Goal: Answer question/provide support: Share knowledge or assist other users

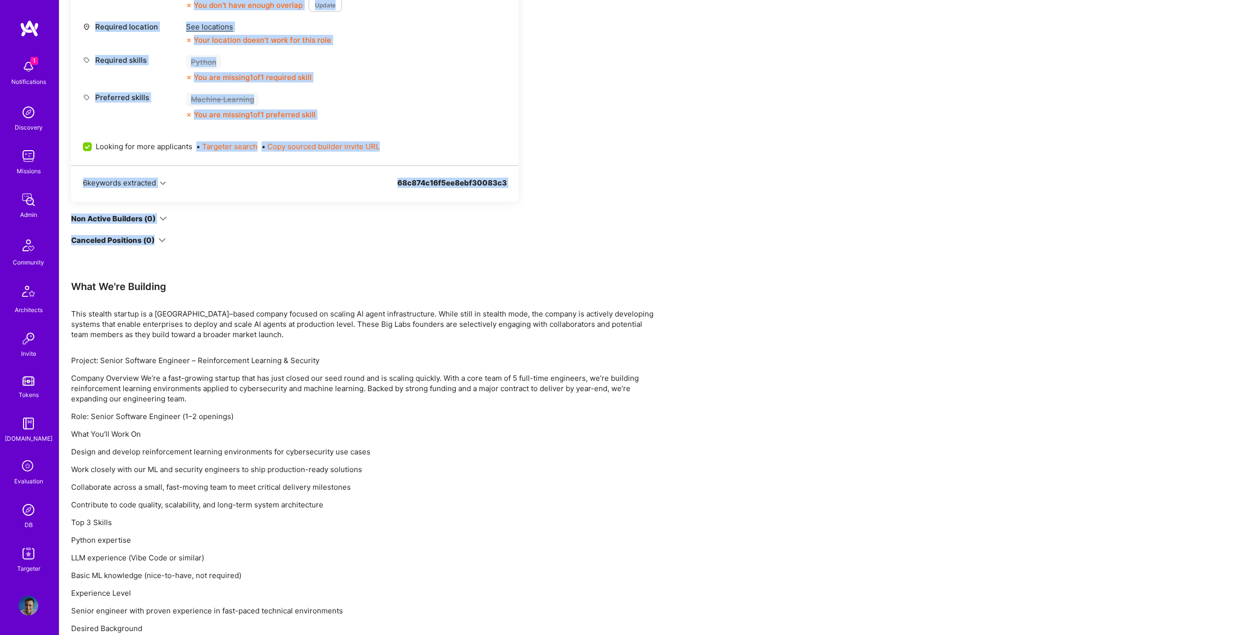
scroll to position [681, 0]
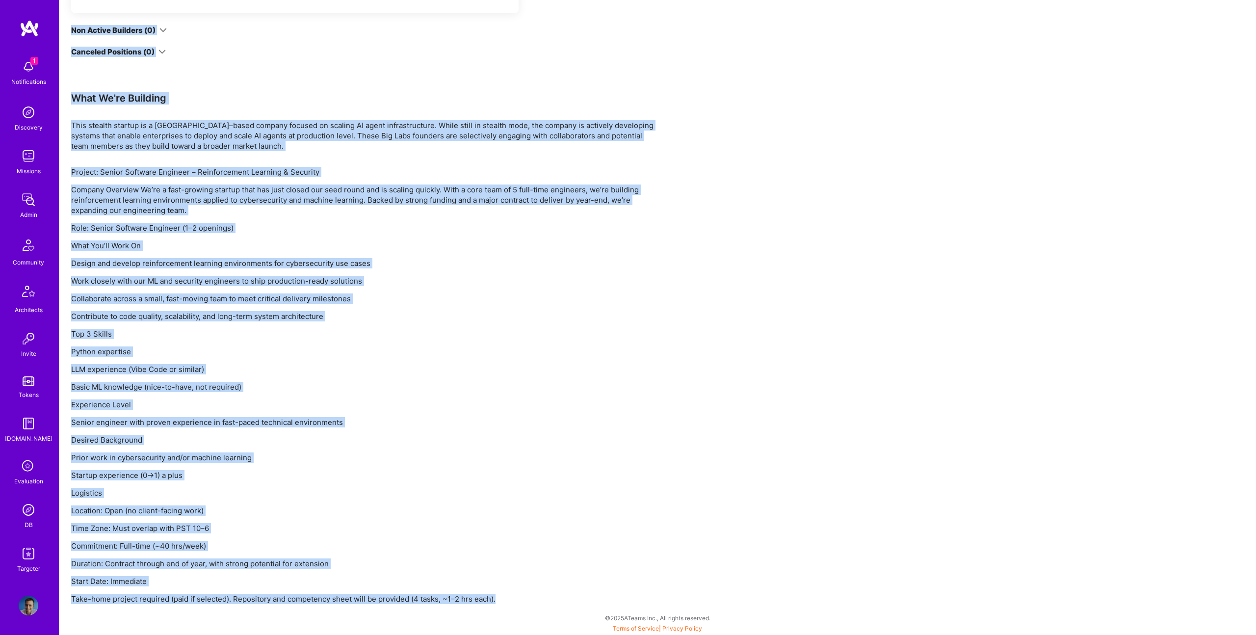
drag, startPoint x: 108, startPoint y: 81, endPoint x: 546, endPoint y: 597, distance: 676.1
copy div "Restore Not Interested Share Software Engineer for Reenforcement Learning Model…"
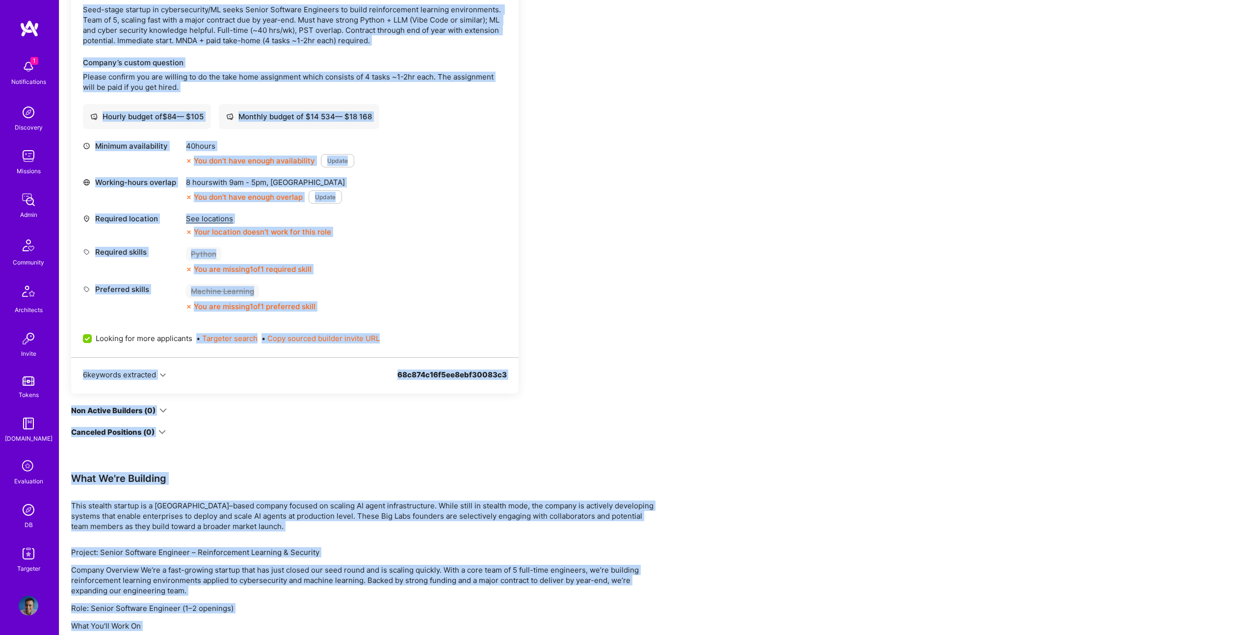
scroll to position [0, 0]
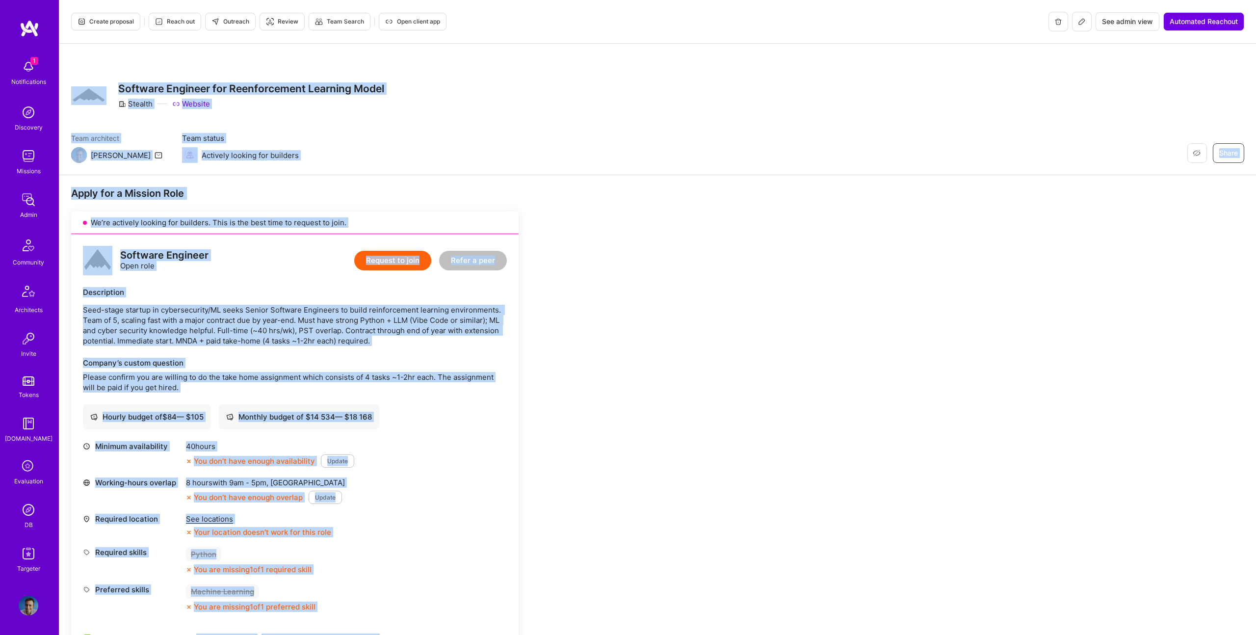
click at [229, 23] on span "Outreach" at bounding box center [230, 21] width 38 height 9
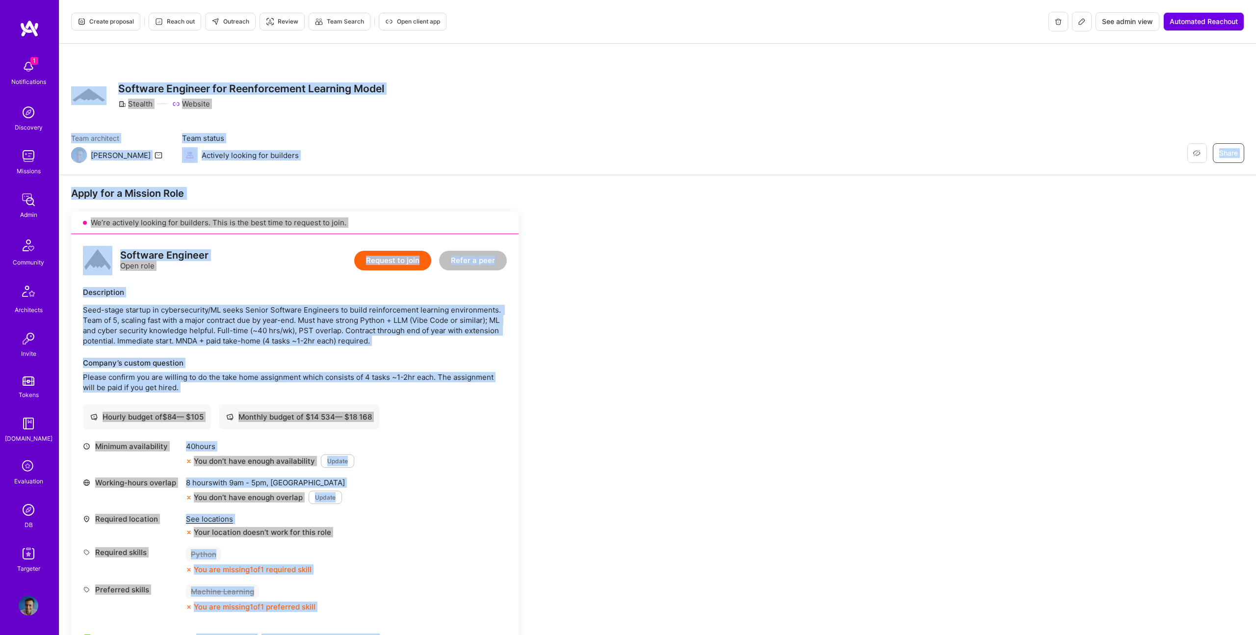
click at [495, 337] on p "Seed-stage startup in cybersecurity/ML seeks Senior Software Engineers to build…" at bounding box center [295, 325] width 424 height 41
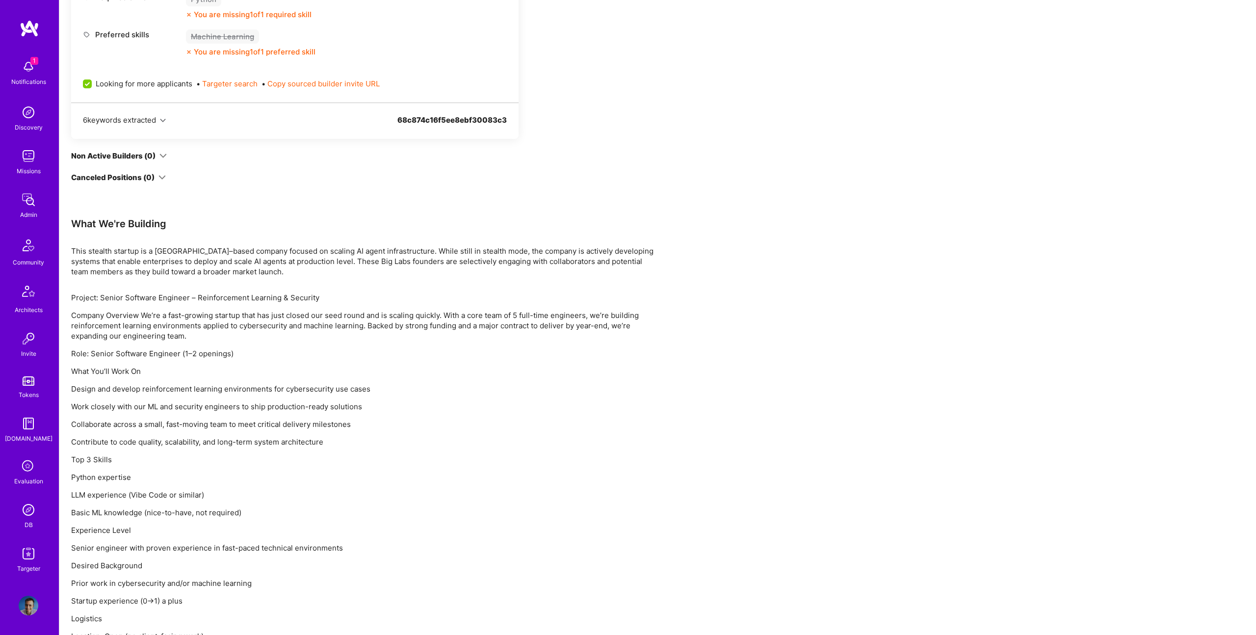
scroll to position [681, 0]
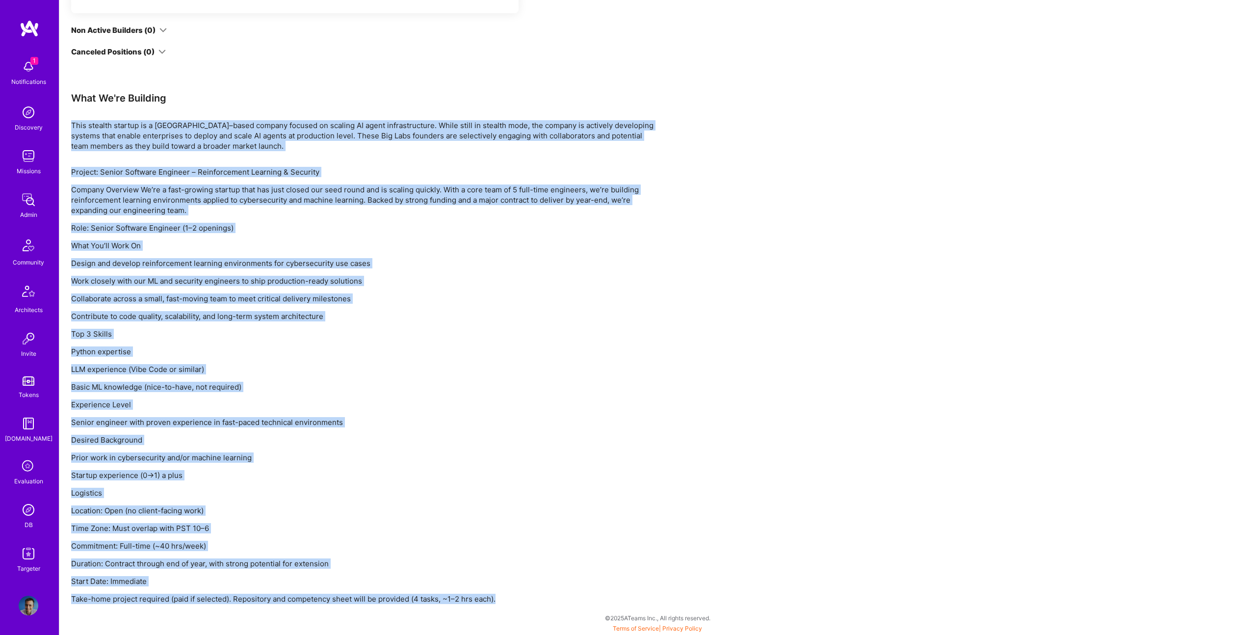
drag, startPoint x: 507, startPoint y: 602, endPoint x: 91, endPoint y: 174, distance: 597.2
click at [66, 109] on div "Apply for a Mission Role We’re actively looking for builders. This is the best …" at bounding box center [657, 65] width 1197 height 1140
copy div "This stealth startup is a San Francisco–based company focused on scaling AI age…"
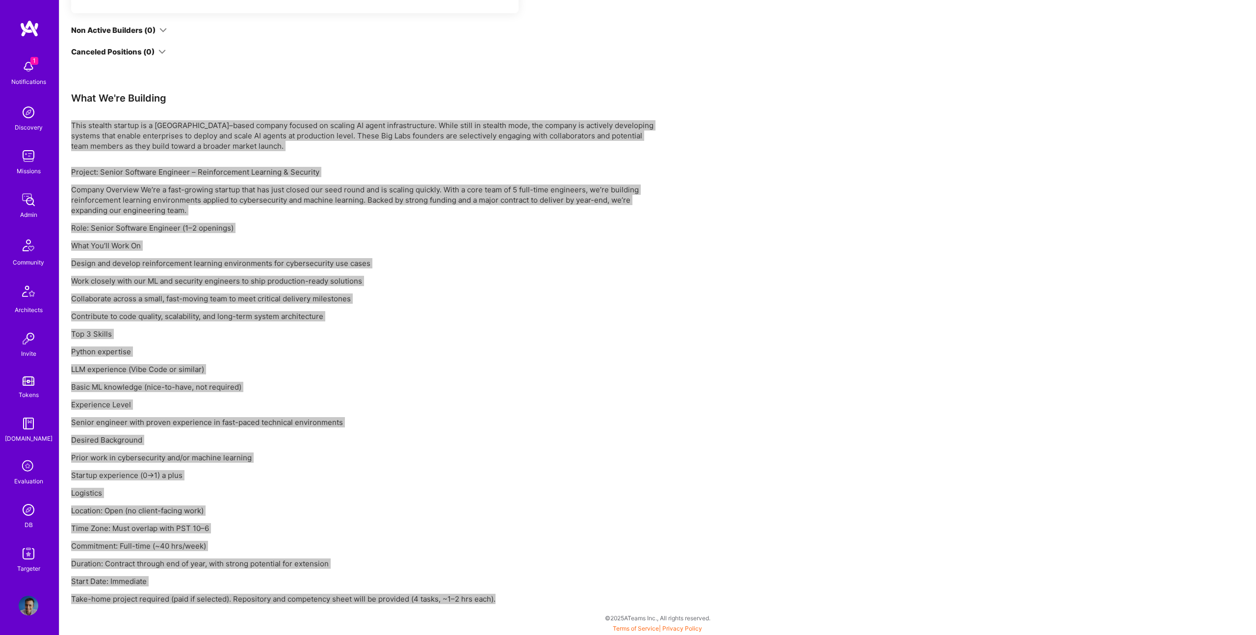
scroll to position [0, 0]
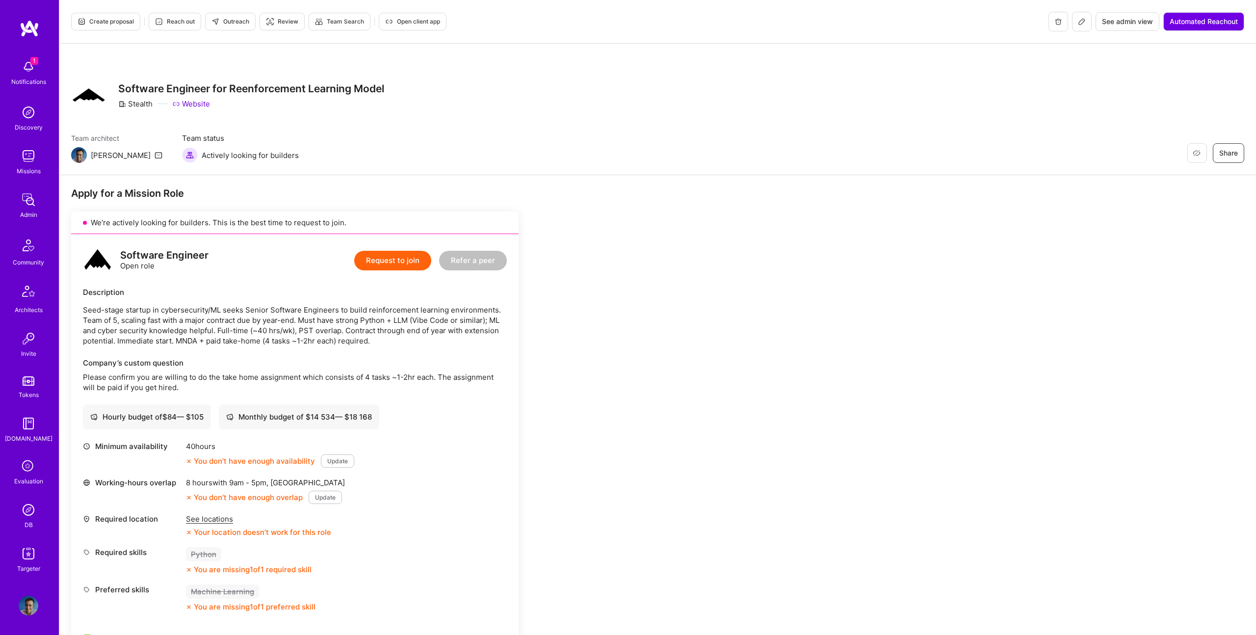
click at [1082, 20] on icon at bounding box center [1082, 22] width 8 height 8
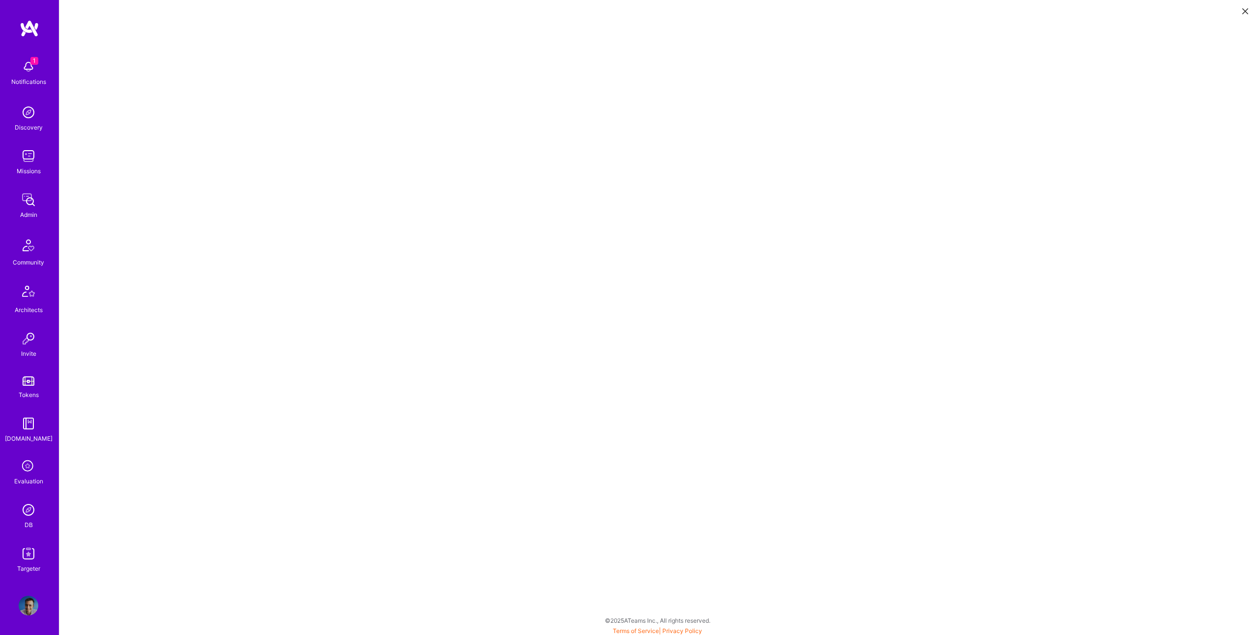
scroll to position [2, 0]
click at [1240, 14] on button at bounding box center [1245, 10] width 12 height 16
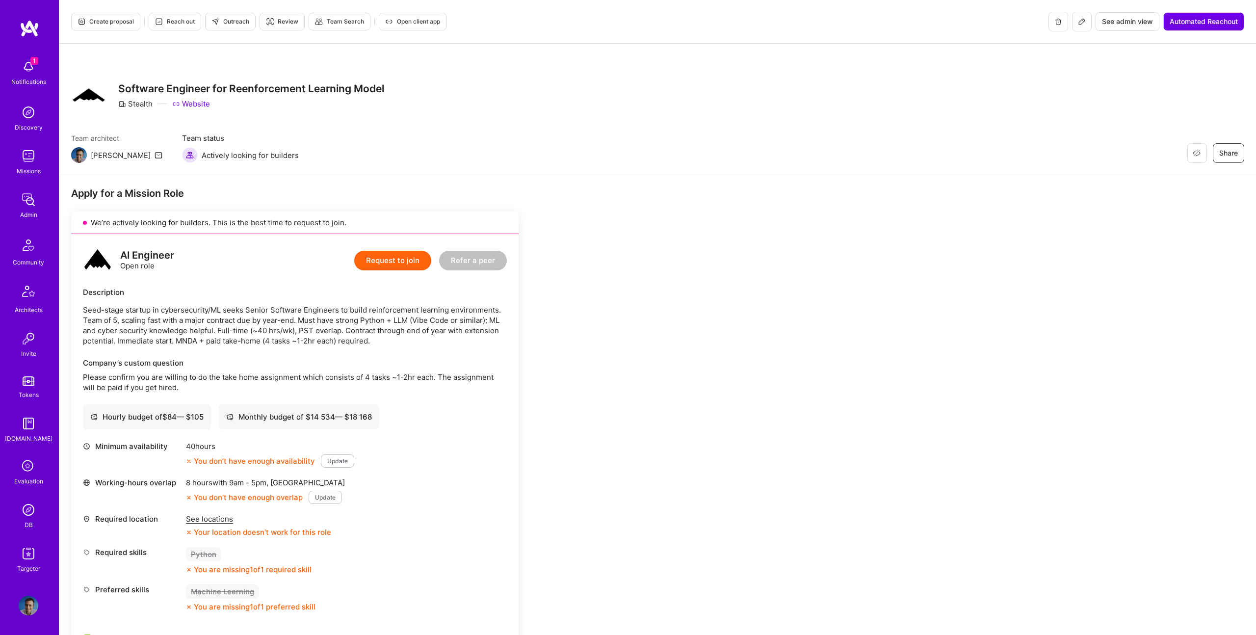
click at [242, 21] on span "Outreach" at bounding box center [230, 21] width 38 height 9
click at [1082, 21] on icon at bounding box center [1082, 22] width 6 height 6
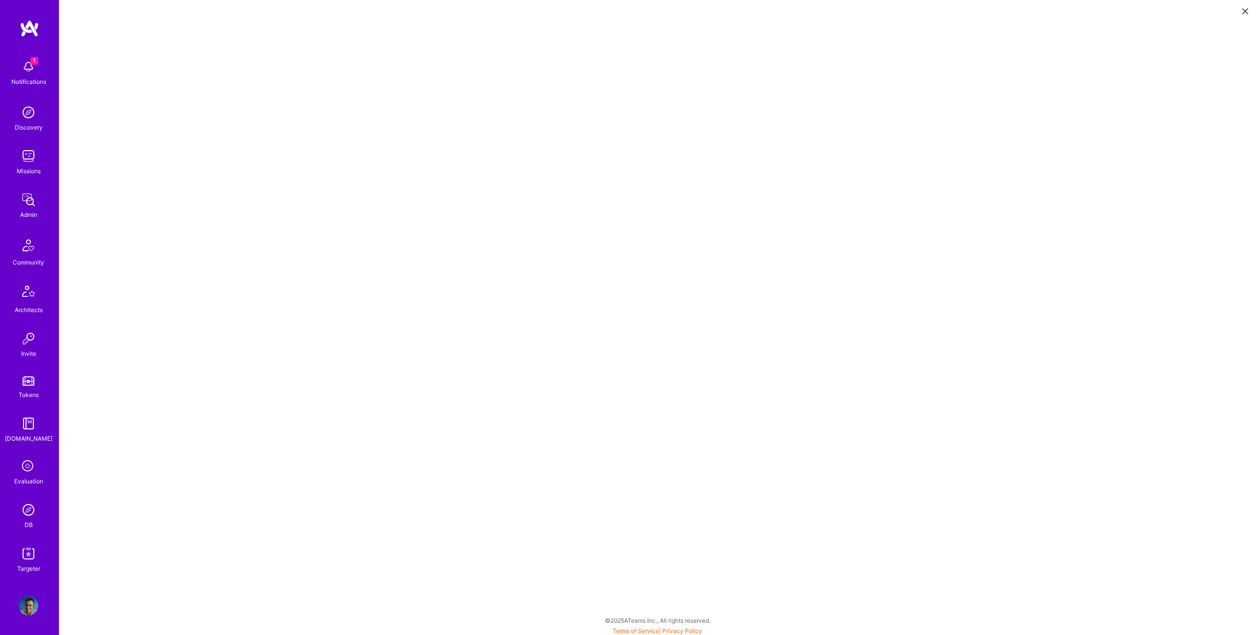
click at [1241, 14] on button at bounding box center [1245, 10] width 12 height 16
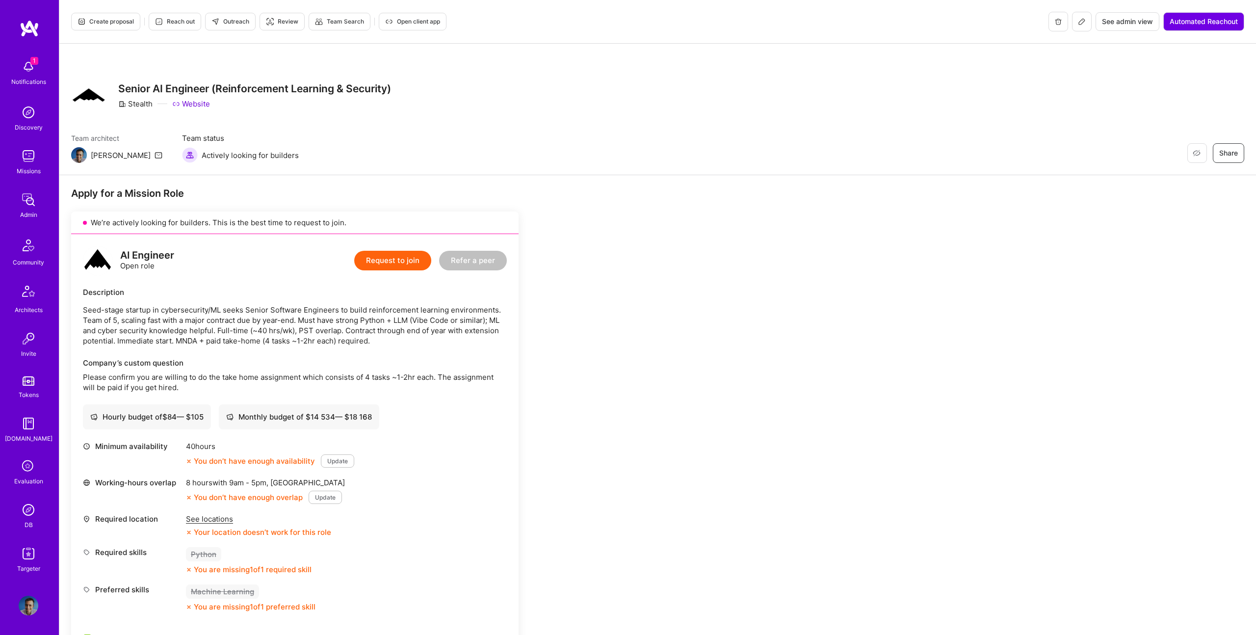
click at [241, 25] on span "Outreach" at bounding box center [230, 21] width 38 height 9
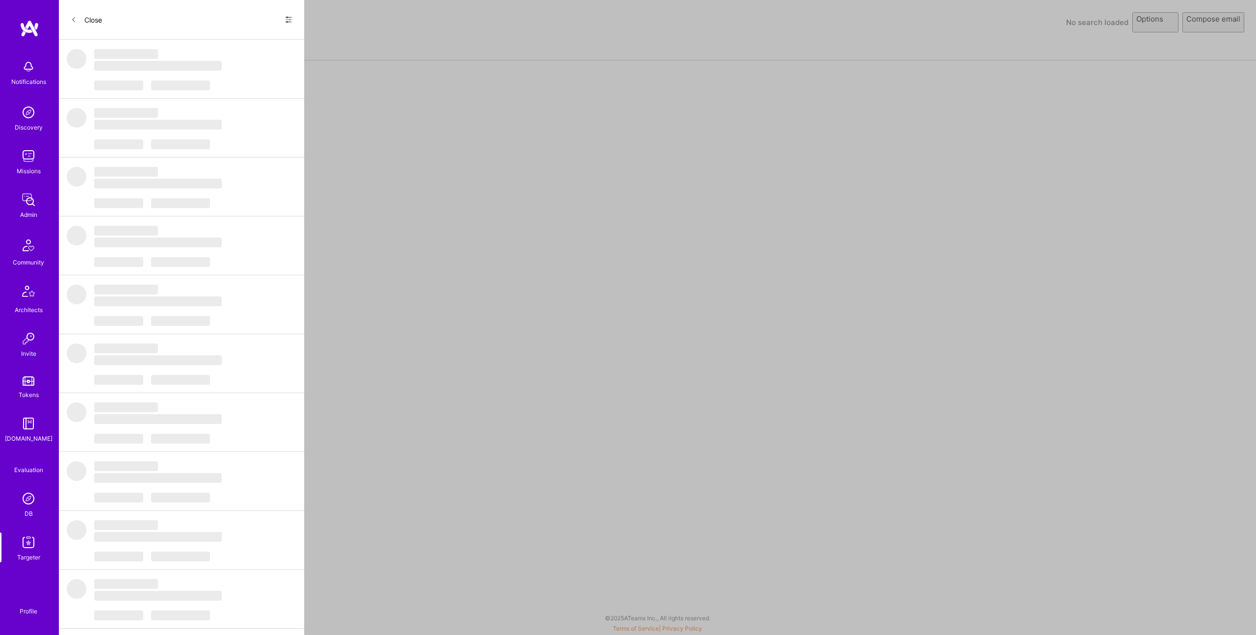
select select "rich-reachout"
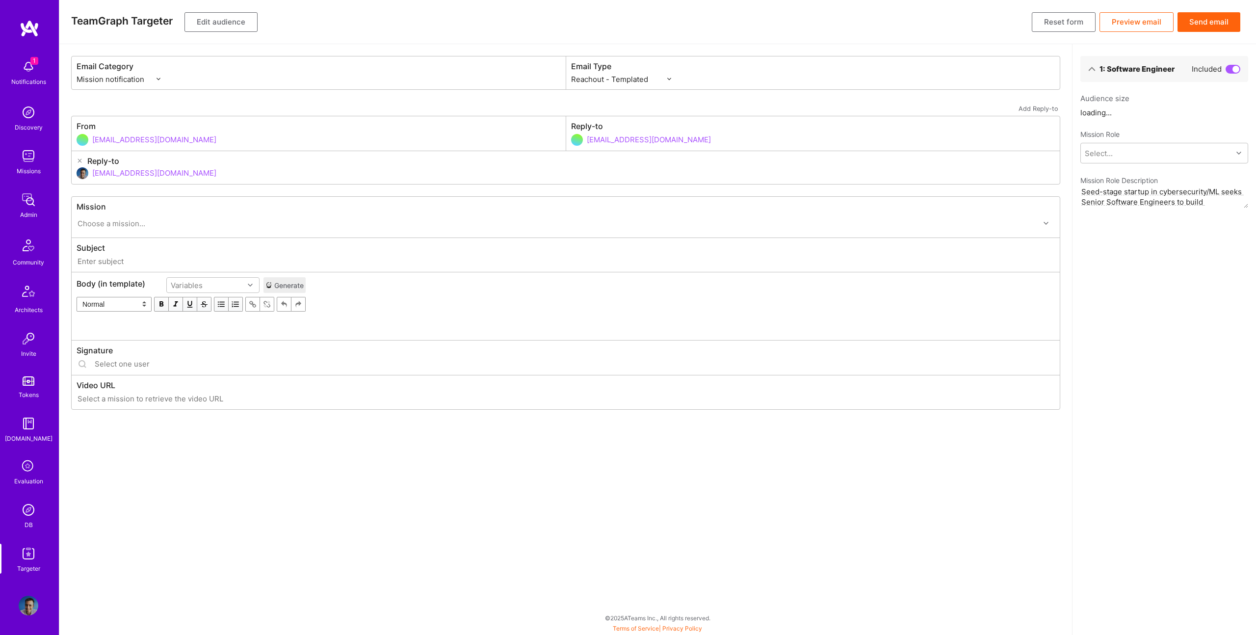
type input "A.Team // Stealth Startup: Software Engineer for Reenforcement Learning Model"
type input "luisteofilo@a.team"
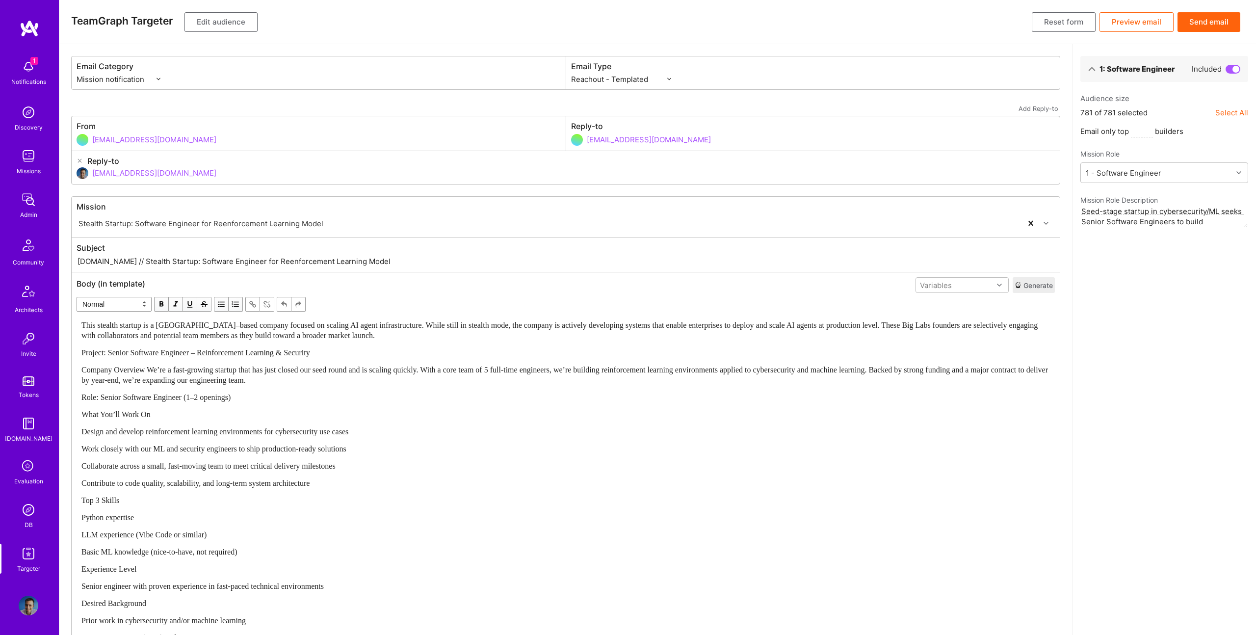
click at [394, 486] on div "Contribute to code quality, scalability, and long-term system architecture" at bounding box center [565, 483] width 969 height 10
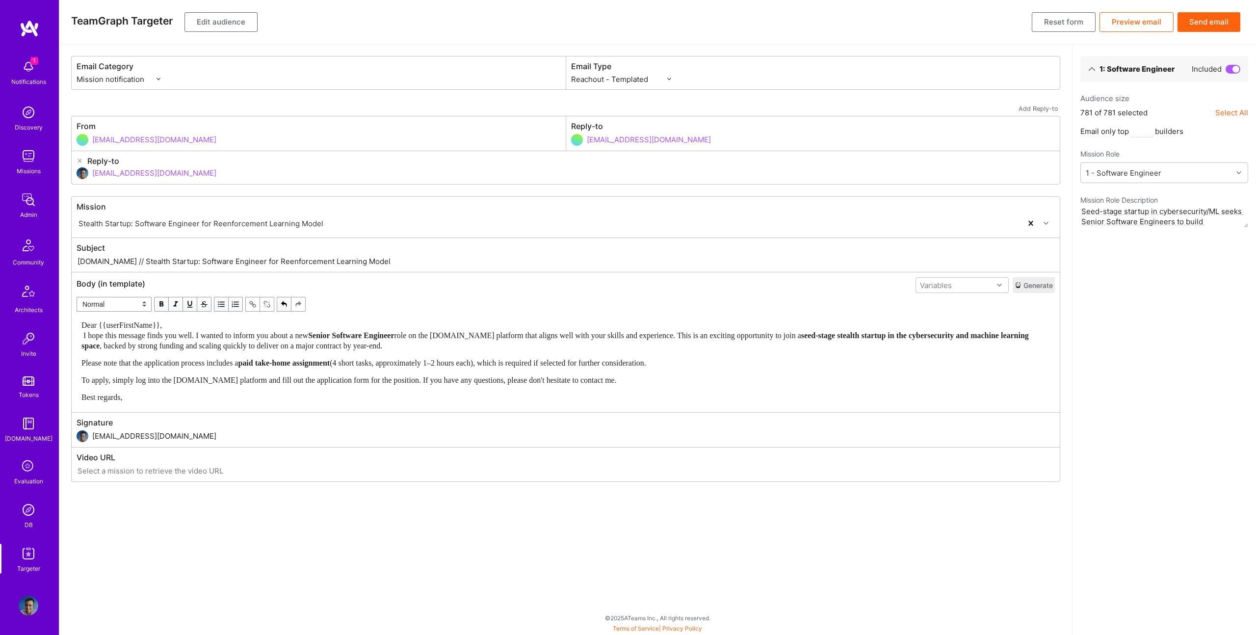
click at [226, 326] on div "Dear {{userFirstName}}, I hope this message finds you well. I wanted to inform …" at bounding box center [565, 335] width 969 height 31
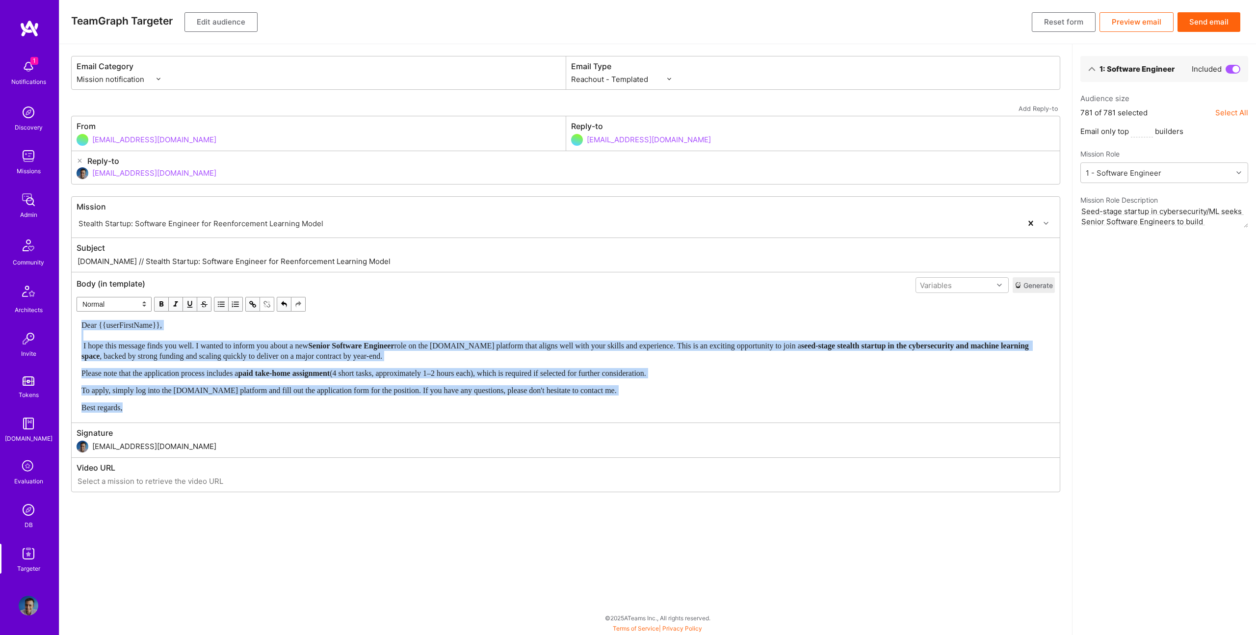
click at [407, 365] on div "Dear {{userFirstName}}, I hope this message finds you well. I wanted to inform …" at bounding box center [565, 366] width 969 height 93
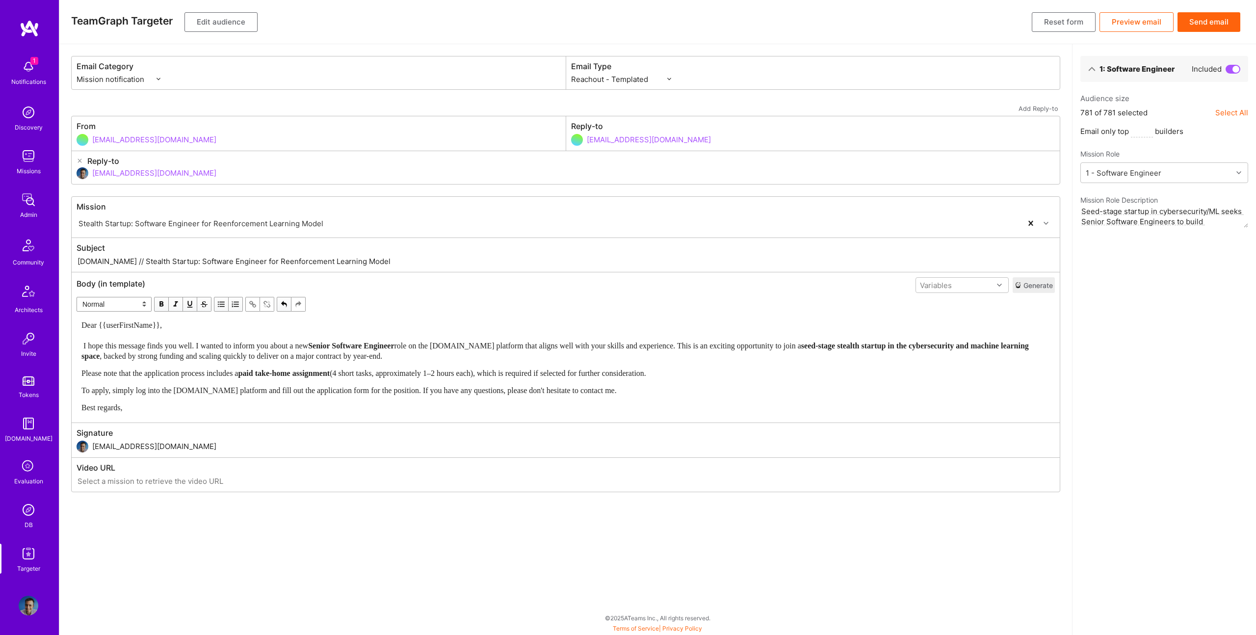
click at [365, 353] on span ", backed by strong funding and scaling quickly to deliver on a major contract b…" at bounding box center [241, 356] width 283 height 8
click at [259, 356] on span ", backed by strong funding and scaling quickly to deliver on a major contract b…" at bounding box center [241, 356] width 283 height 8
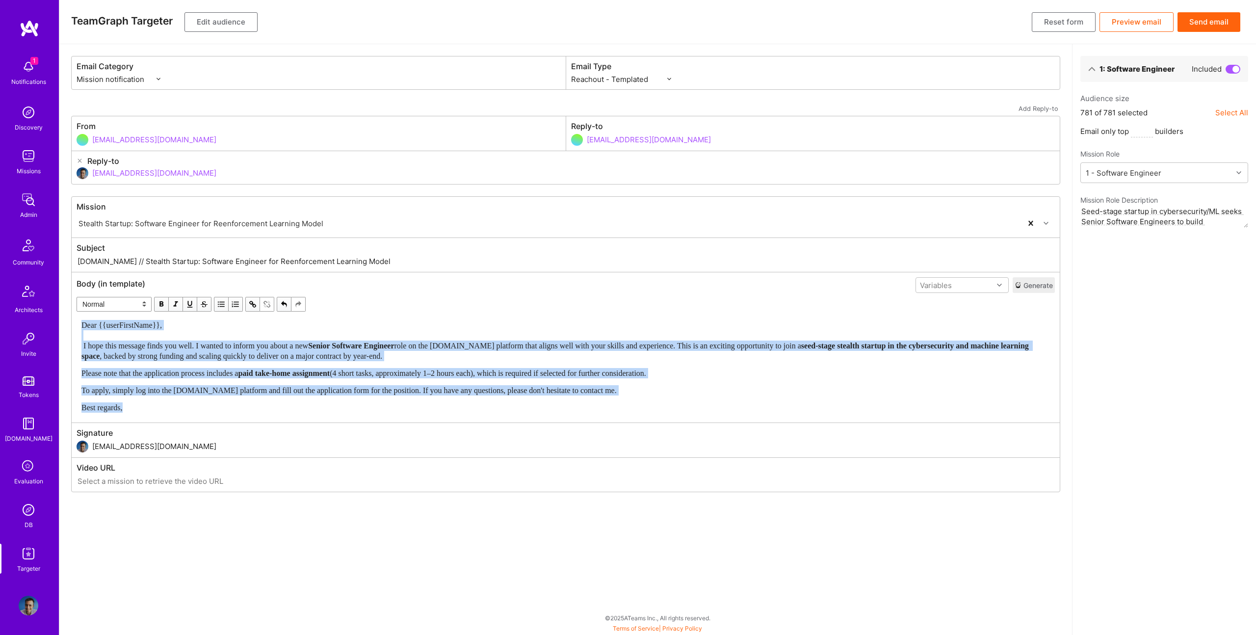
click at [160, 304] on span "button" at bounding box center [161, 304] width 11 height 11
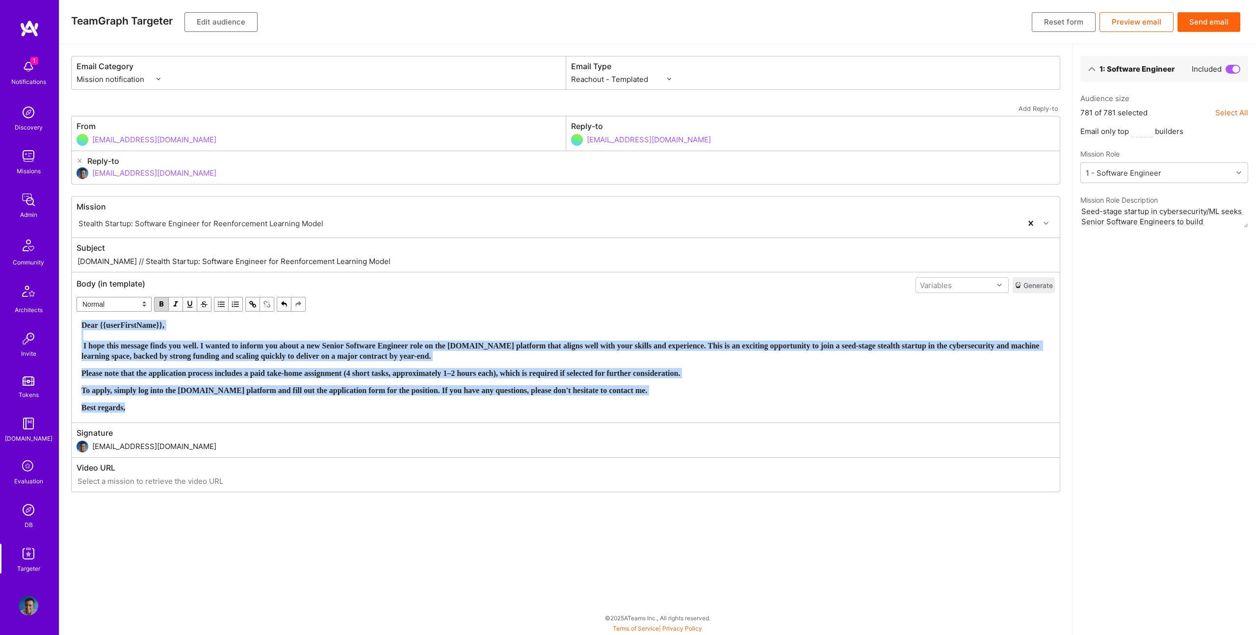
click at [160, 304] on span "button" at bounding box center [161, 304] width 11 height 11
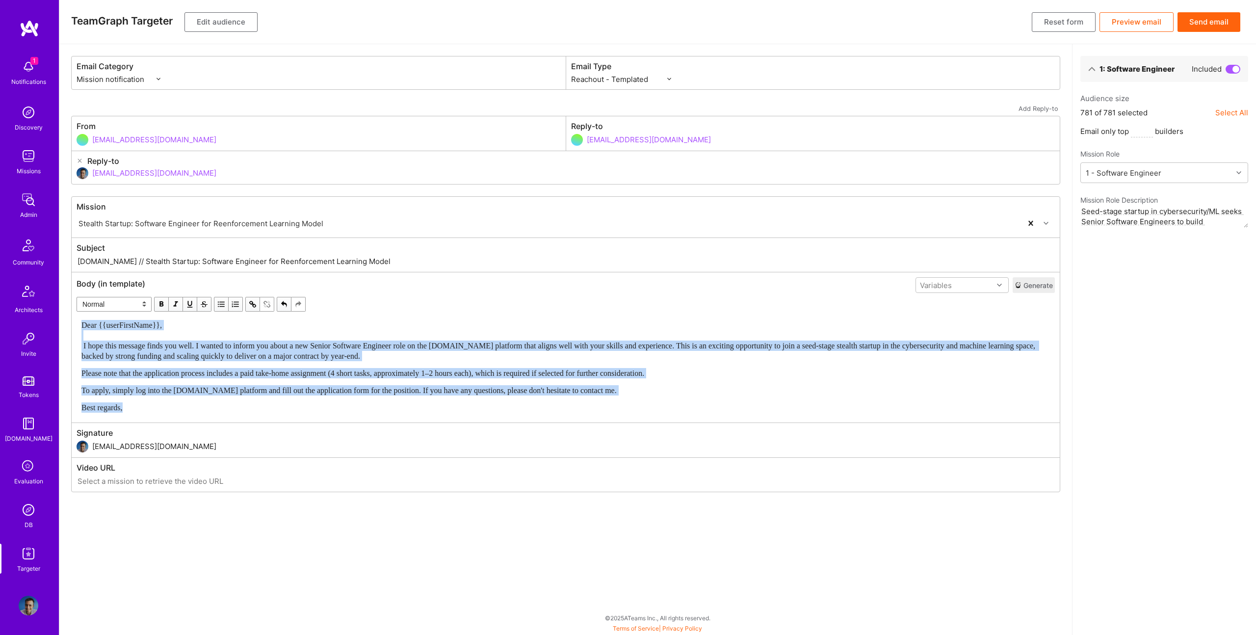
click at [83, 347] on span "Dear {{userFirstName}}, I hope this message finds you well. I wanted to inform …" at bounding box center [559, 340] width 956 height 39
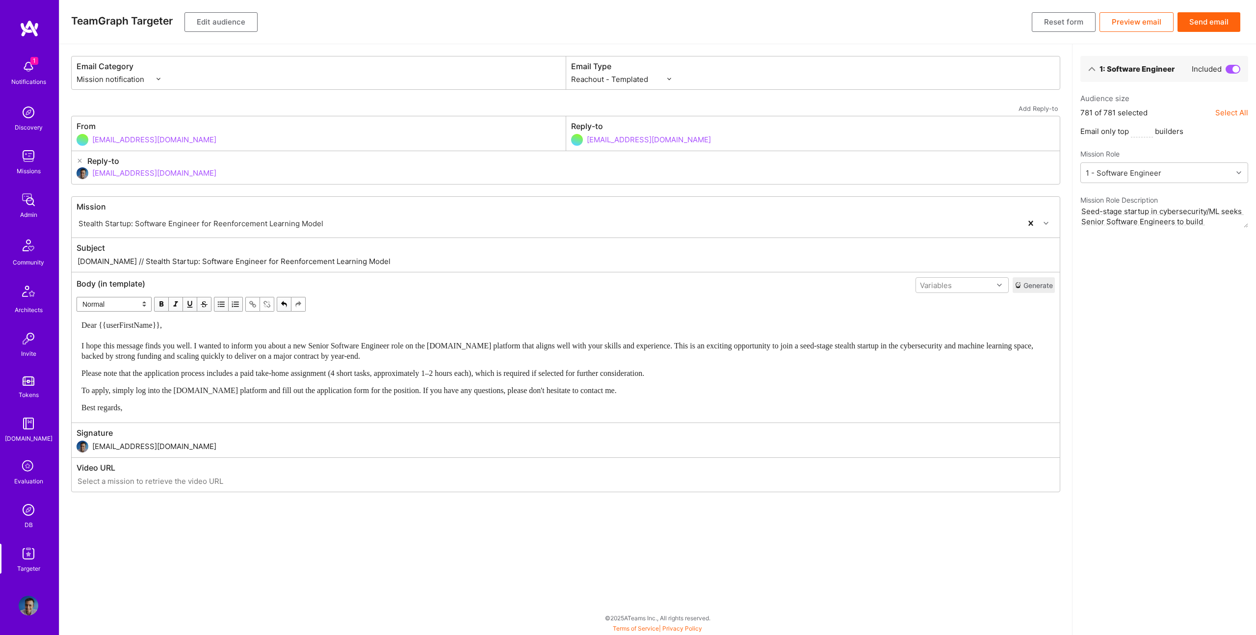
click at [237, 24] on button "Edit audience" at bounding box center [220, 22] width 73 height 20
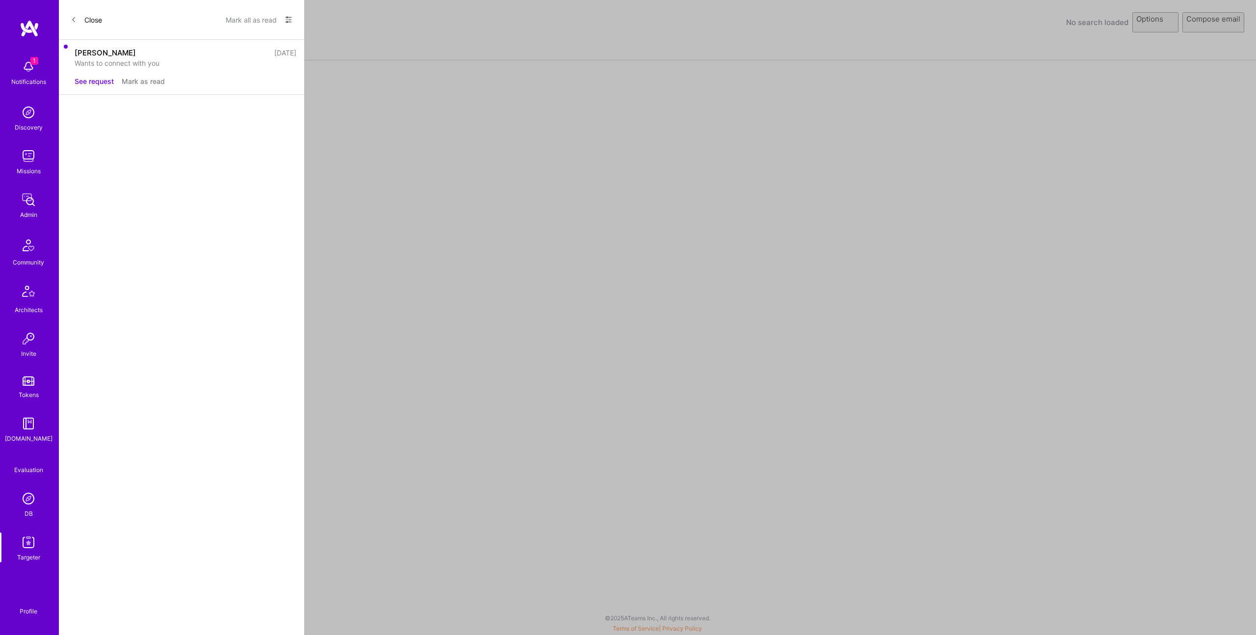
select select "rich-reachout"
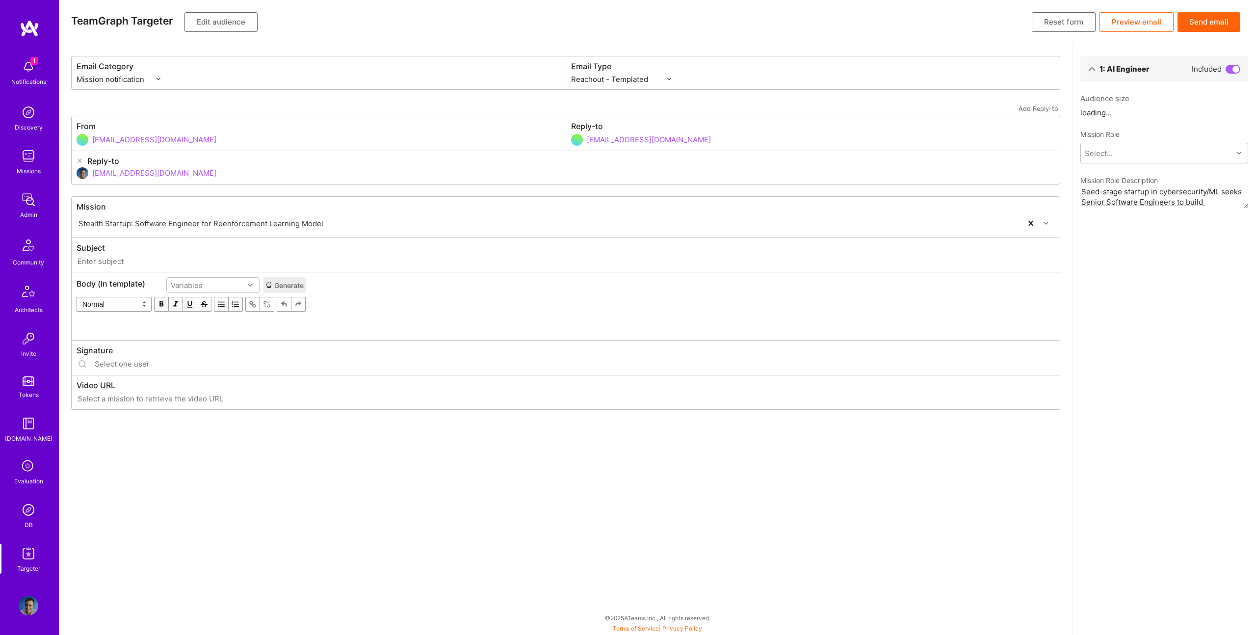
type input "[DOMAIN_NAME] // Stealth Startup: Software Engineer for Reenforcement Learning …"
type input "[EMAIL_ADDRESS][DOMAIN_NAME]"
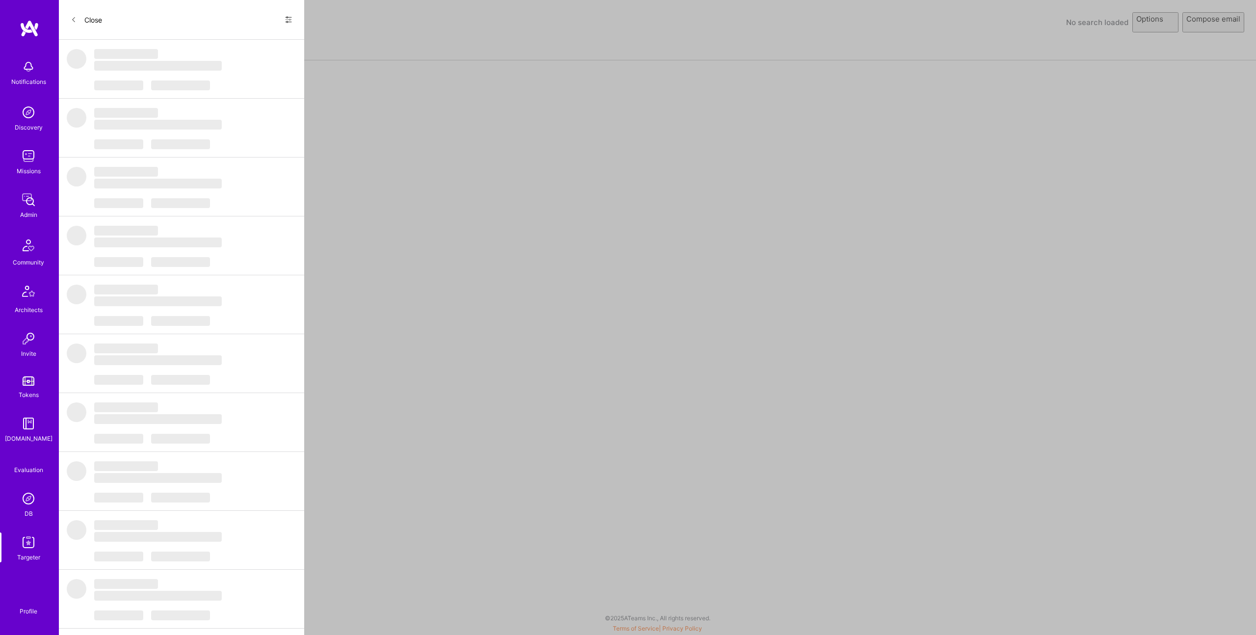
select select "rich-reachout"
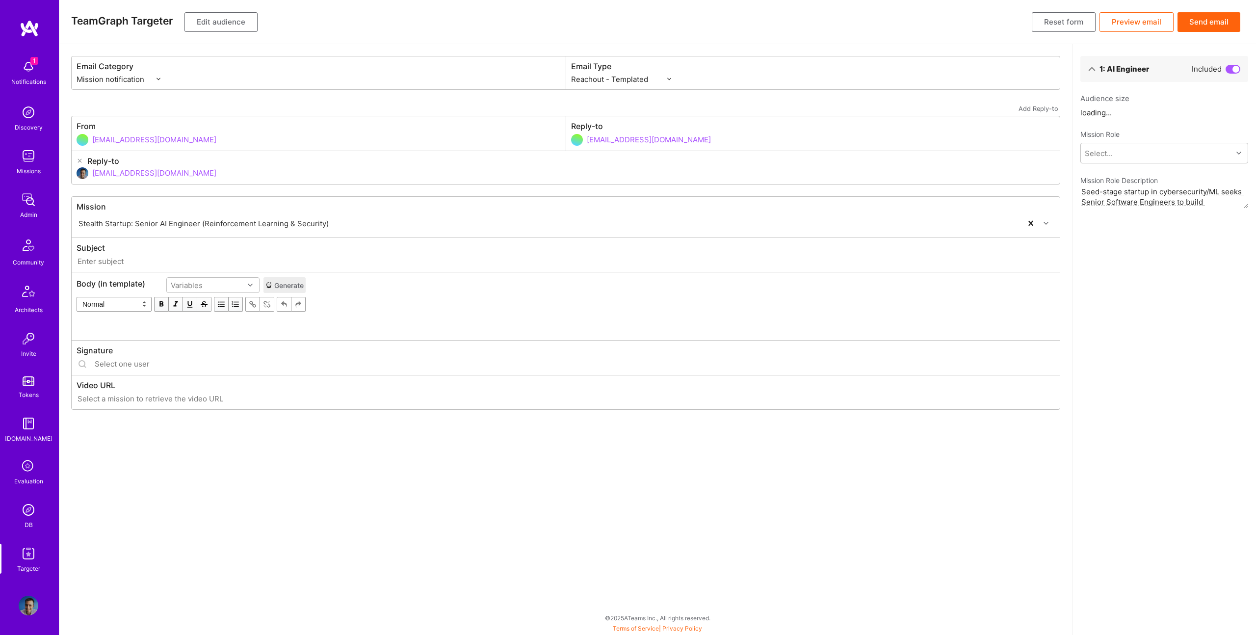
type input "A.Team // Stealth Startup: Senior AI Engineer (Reinforcement Learning & Securit…"
type input "[EMAIL_ADDRESS][DOMAIN_NAME]"
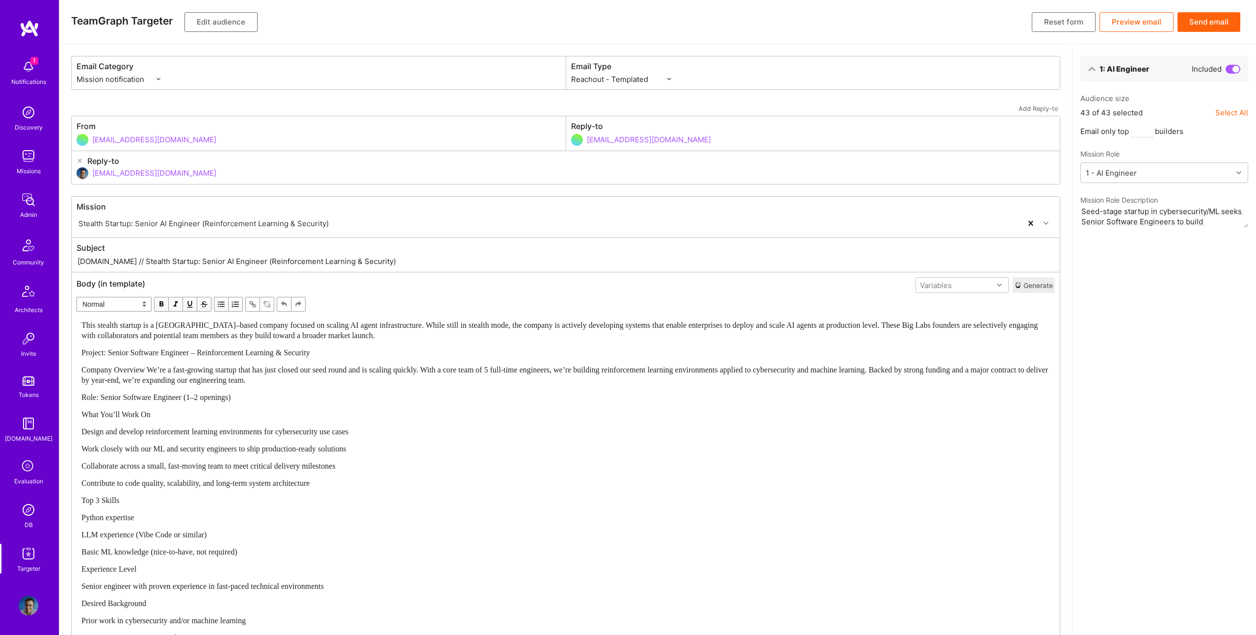
click at [609, 389] on div "This stealth startup is a San Francisco–based company focused on scaling AI age…" at bounding box center [565, 541] width 969 height 443
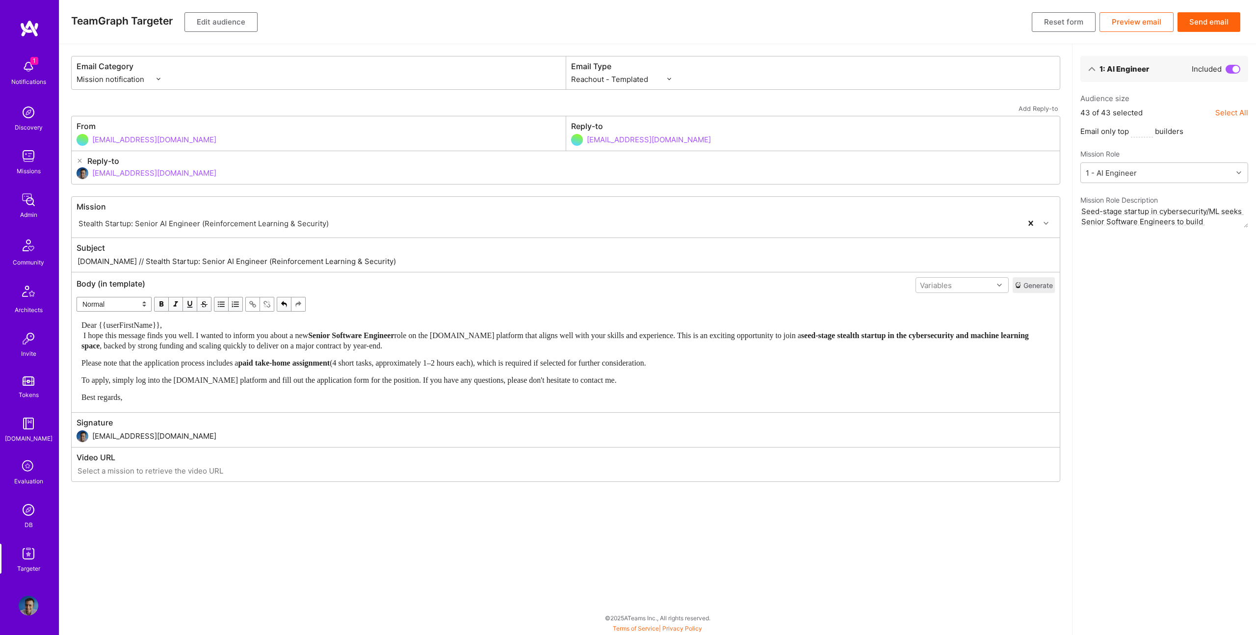
click at [200, 323] on div "Dear {{userFirstName}}, I hope this message finds you well. I wanted to inform …" at bounding box center [565, 335] width 969 height 31
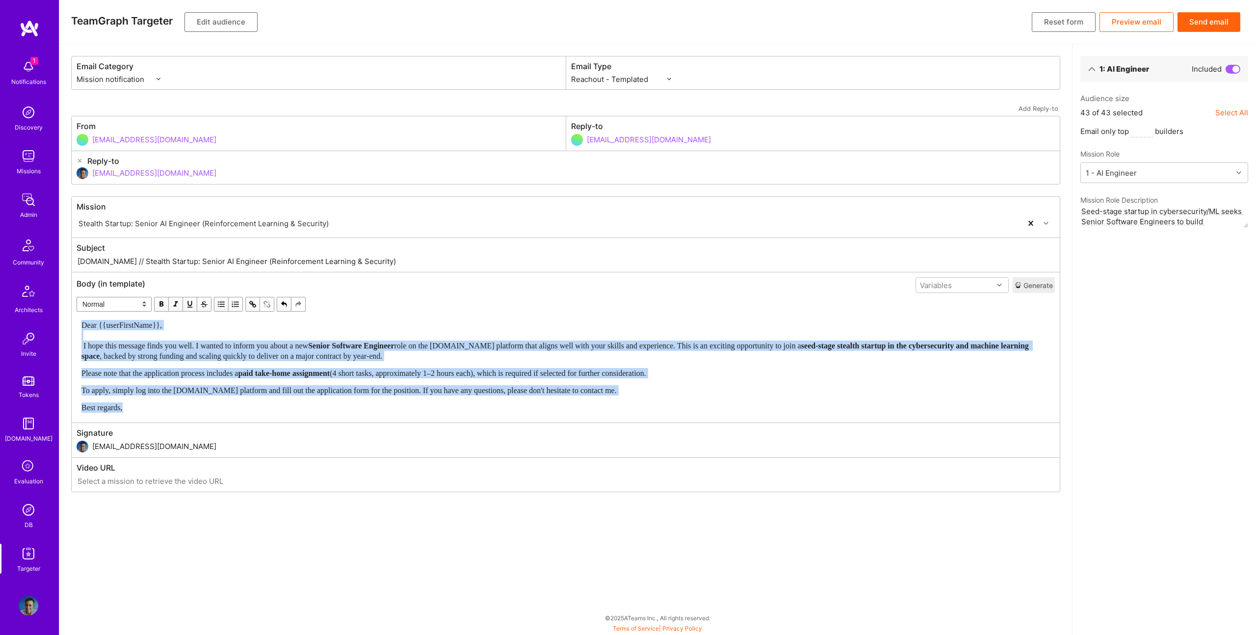
click at [87, 343] on span "Dear {{userFirstName}}, I hope this message finds you well. I wanted to inform …" at bounding box center [194, 335] width 227 height 29
click at [158, 303] on span "button" at bounding box center [161, 304] width 11 height 11
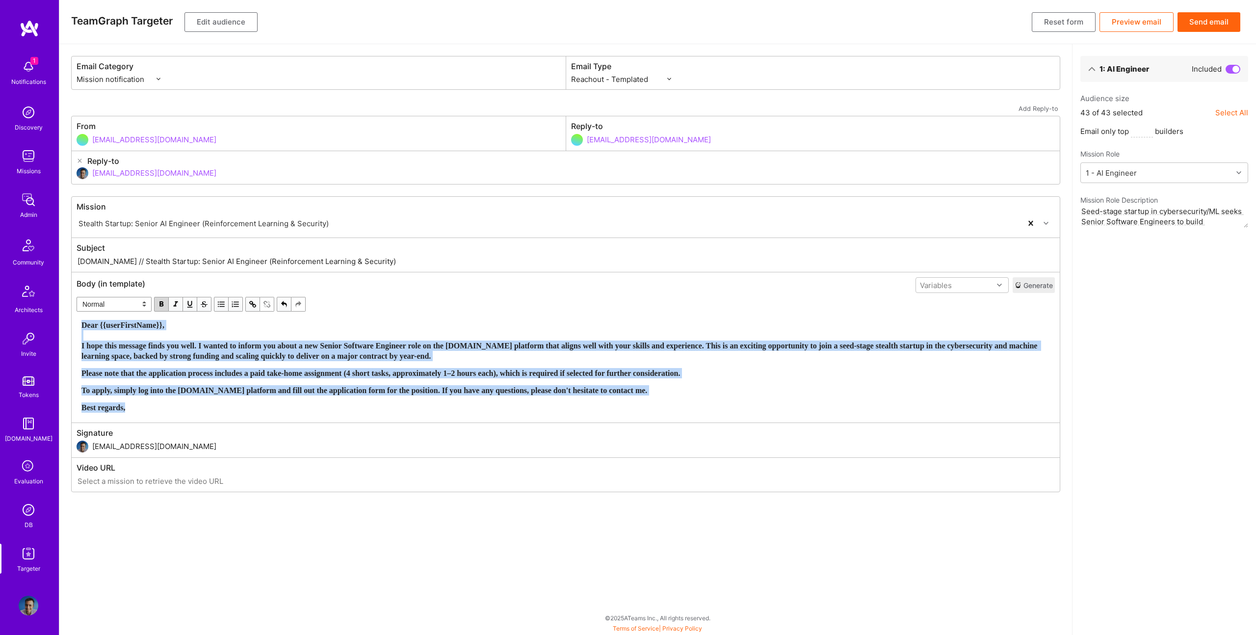
click at [158, 303] on span "button" at bounding box center [161, 304] width 11 height 11
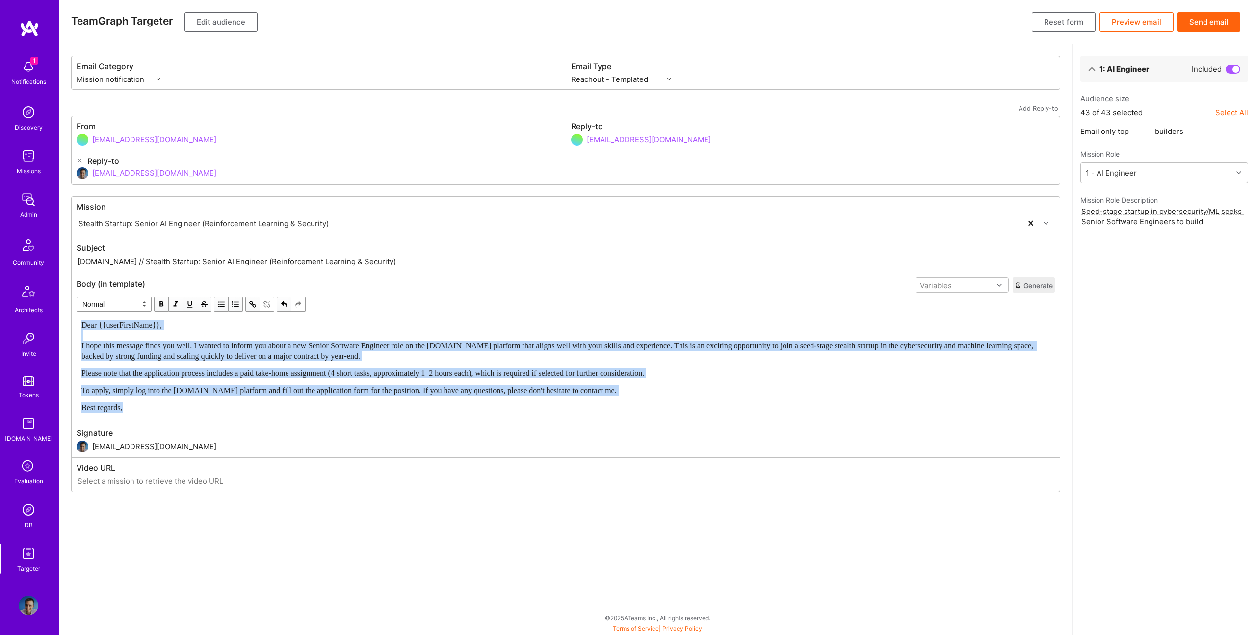
click at [373, 350] on span "Dear {{userFirstName}}, I hope this message finds you well. I wanted to inform …" at bounding box center [558, 340] width 954 height 39
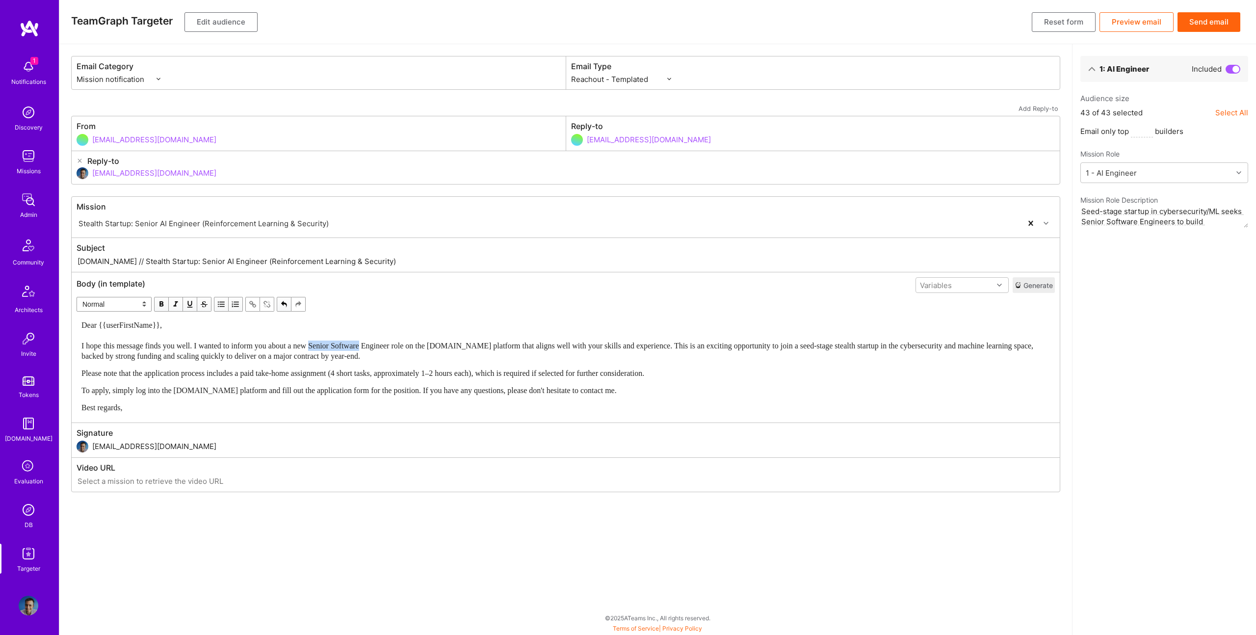
drag, startPoint x: 383, startPoint y: 344, endPoint x: 330, endPoint y: 343, distance: 53.0
click at [330, 343] on span "Dear {{userFirstName}}, I hope this message finds you well. I wanted to inform …" at bounding box center [558, 340] width 954 height 39
click at [79, 373] on div "Dear {{userFirstName}}, I hope this message finds you well. I wanted to inform …" at bounding box center [565, 367] width 977 height 102
drag, startPoint x: 115, startPoint y: 260, endPoint x: 447, endPoint y: 264, distance: 331.7
click at [447, 264] on input "A.Team // Stealth Startup: Senior AI Engineer (Reinforcement Learning & Securit…" at bounding box center [566, 261] width 978 height 11
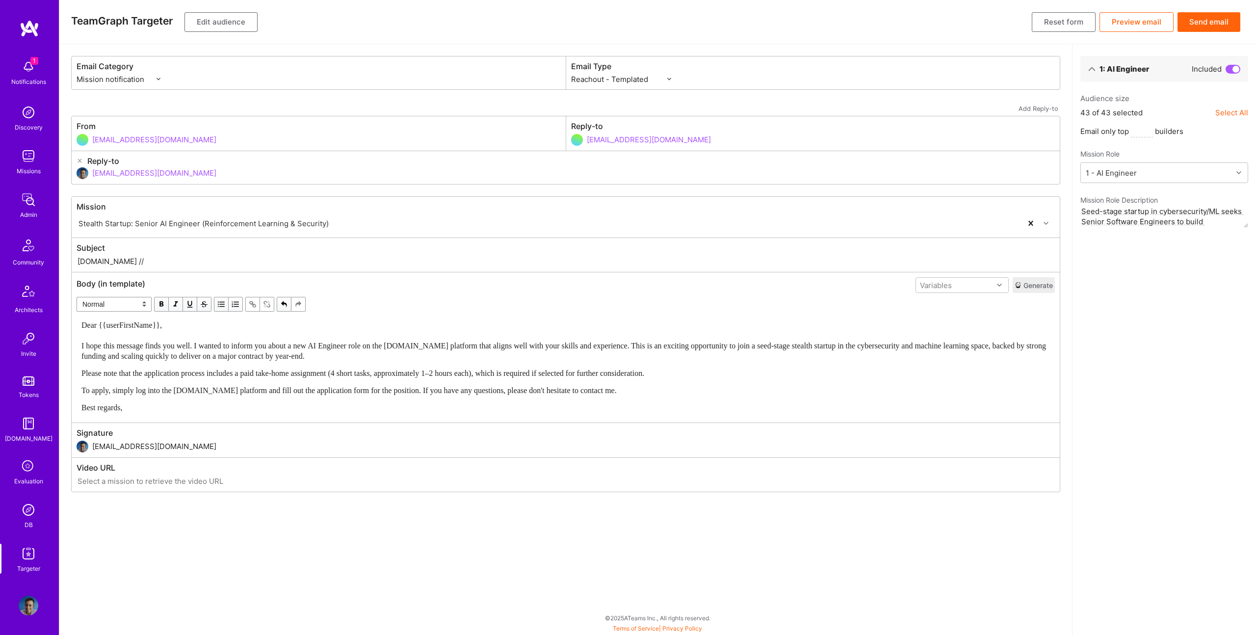
paste input "New Role: Senior Software Engineer – Reinforcement Learning & Security"
click at [151, 258] on input "A.Team // New Role: Senior Software Engineer – Reinforcement Learning & Security" at bounding box center [566, 261] width 978 height 11
type input "A.Team // New Role for Stealth Startup: AI Engineer – Reinforcement Learning & …"
click at [250, 18] on button "Edit audience" at bounding box center [220, 22] width 73 height 20
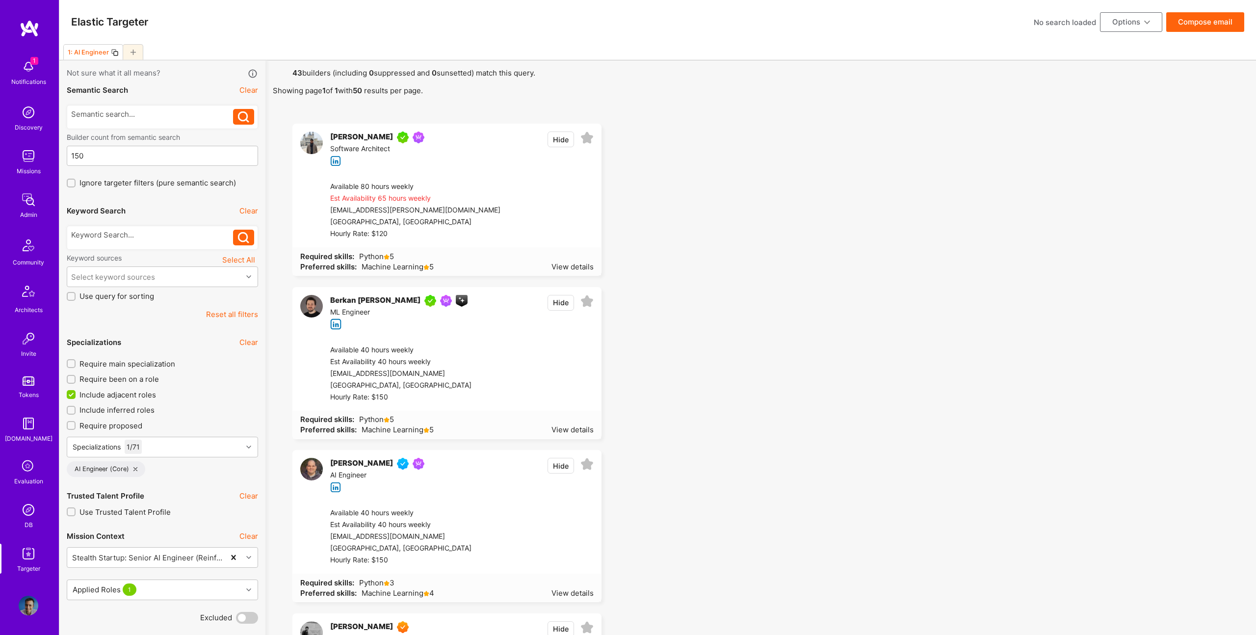
click at [1207, 21] on button "Compose email" at bounding box center [1205, 22] width 78 height 20
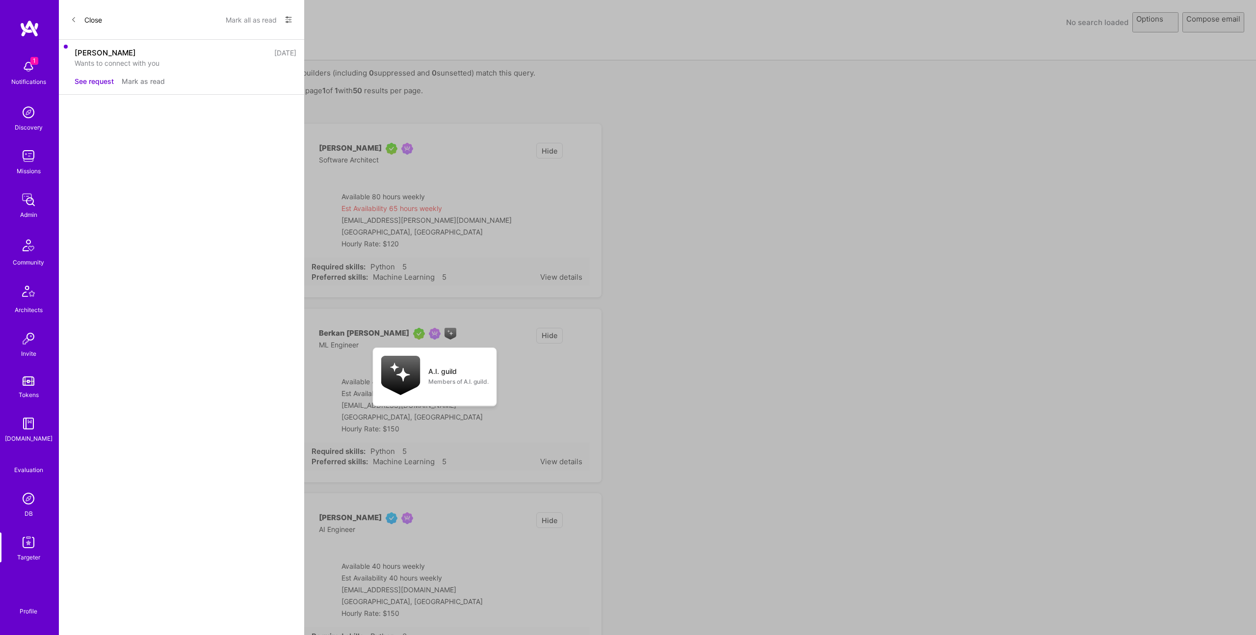
select select "rich-reachout"
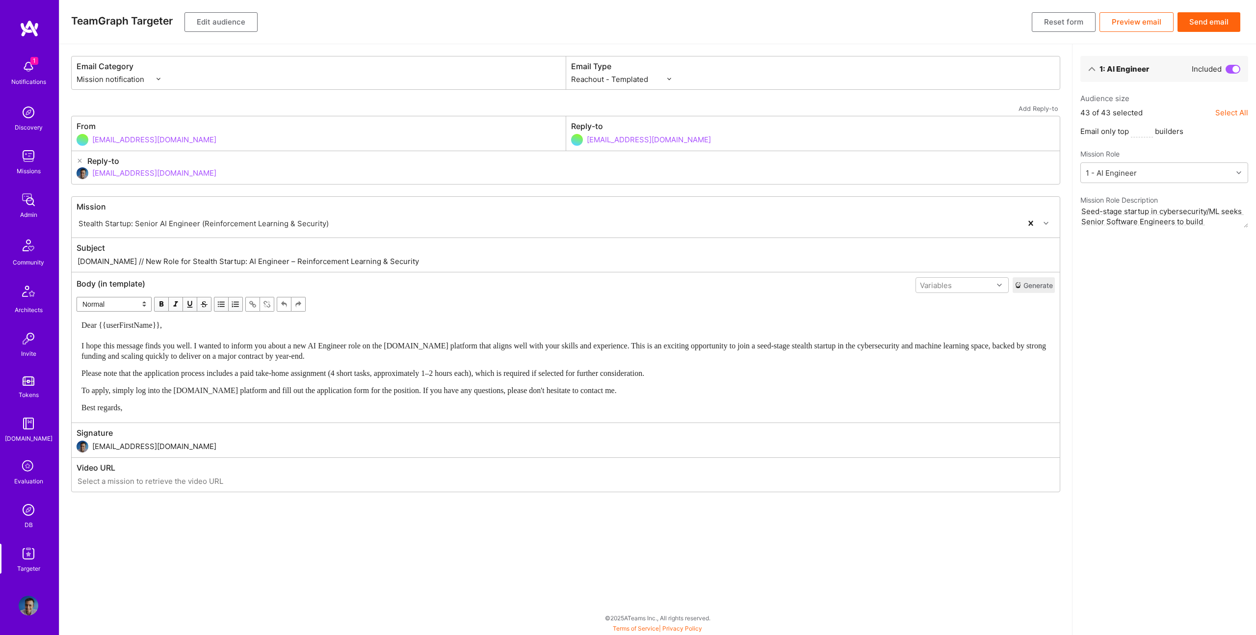
click at [1225, 20] on button "Send email" at bounding box center [1209, 22] width 63 height 20
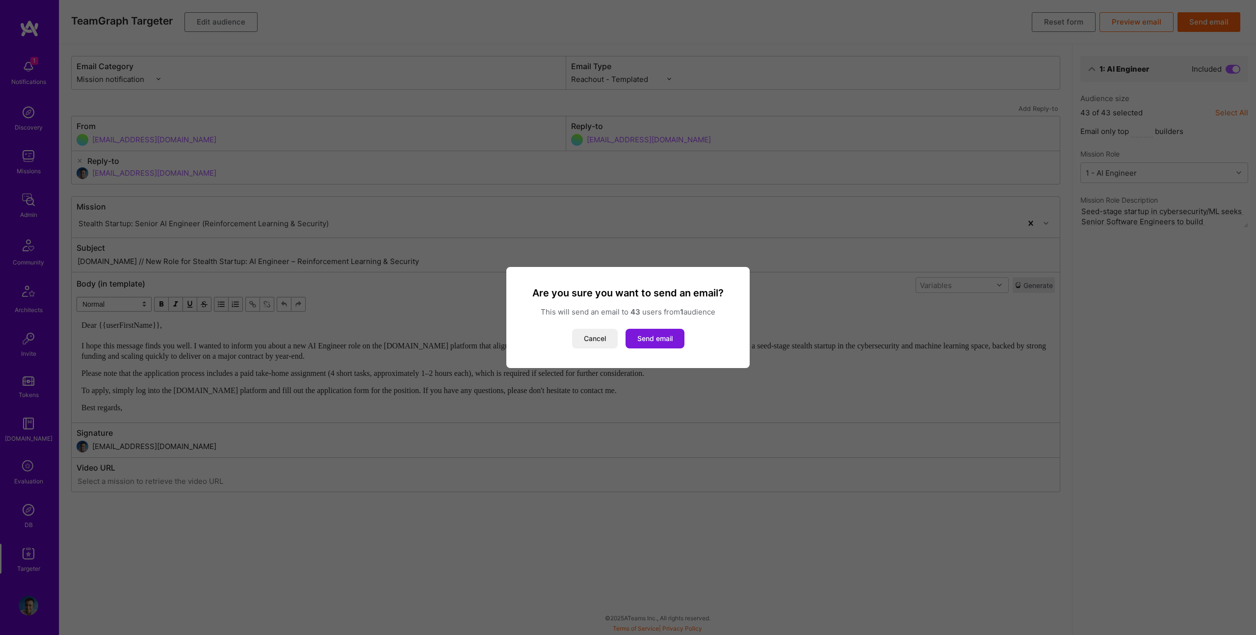
click at [660, 338] on button "Send email" at bounding box center [655, 339] width 59 height 20
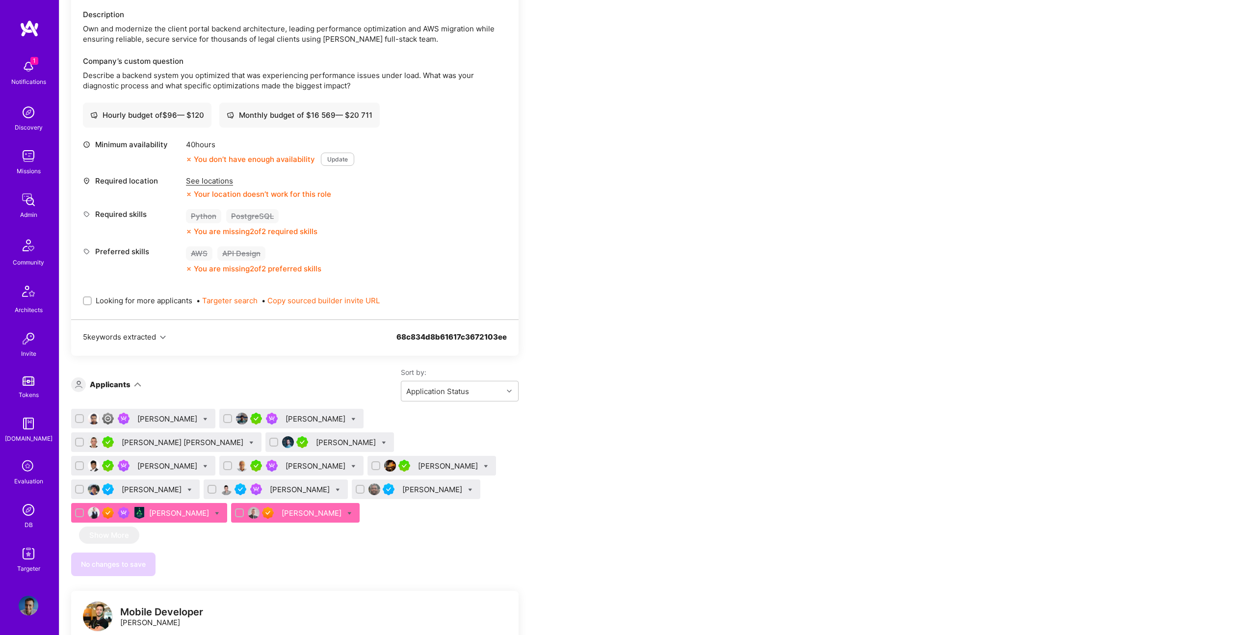
scroll to position [298, 0]
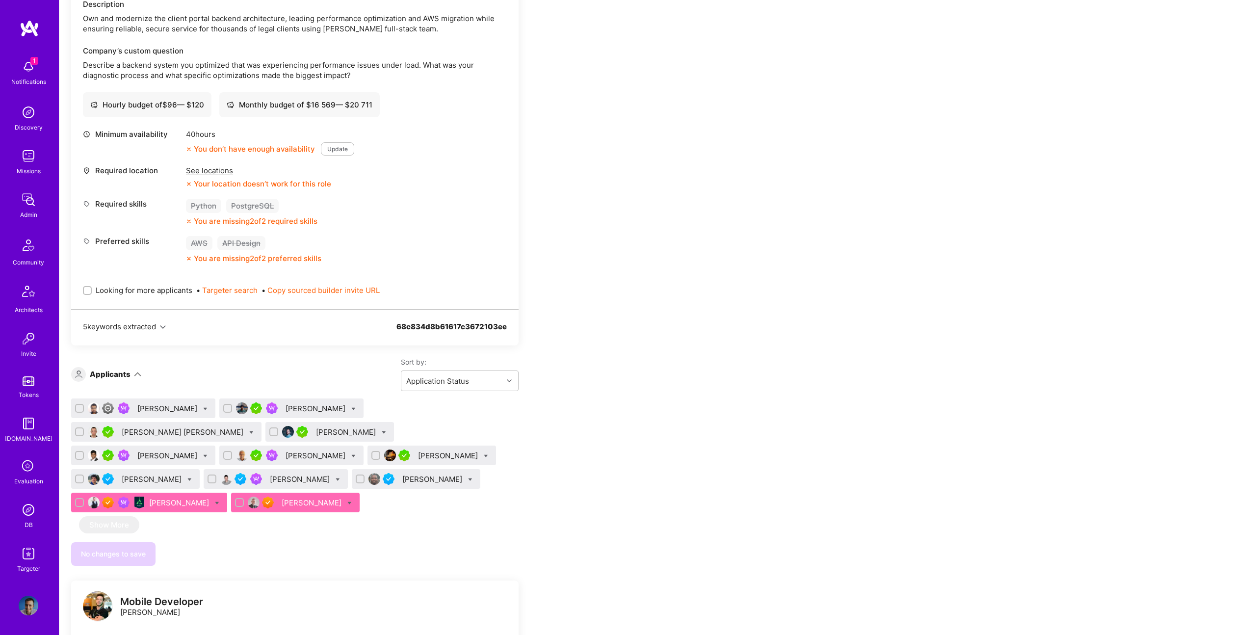
click at [292, 403] on div "[PERSON_NAME]" at bounding box center [317, 408] width 62 height 10
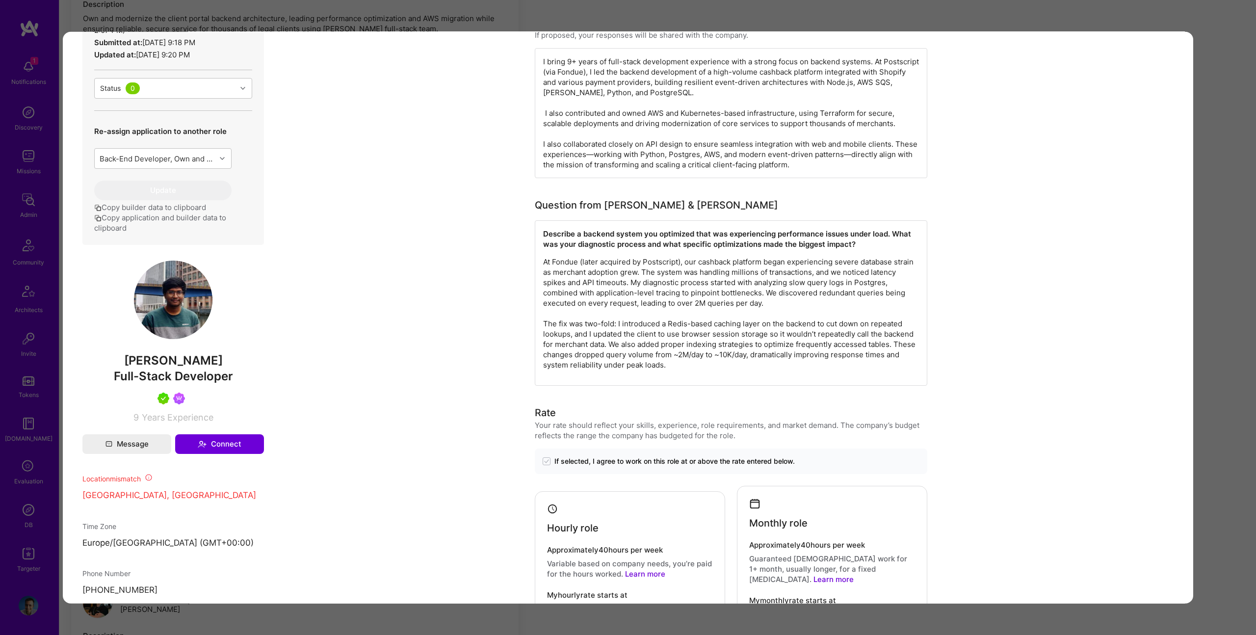
scroll to position [405, 0]
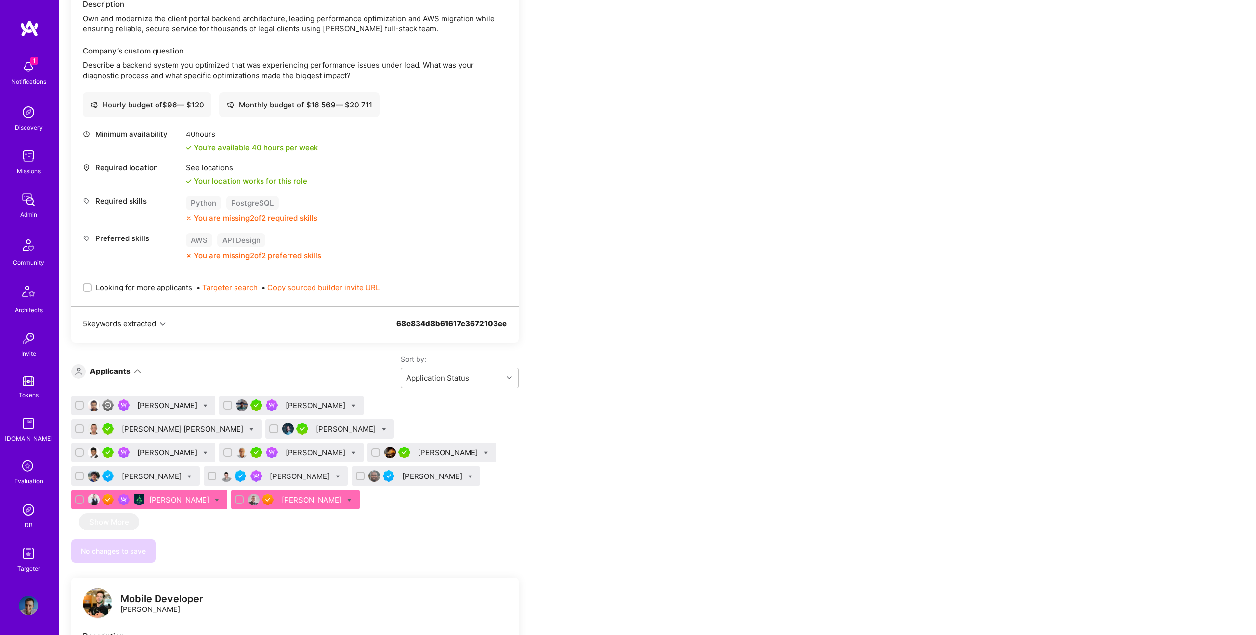
click at [294, 400] on div "[PERSON_NAME]" at bounding box center [317, 405] width 62 height 10
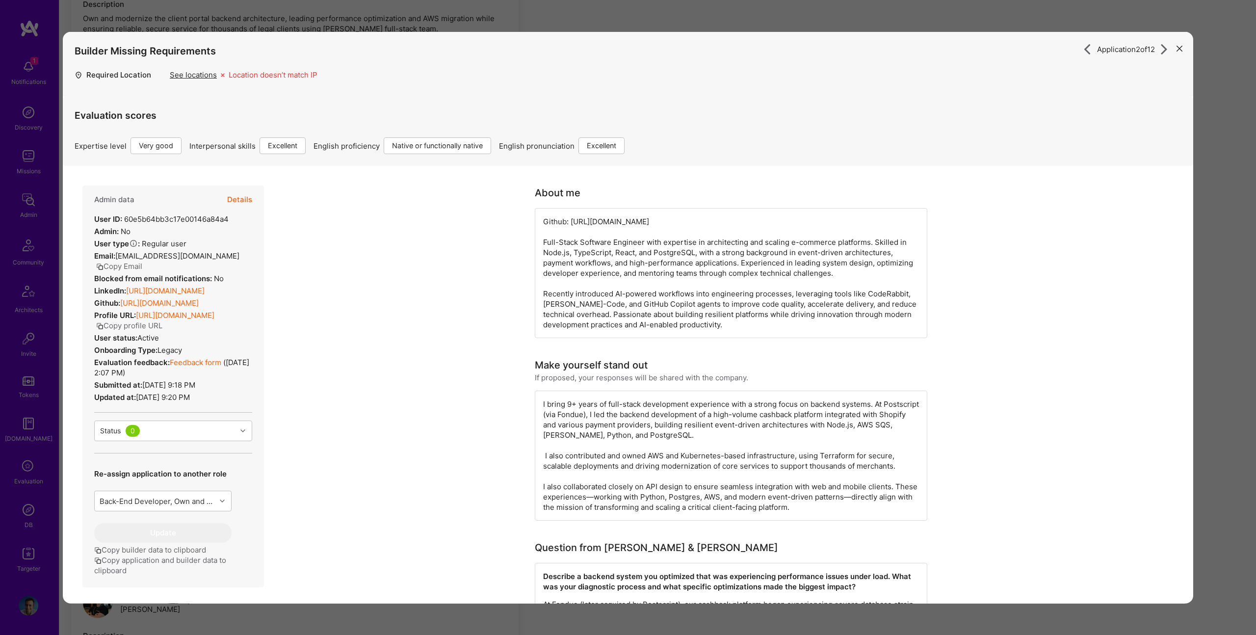
scroll to position [0, 0]
click at [242, 200] on button "Details" at bounding box center [239, 199] width 25 height 28
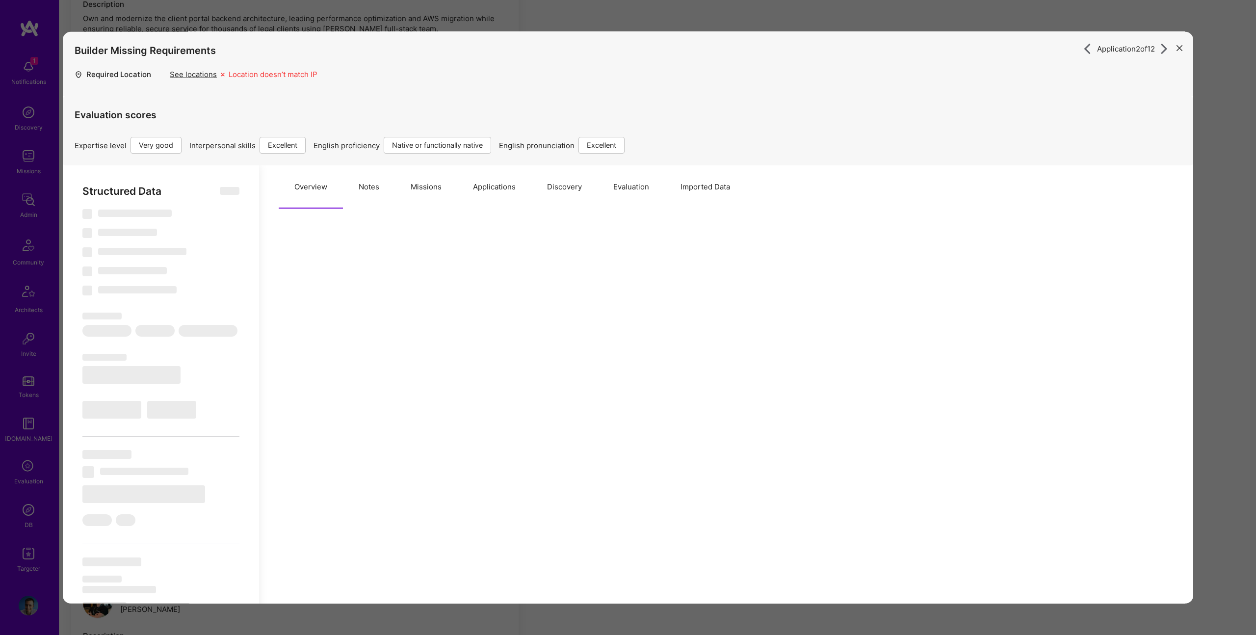
click at [426, 198] on button "Missions" at bounding box center [426, 186] width 62 height 43
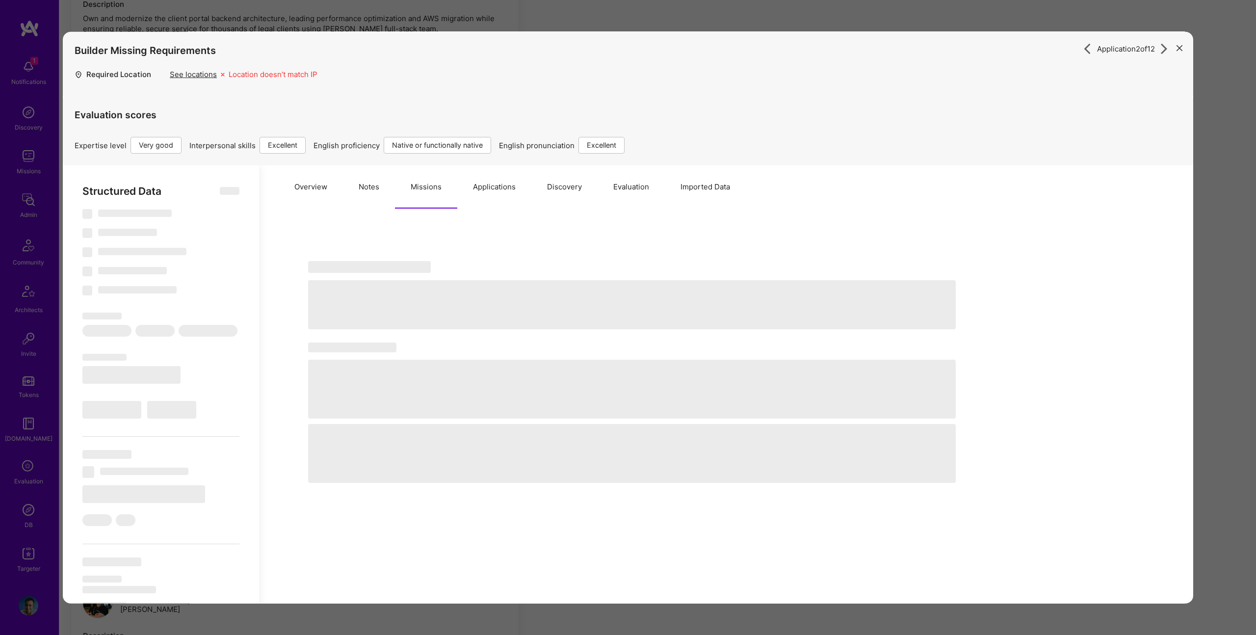
select select "Right Now"
select select "5"
select select "7"
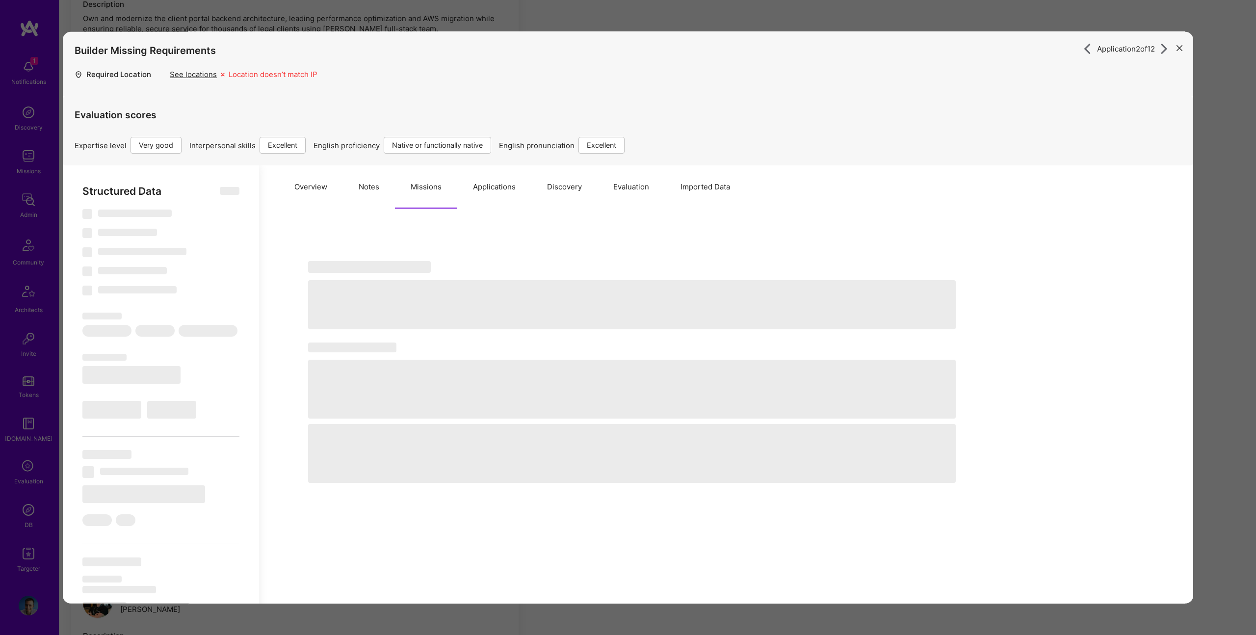
select select "GB"
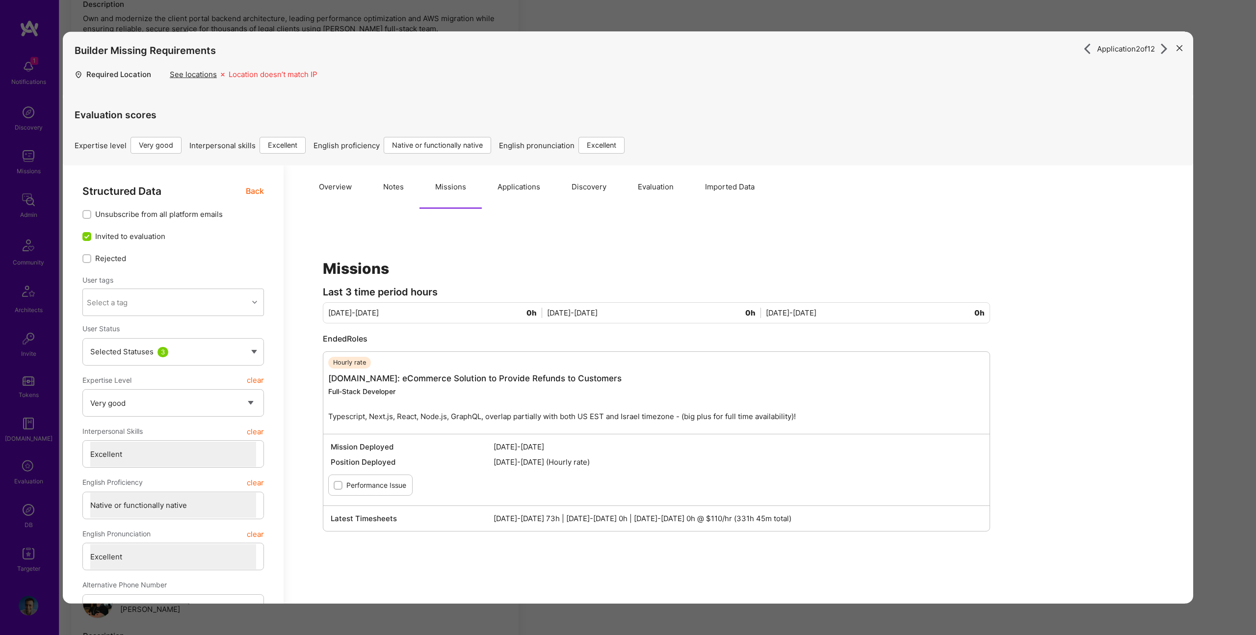
click at [351, 171] on button "Overview" at bounding box center [335, 186] width 64 height 43
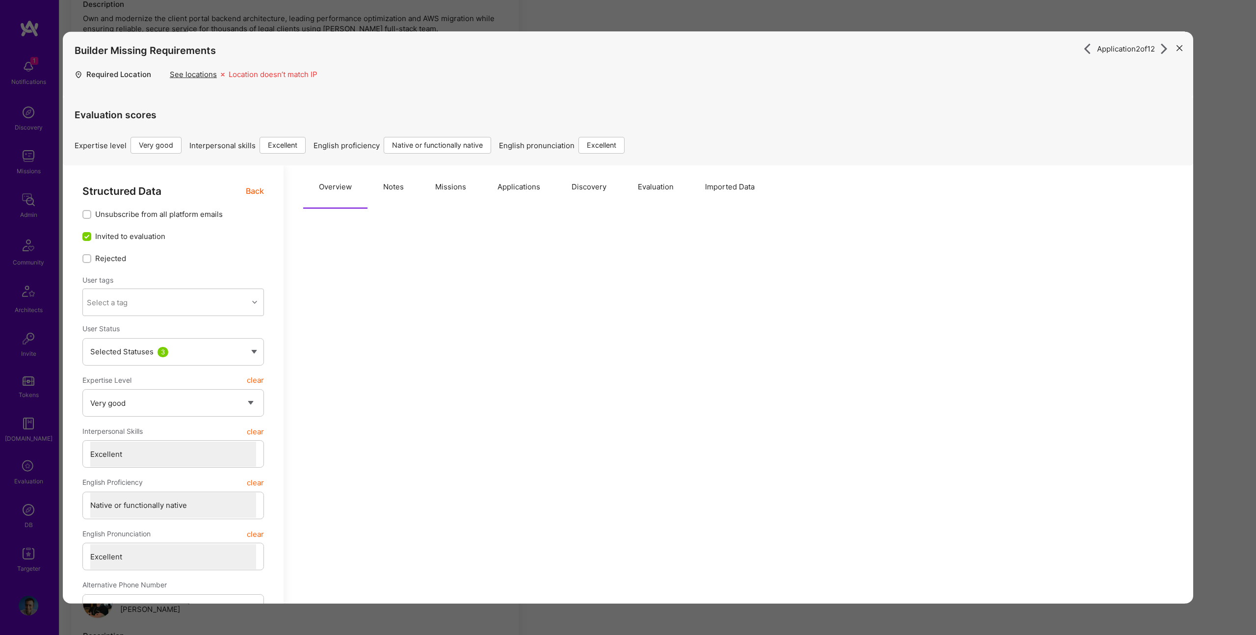
click at [381, 185] on button "Notes" at bounding box center [394, 186] width 52 height 43
type textarea "x"
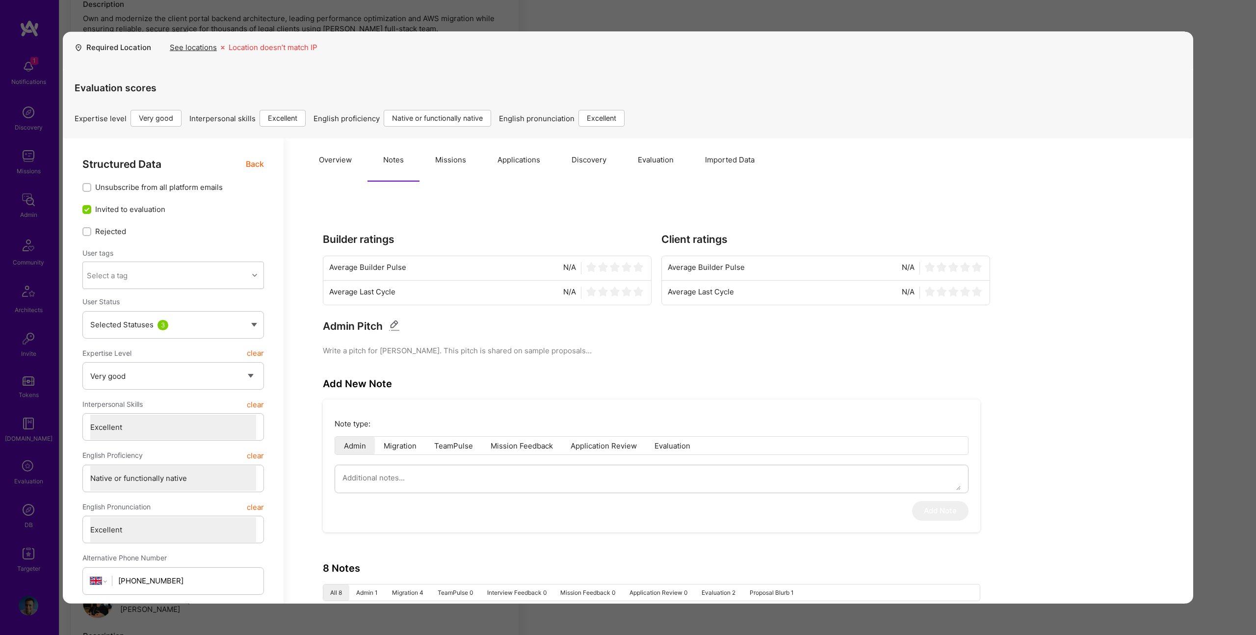
scroll to position [0, 0]
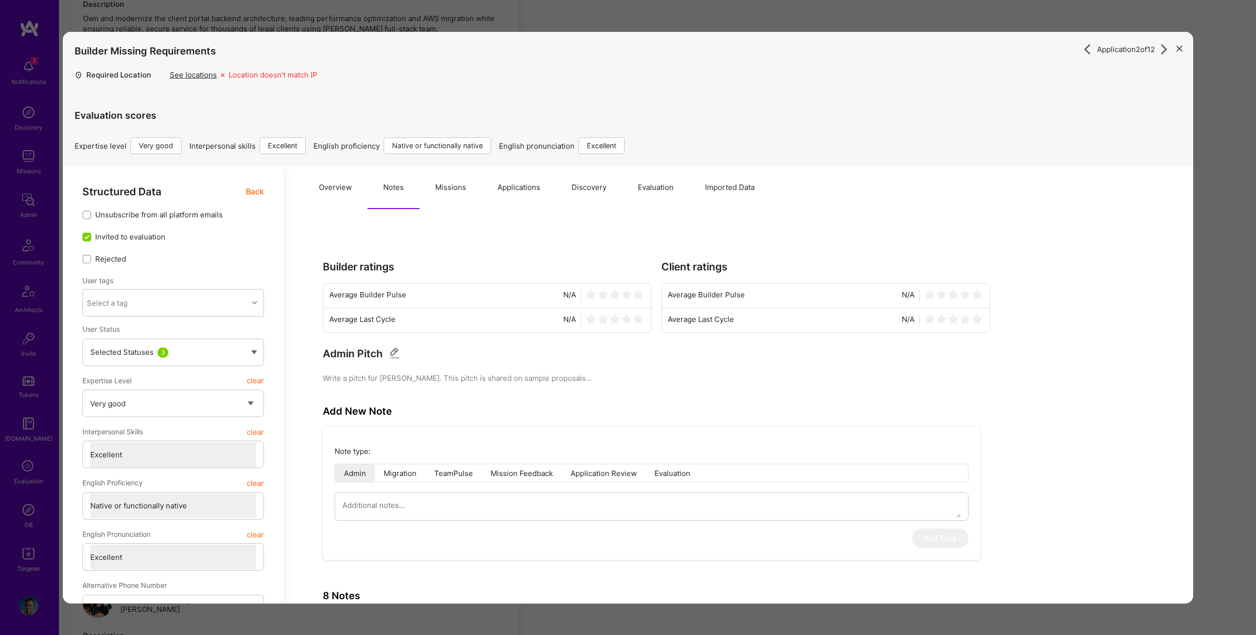
click at [742, 175] on button "Imported Data" at bounding box center [729, 187] width 81 height 43
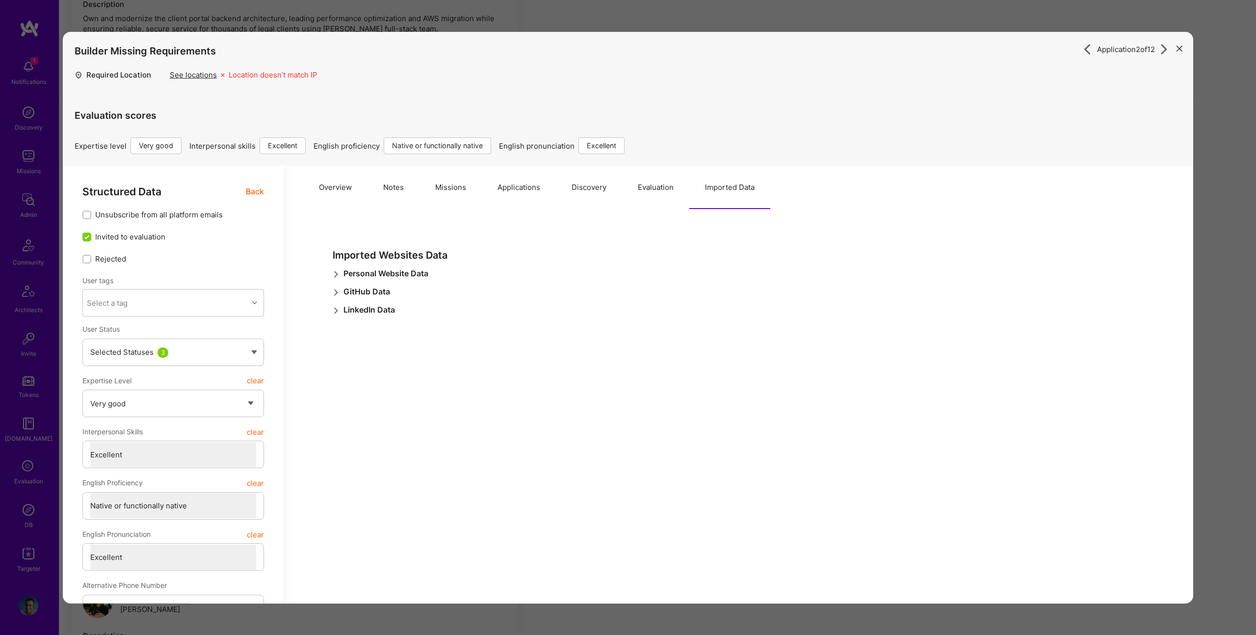
click at [661, 184] on button "Evaluation" at bounding box center [655, 187] width 67 height 43
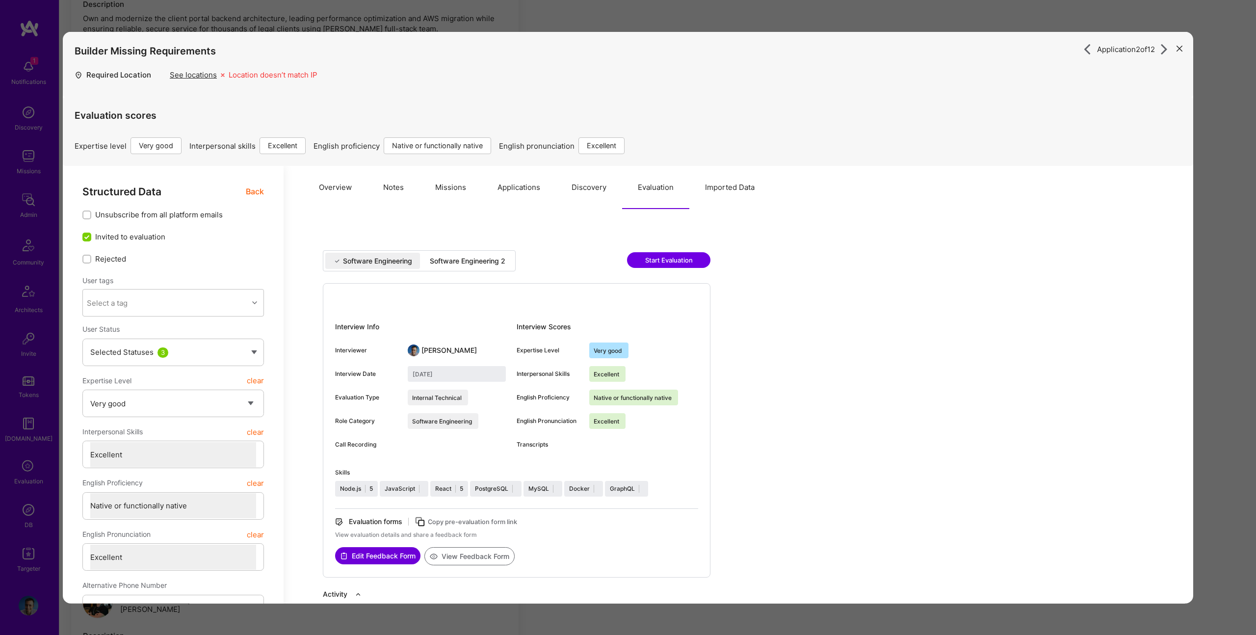
click at [1210, 214] on div "Application 2 of 12 Builder Missing Requirements Required Location See location…" at bounding box center [628, 317] width 1256 height 635
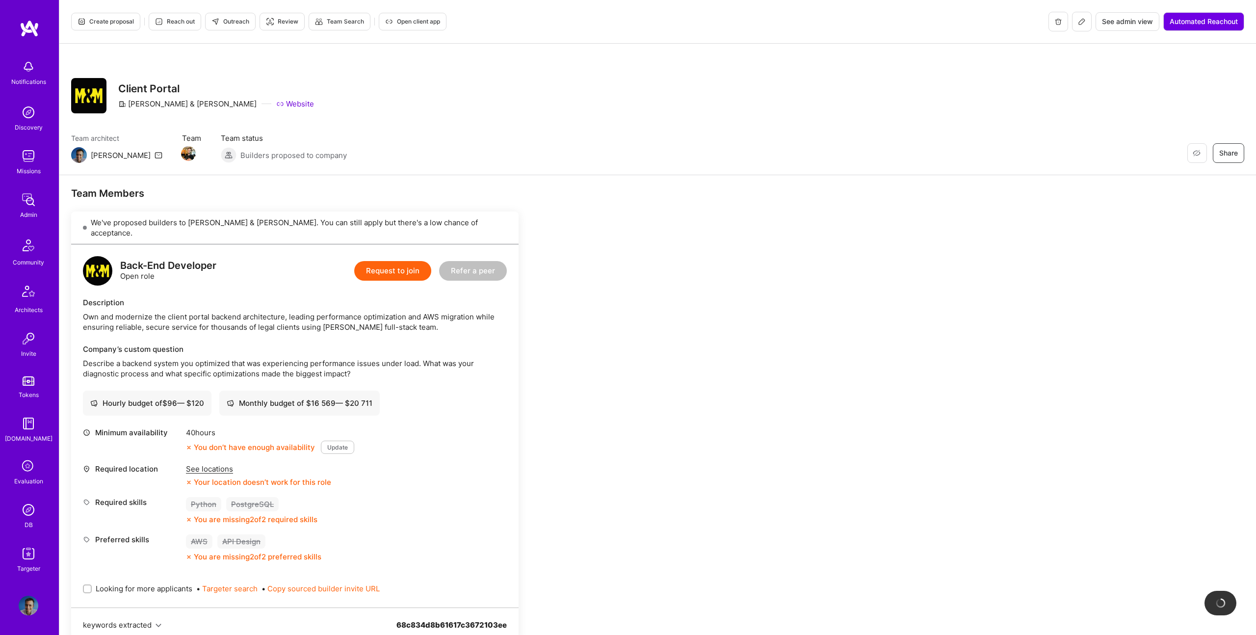
scroll to position [292, 0]
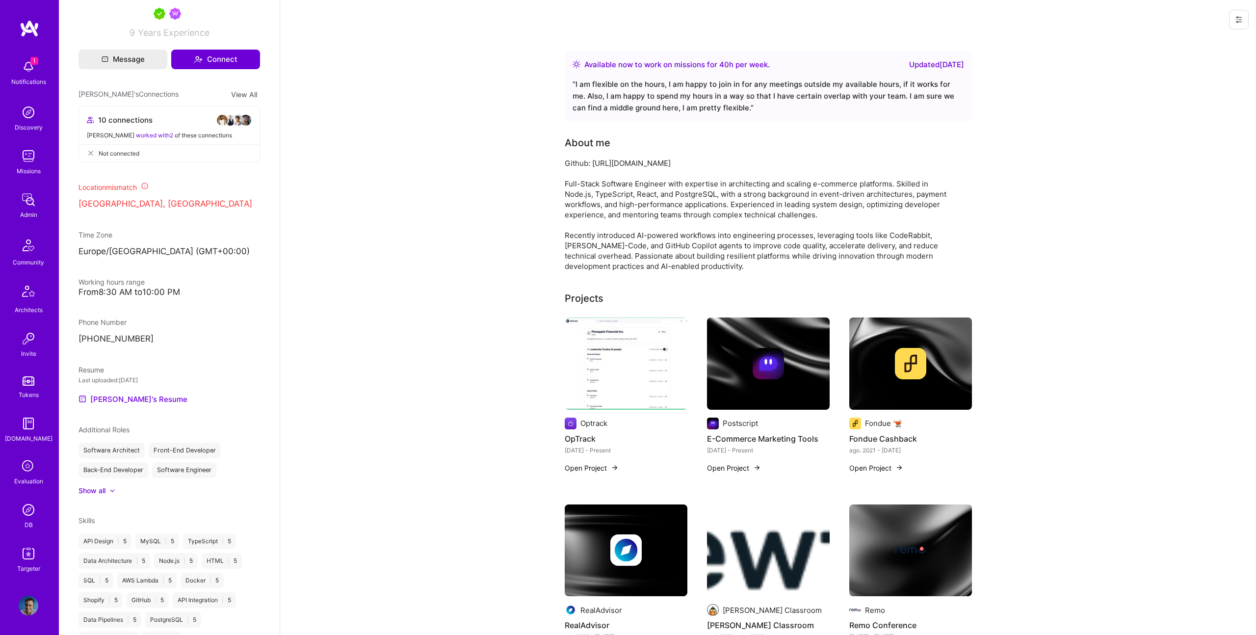
scroll to position [385, 0]
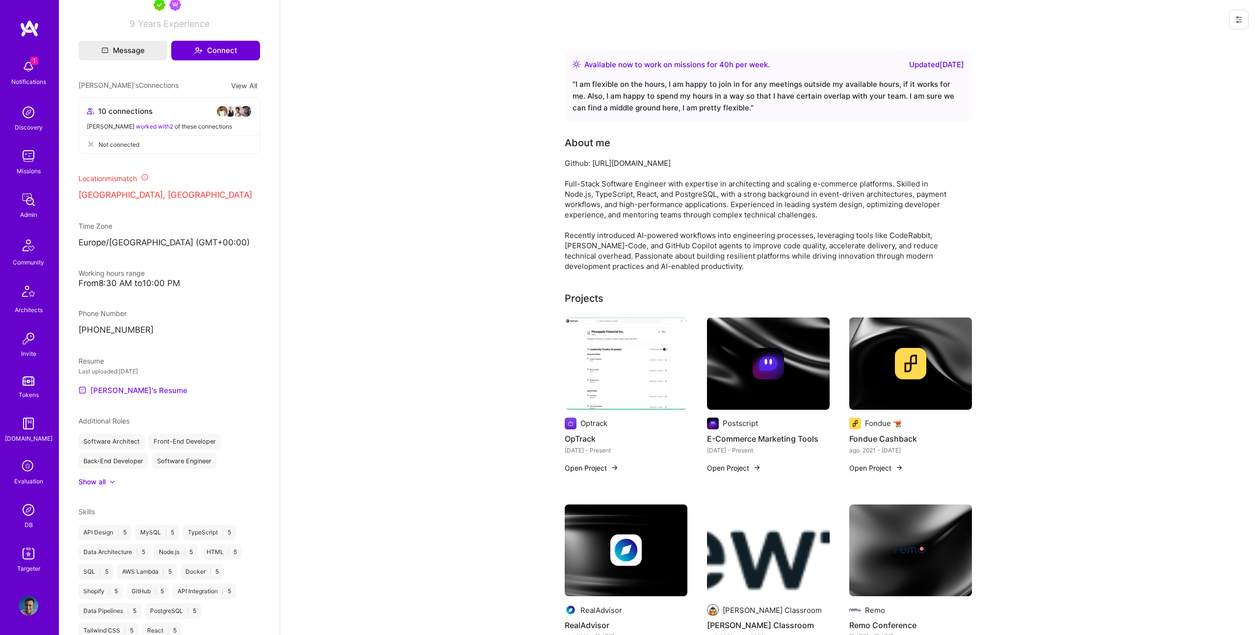
click at [134, 396] on link "[PERSON_NAME]'s Resume" at bounding box center [133, 390] width 109 height 12
click at [663, 324] on img at bounding box center [626, 363] width 123 height 92
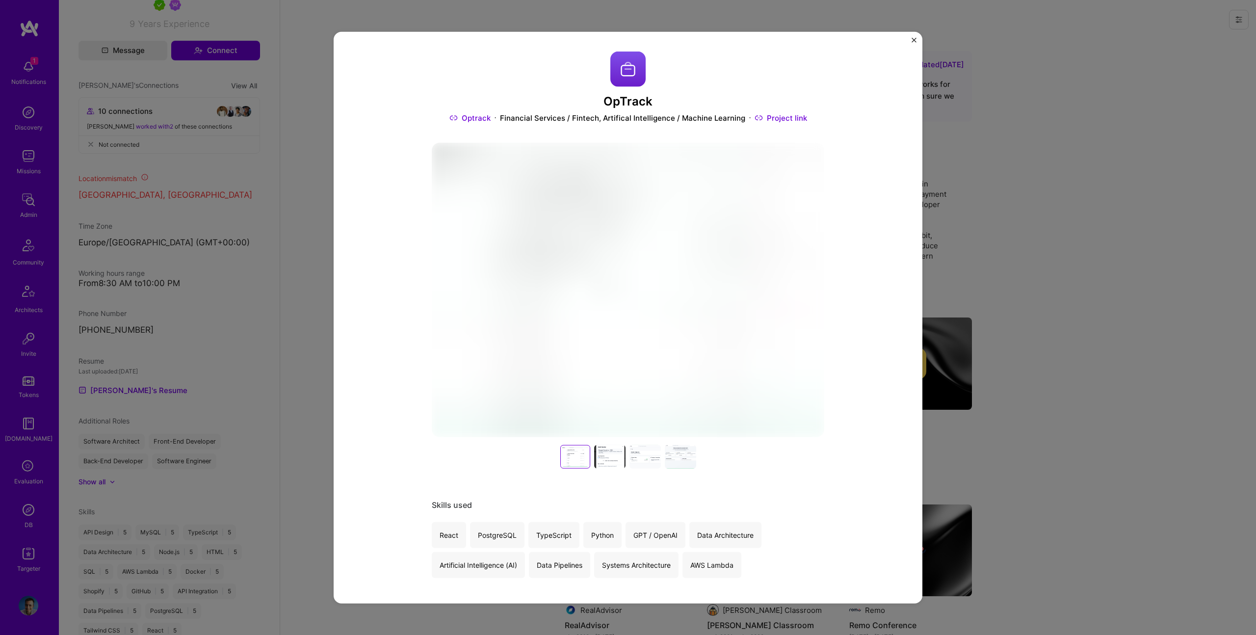
click at [659, 344] on img at bounding box center [628, 290] width 393 height 294
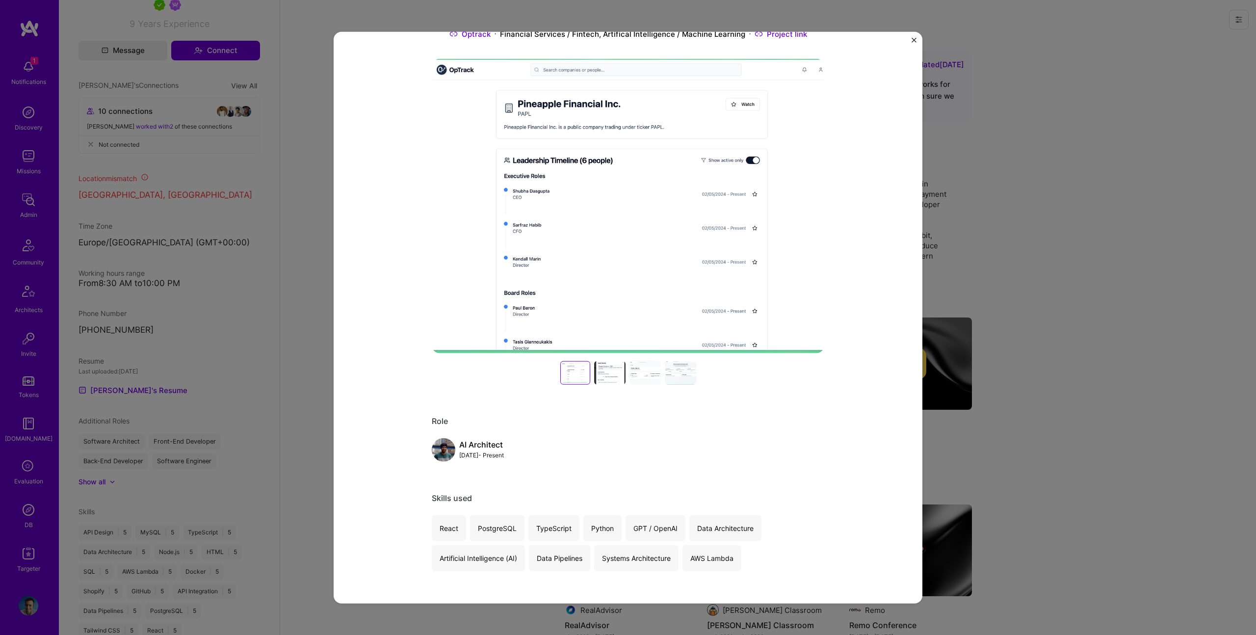
scroll to position [117, 0]
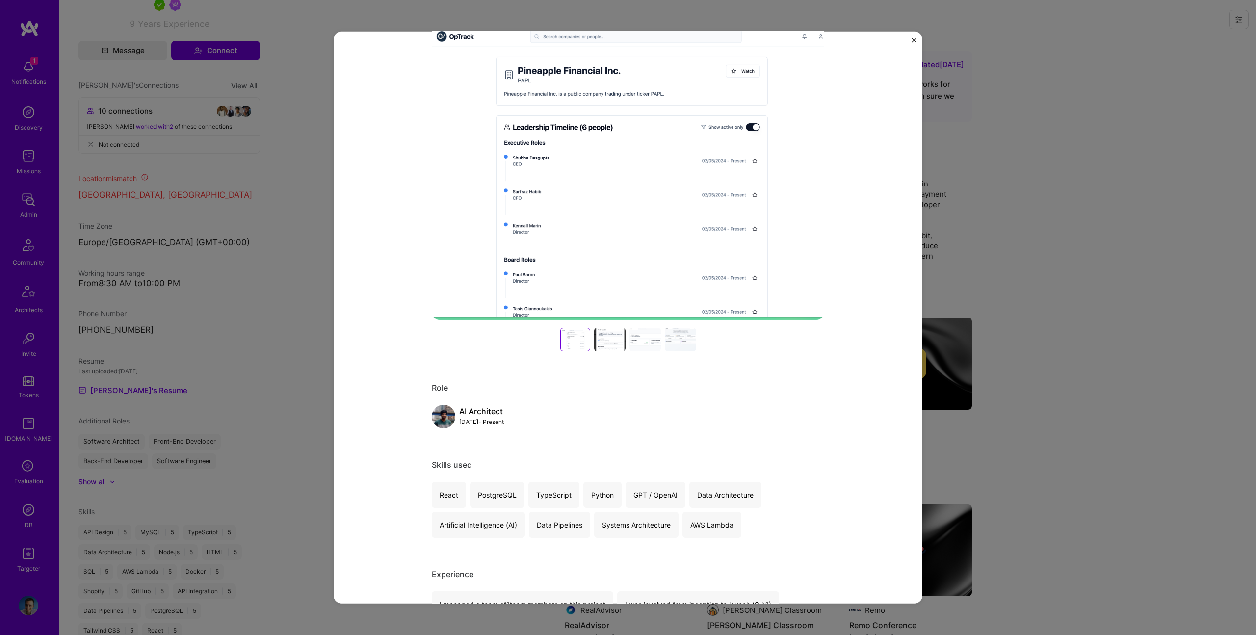
click at [978, 368] on div "OpTrack Optrack Financial Services / Fintech, Artifical Intelligence / Machine …" at bounding box center [628, 317] width 1256 height 635
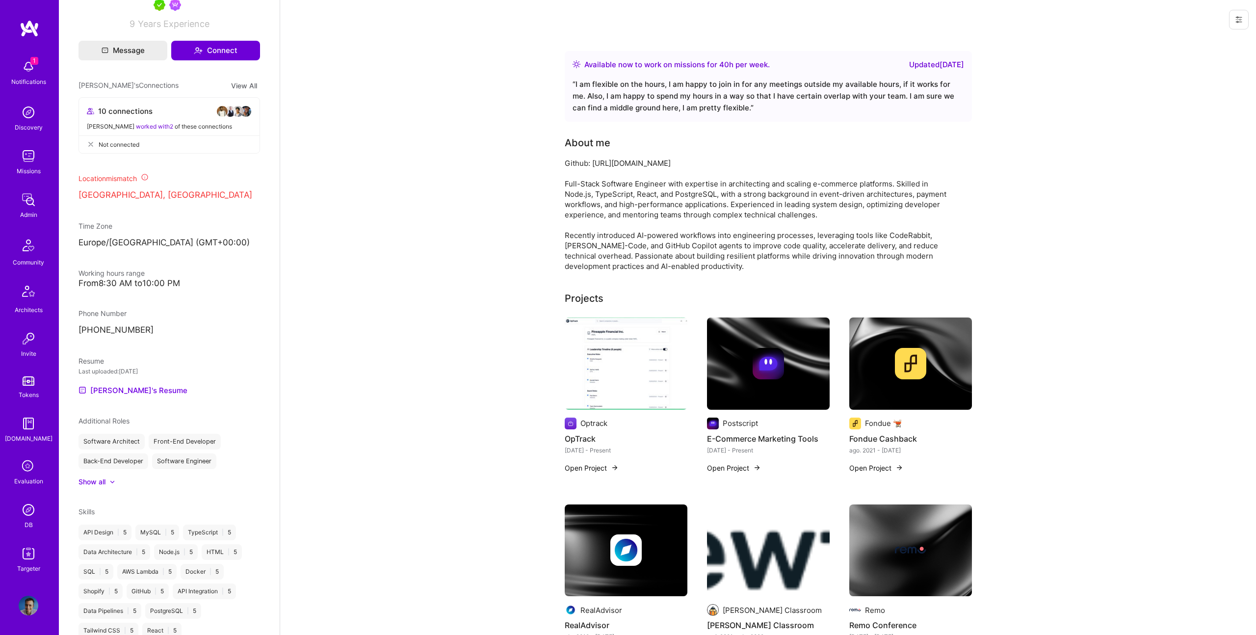
click at [763, 340] on img at bounding box center [768, 363] width 123 height 92
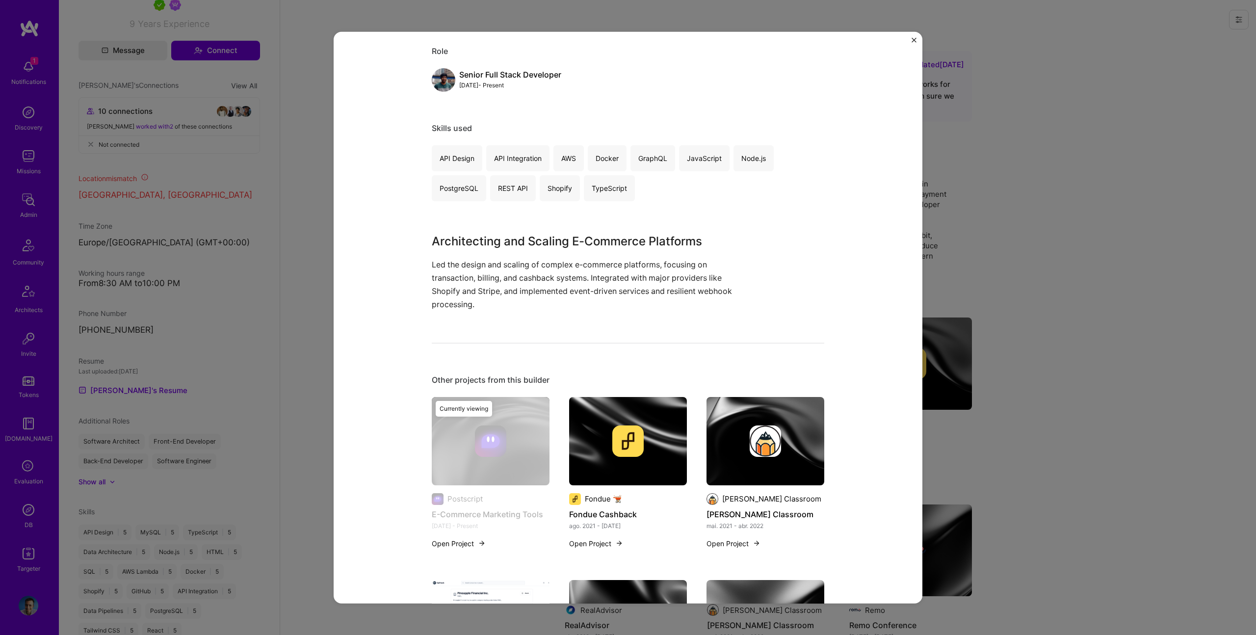
scroll to position [112, 0]
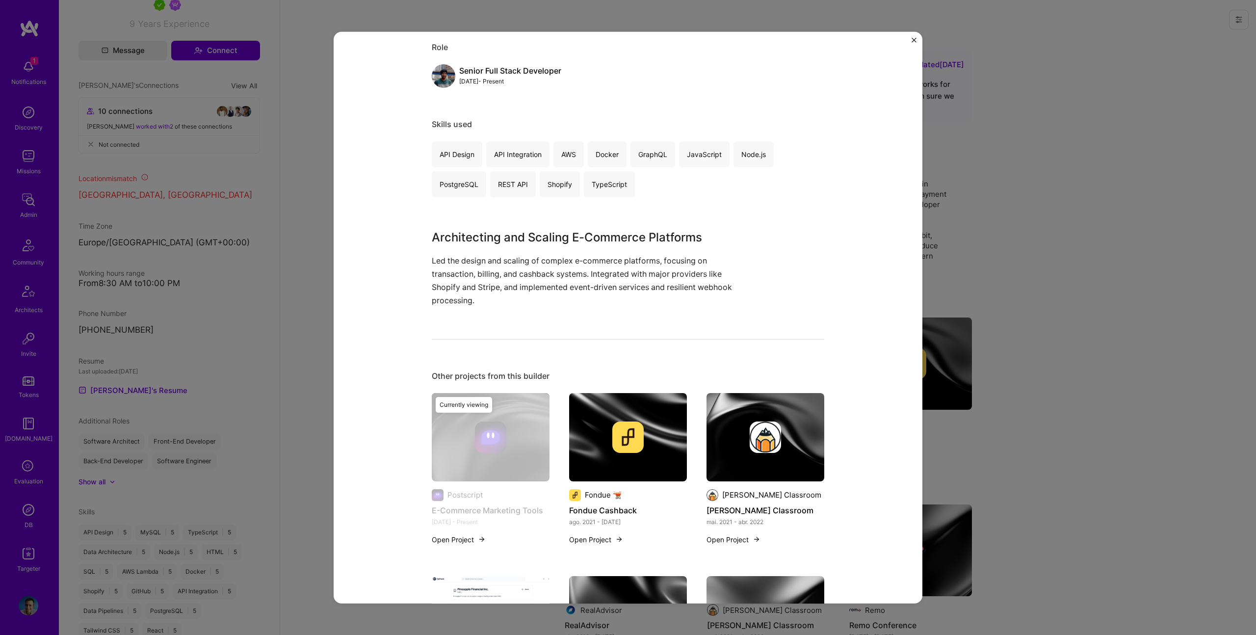
click at [1015, 301] on div "E-Commerce Marketing Tools Postscript E-Commerce, Payments Project link Role Se…" at bounding box center [628, 317] width 1256 height 635
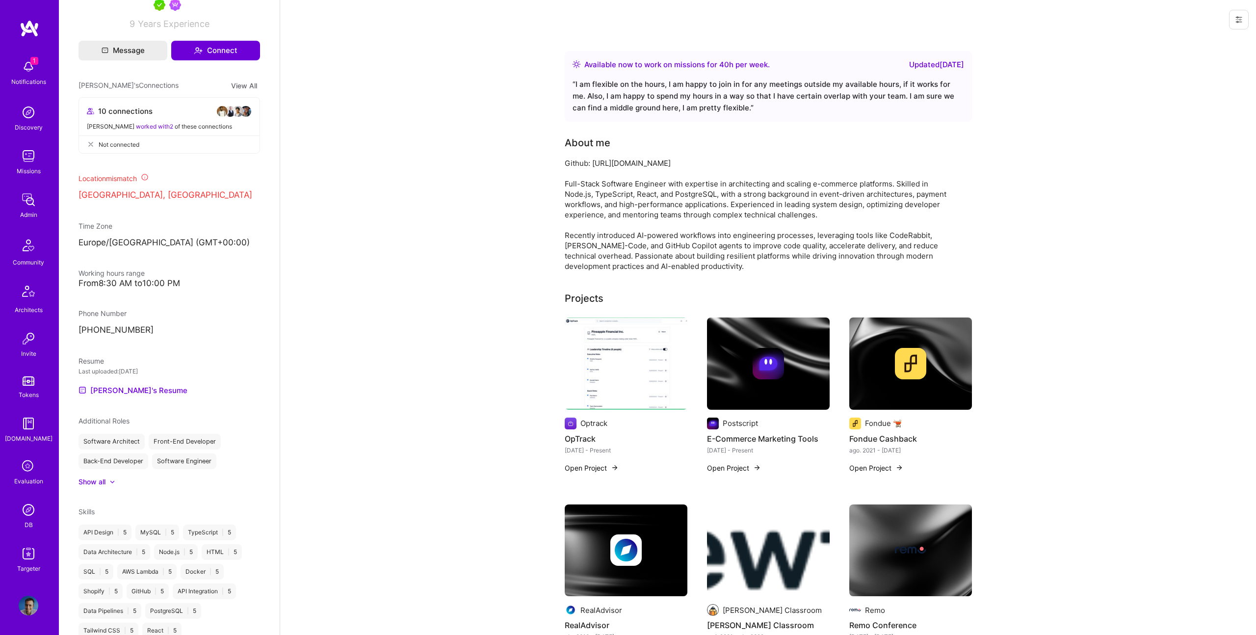
click at [906, 346] on img at bounding box center [910, 363] width 123 height 92
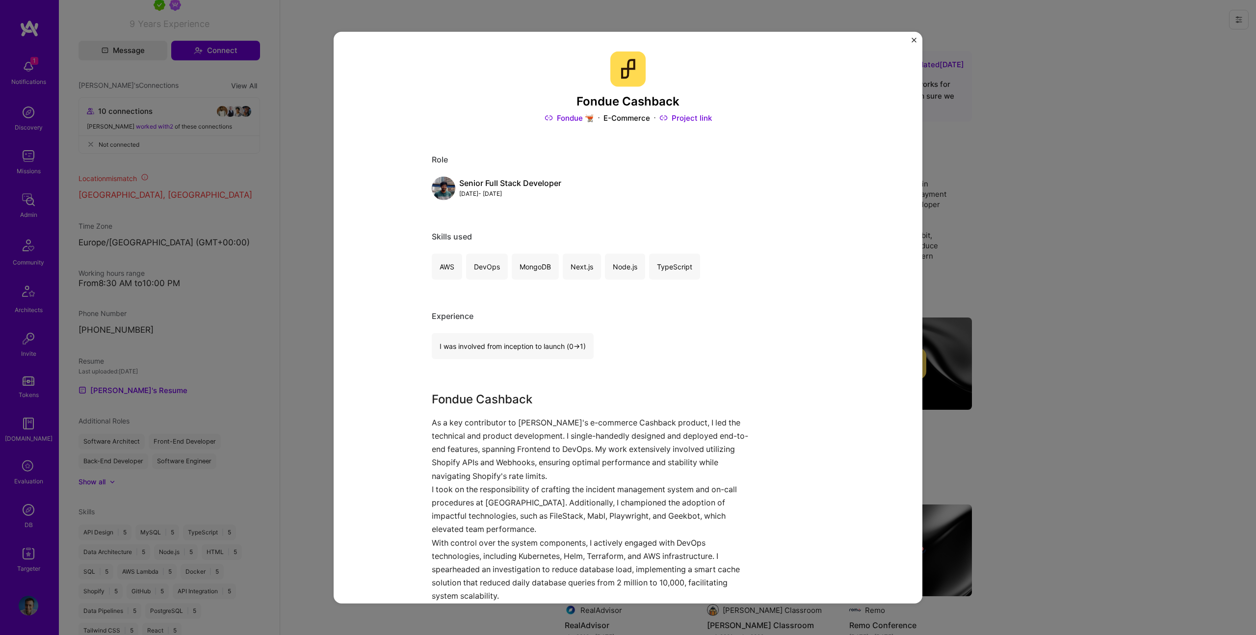
click at [966, 301] on div "Fondue Cashback Fondue 🫕 E-Commerce Project link Role Senior Full Stack Develop…" at bounding box center [628, 317] width 1256 height 635
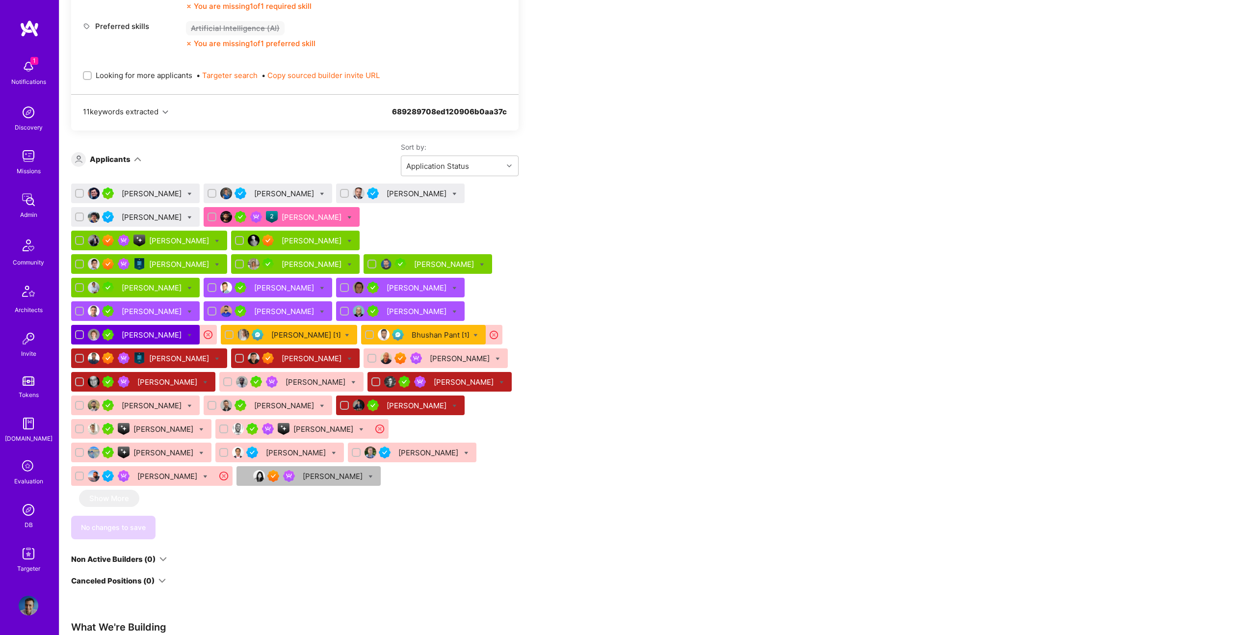
scroll to position [640, 0]
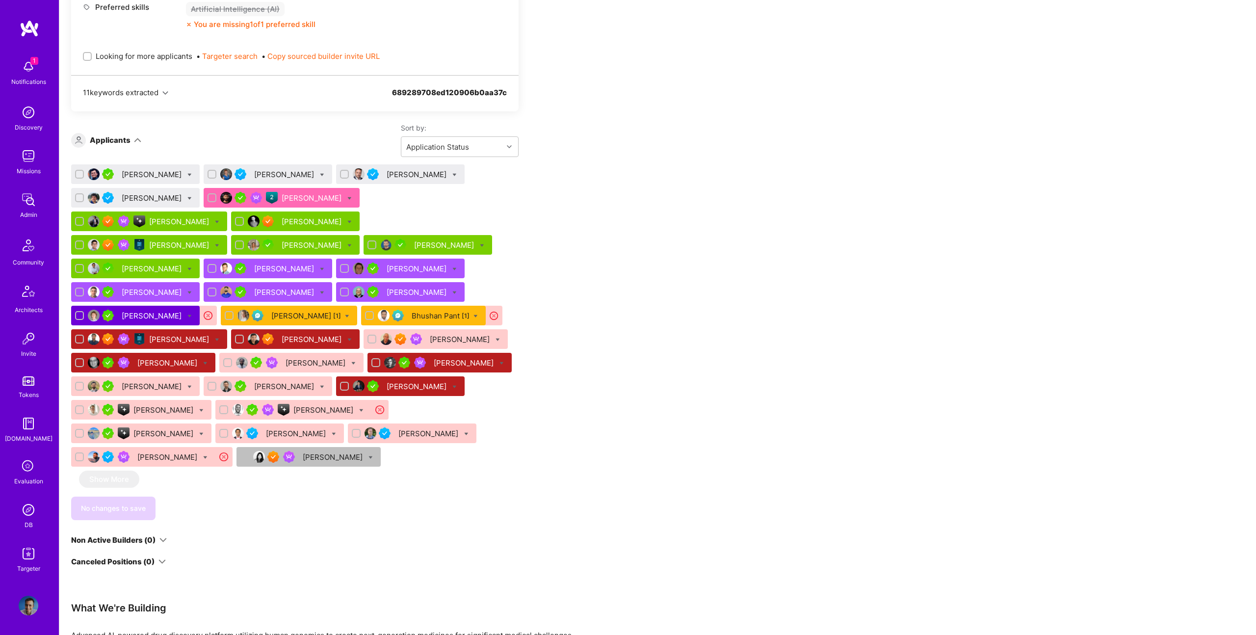
click at [211, 334] on div "[PERSON_NAME]" at bounding box center [180, 339] width 62 height 10
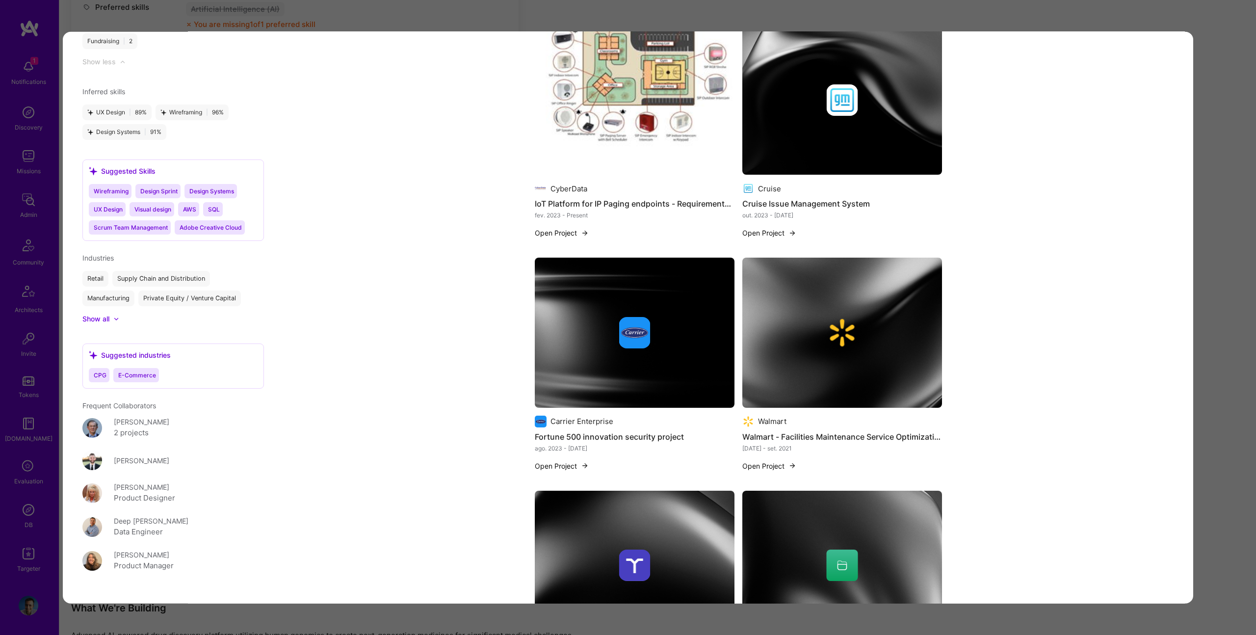
scroll to position [2057, 0]
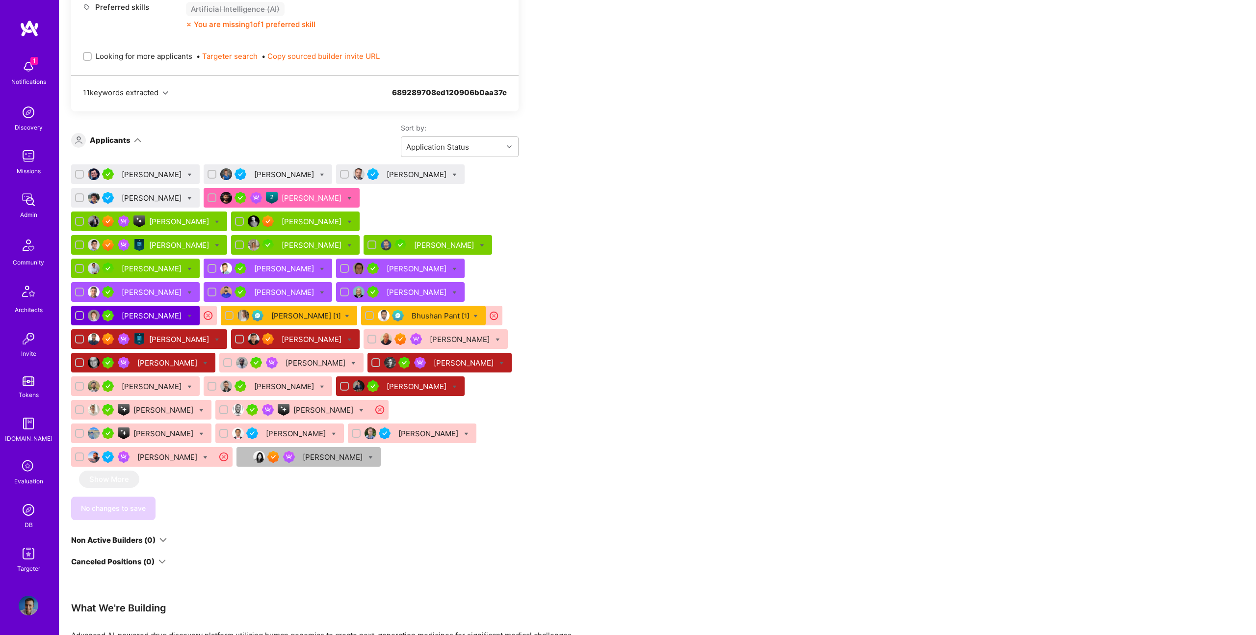
click at [219, 338] on icon at bounding box center [217, 340] width 4 height 4
checkbox input "true"
click at [732, 314] on div "Apply for a Mission Role We've proposed builders to Verge Genomics. You can sti…" at bounding box center [657, 515] width 1197 height 1955
click at [352, 338] on icon at bounding box center [349, 340] width 4 height 4
checkbox input "true"
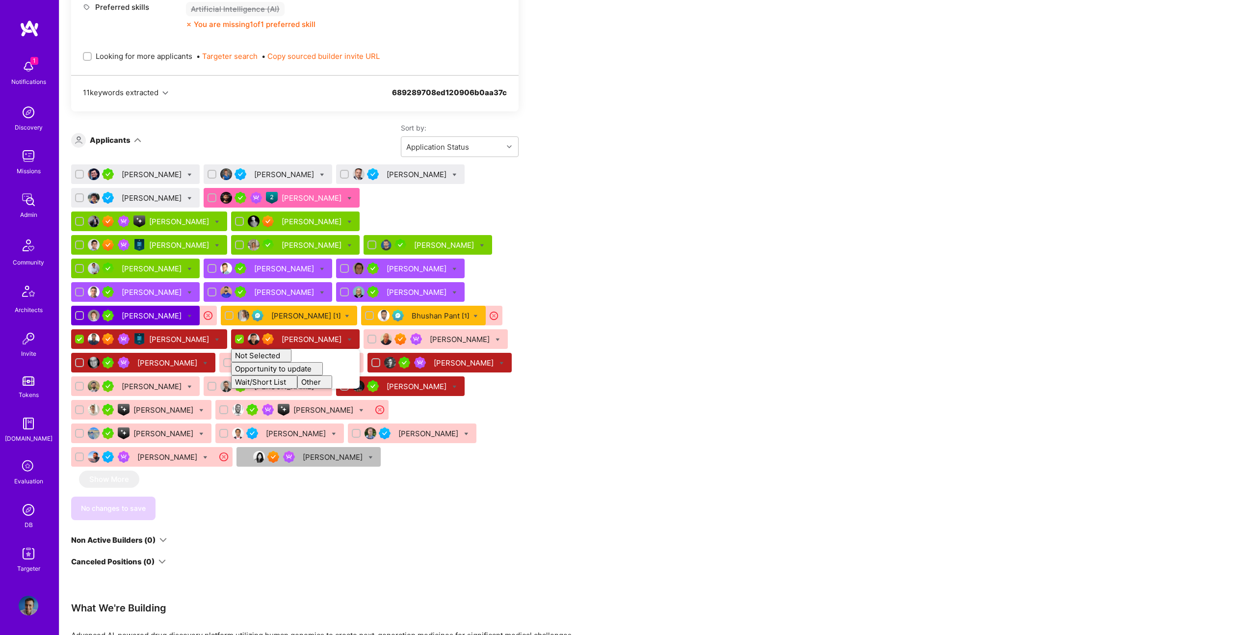
click at [672, 269] on div "Apply for a Mission Role We've proposed builders to Verge Genomics. You can sti…" at bounding box center [657, 515] width 1197 height 1955
click at [215, 353] on div "Joshua Ballanco" at bounding box center [143, 363] width 144 height 20
click at [208, 361] on icon at bounding box center [205, 363] width 4 height 4
checkbox input "true"
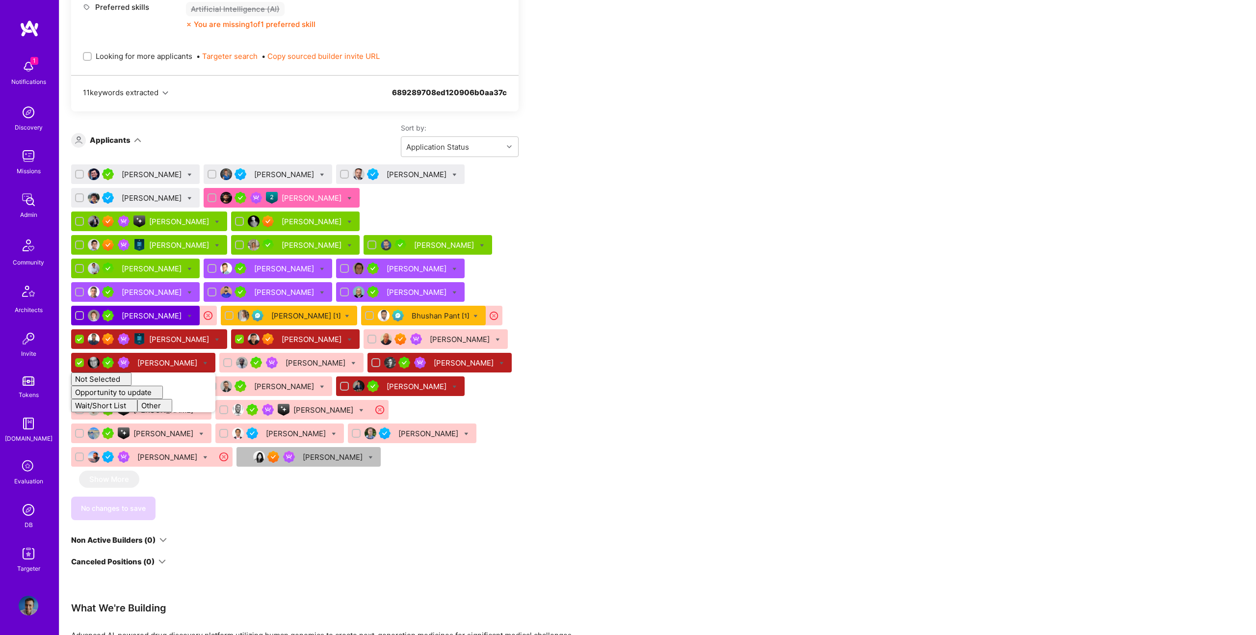
click at [500, 358] on div at bounding box center [502, 363] width 4 height 10
checkbox input "true"
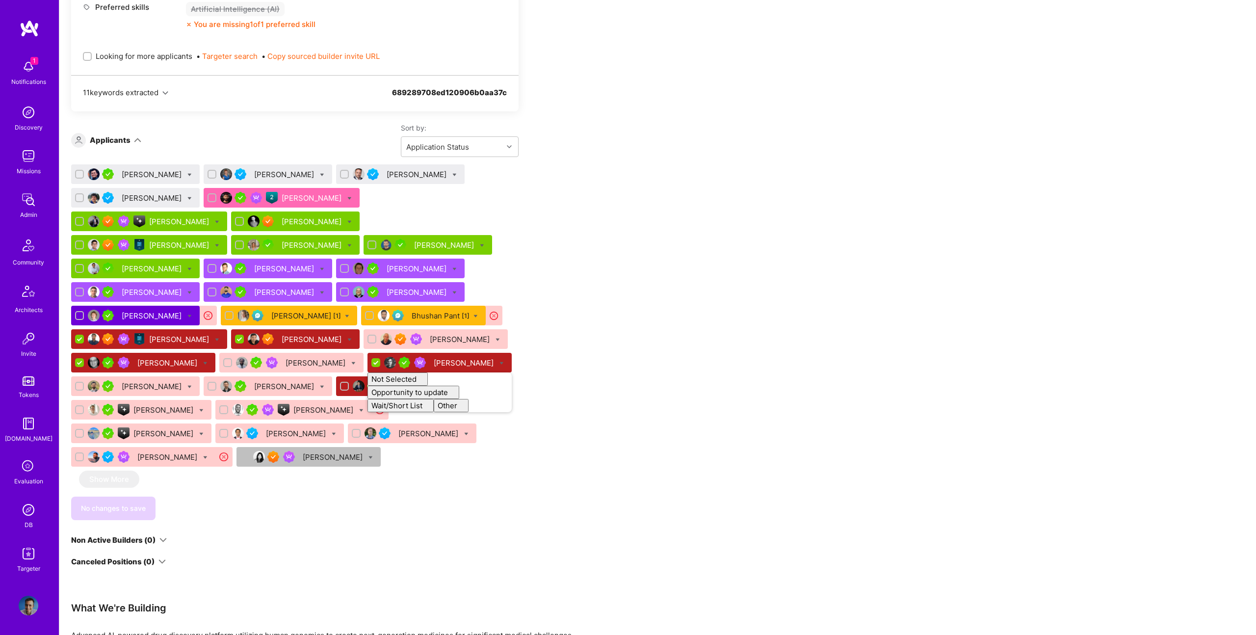
click at [162, 349] on div "Gaurav Gupta Savannah Ehrlich Geoffrey Mccaleb Maurizio Morri Hirsch Keshav Cyr…" at bounding box center [295, 317] width 448 height 306
click at [452, 385] on icon at bounding box center [454, 387] width 4 height 4
checkbox input "true"
click at [679, 440] on div "Apply for a Mission Role We've proposed builders to Verge Genomics. You can sti…" at bounding box center [657, 515] width 1197 height 1955
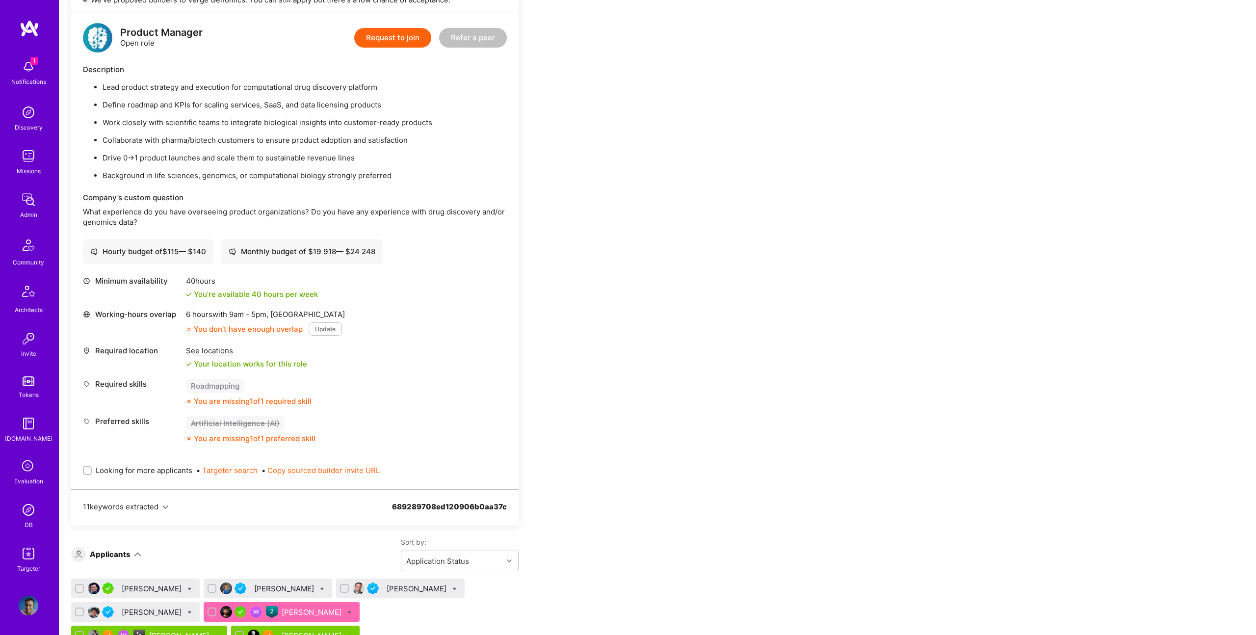
scroll to position [86, 0]
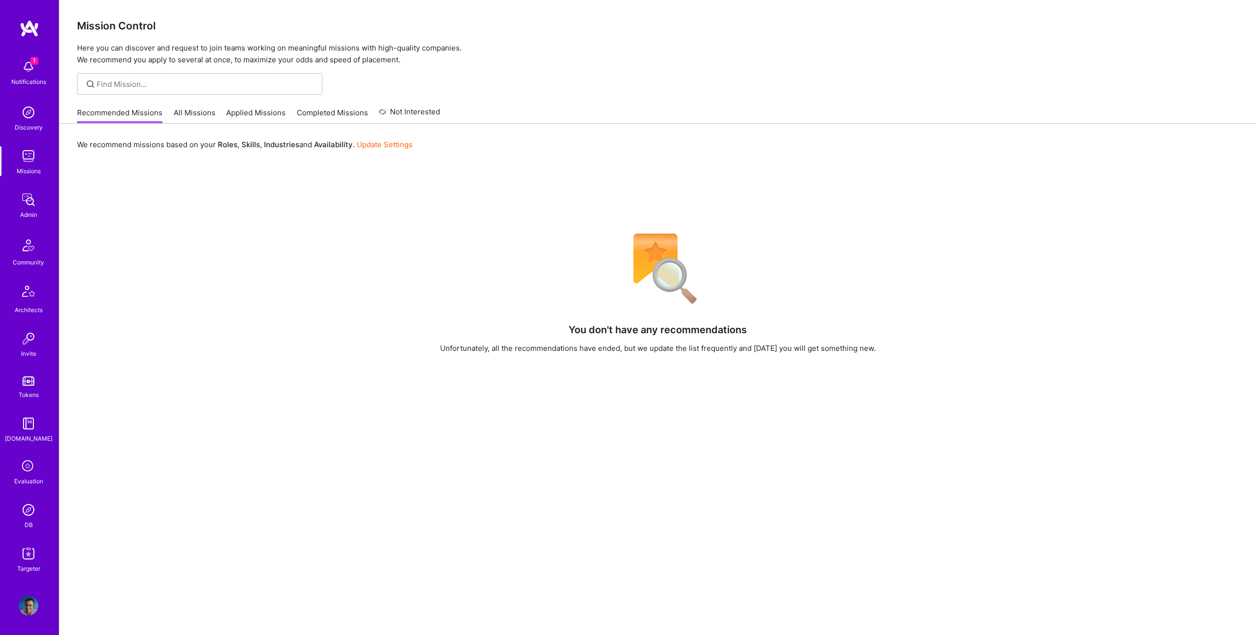
click at [32, 505] on img at bounding box center [29, 510] width 20 height 20
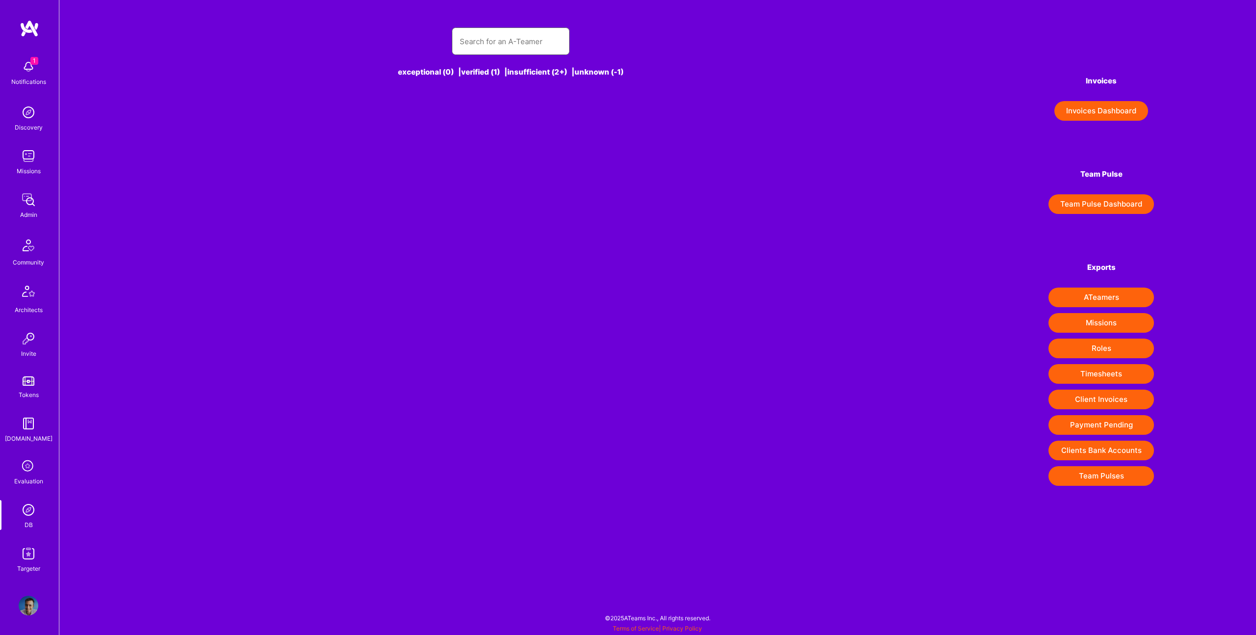
click at [526, 43] on input "text" at bounding box center [511, 41] width 102 height 25
type input "S"
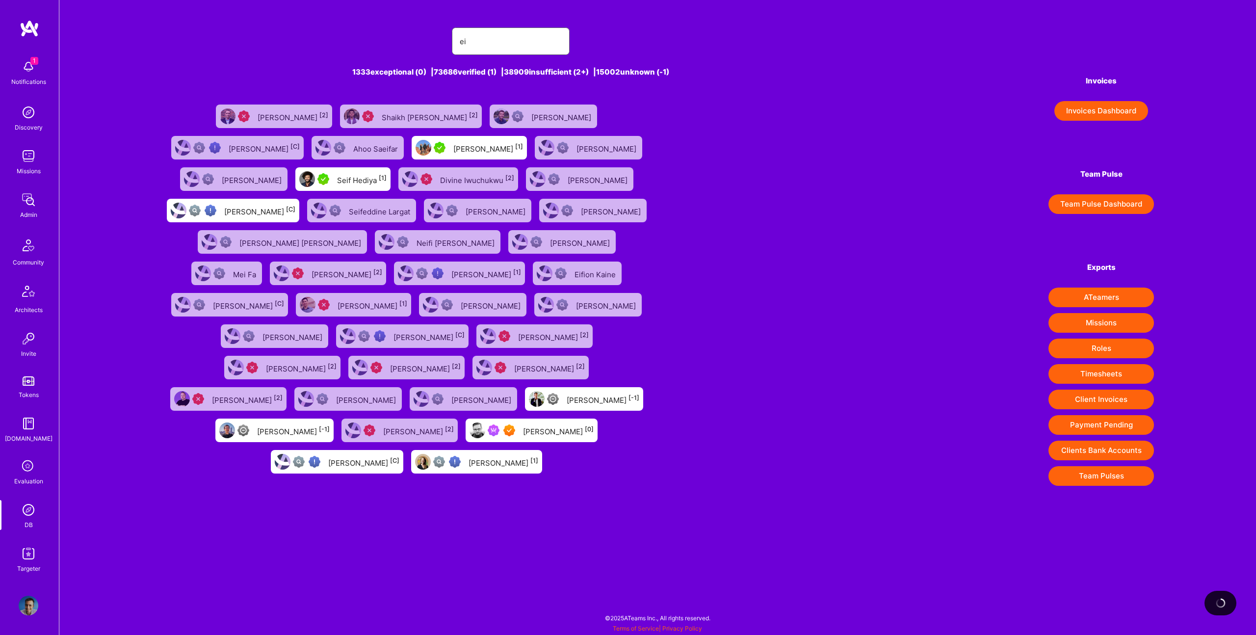
type input "e"
type input "Seif"
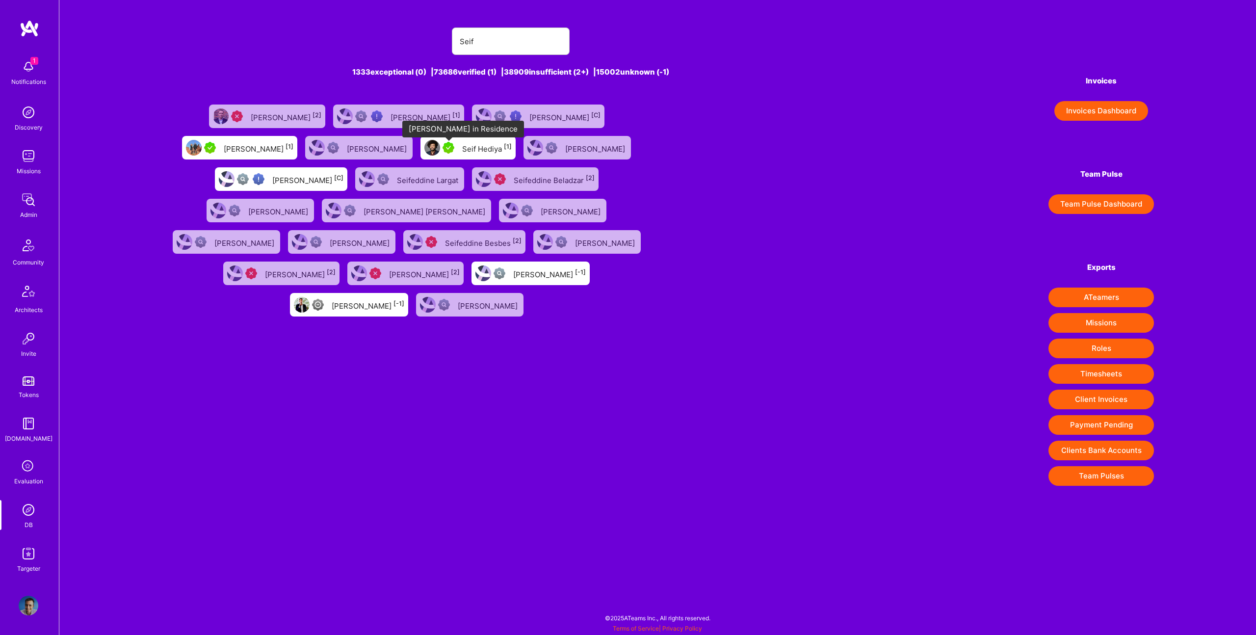
click at [458, 143] on div at bounding box center [451, 148] width 16 height 12
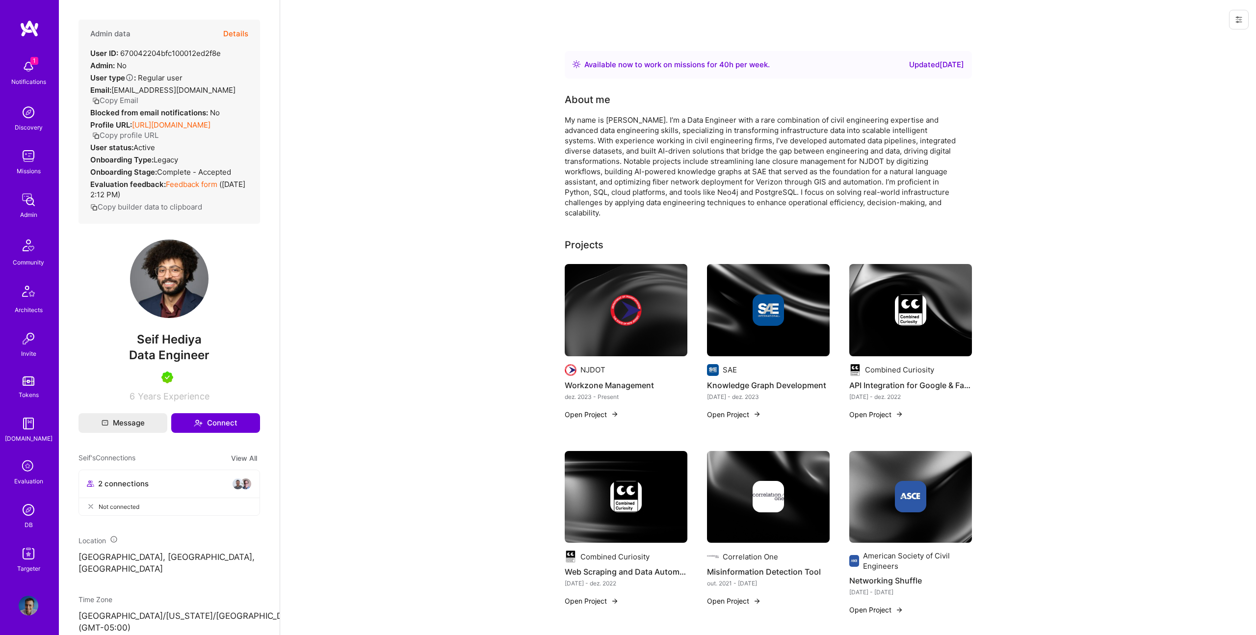
click at [138, 95] on button "Copy Email" at bounding box center [115, 100] width 46 height 10
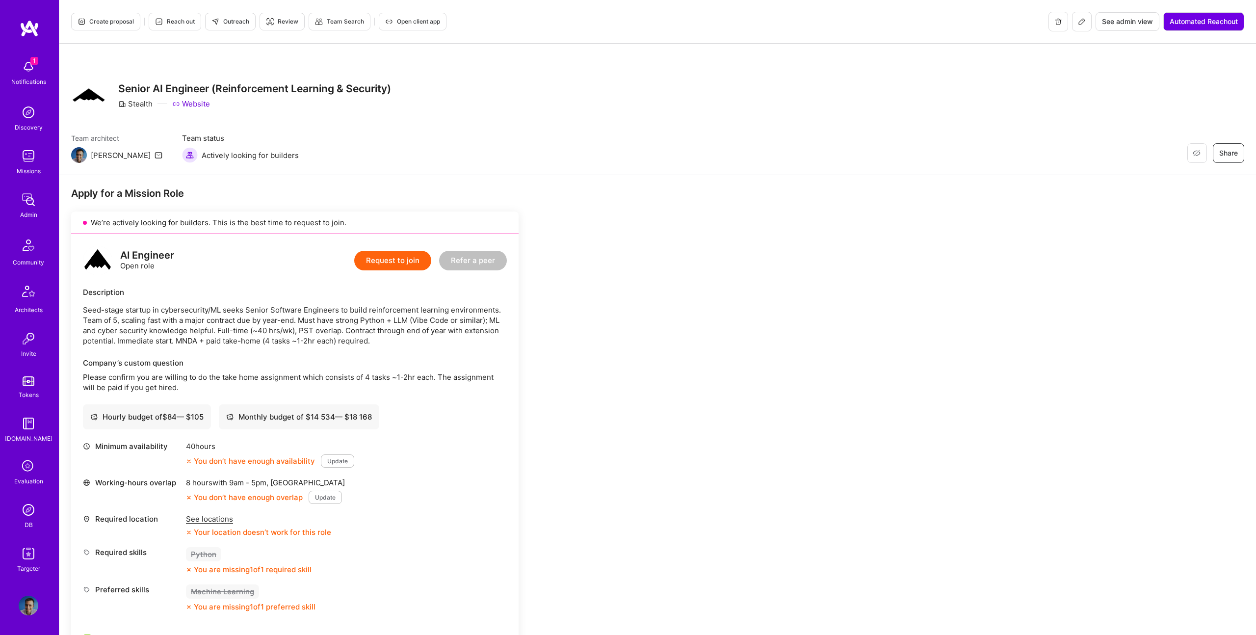
click at [1081, 20] on icon at bounding box center [1082, 22] width 8 height 8
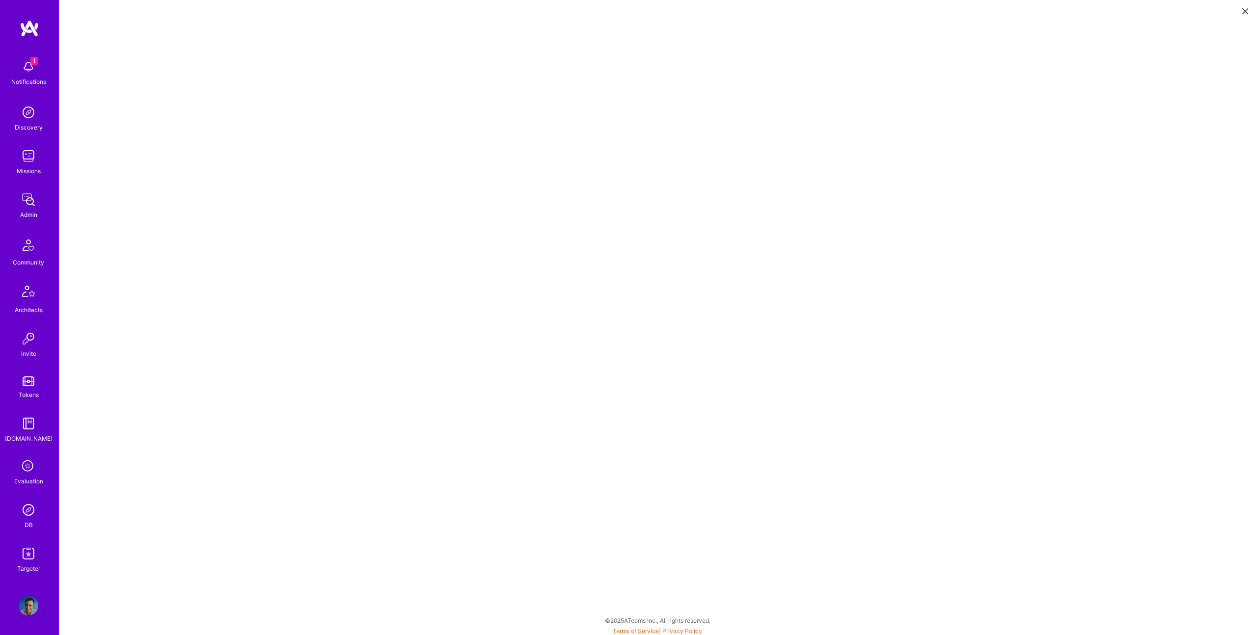
click at [1244, 16] on button at bounding box center [1245, 10] width 12 height 16
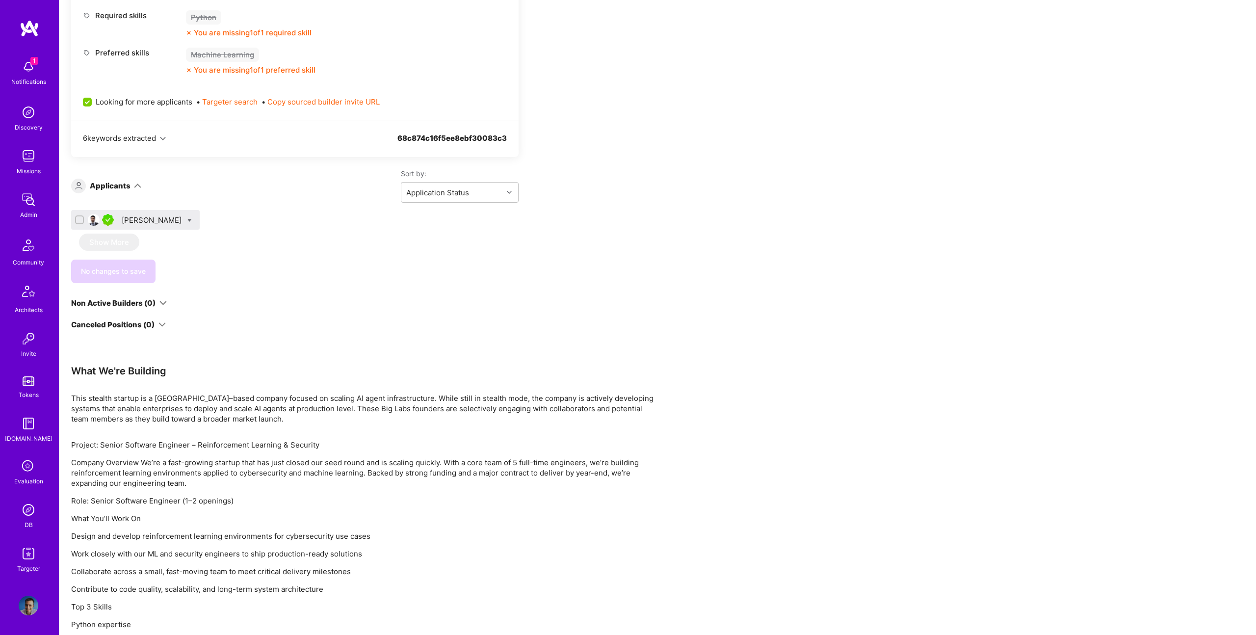
scroll to position [827, 0]
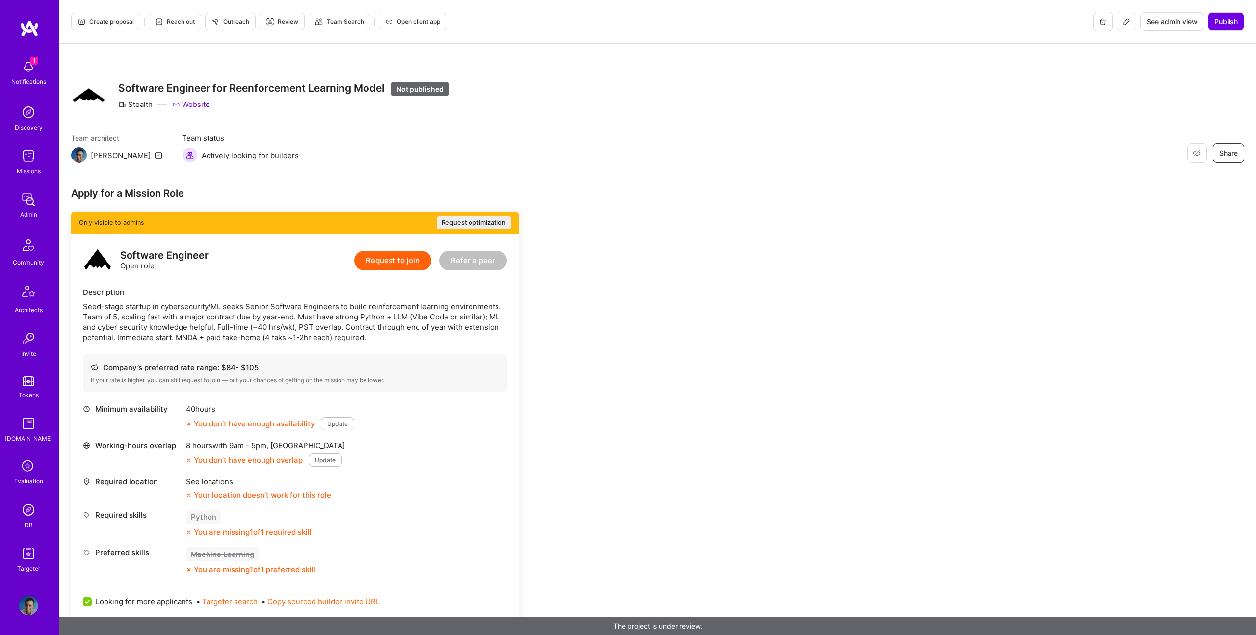
scroll to position [50, 0]
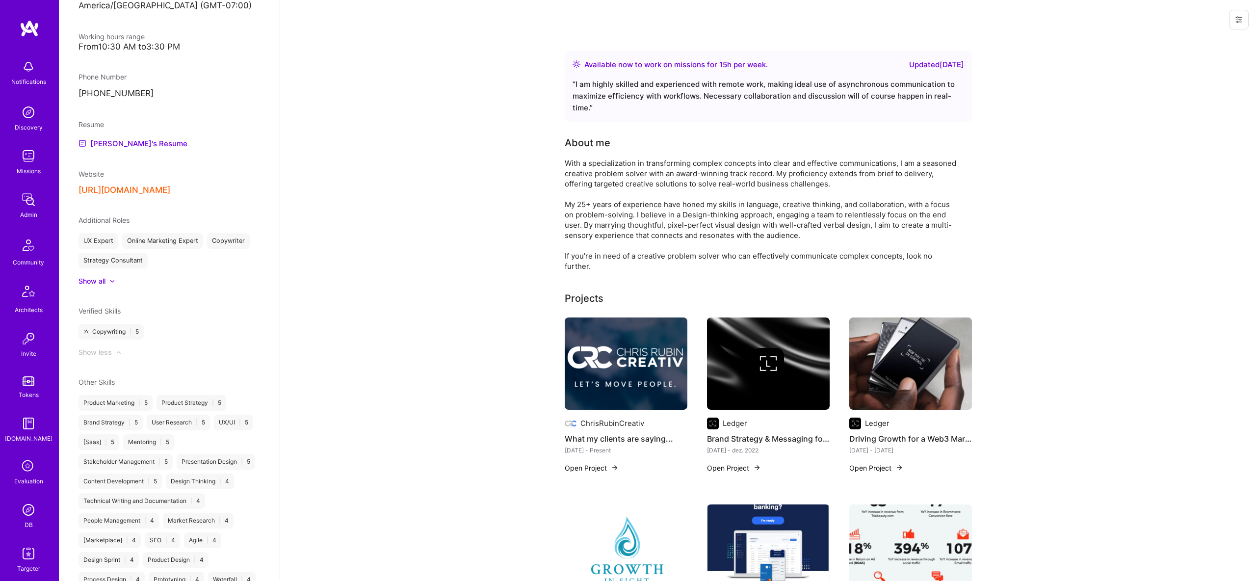
scroll to position [660, 0]
click at [108, 281] on div at bounding box center [107, 281] width 4 height 10
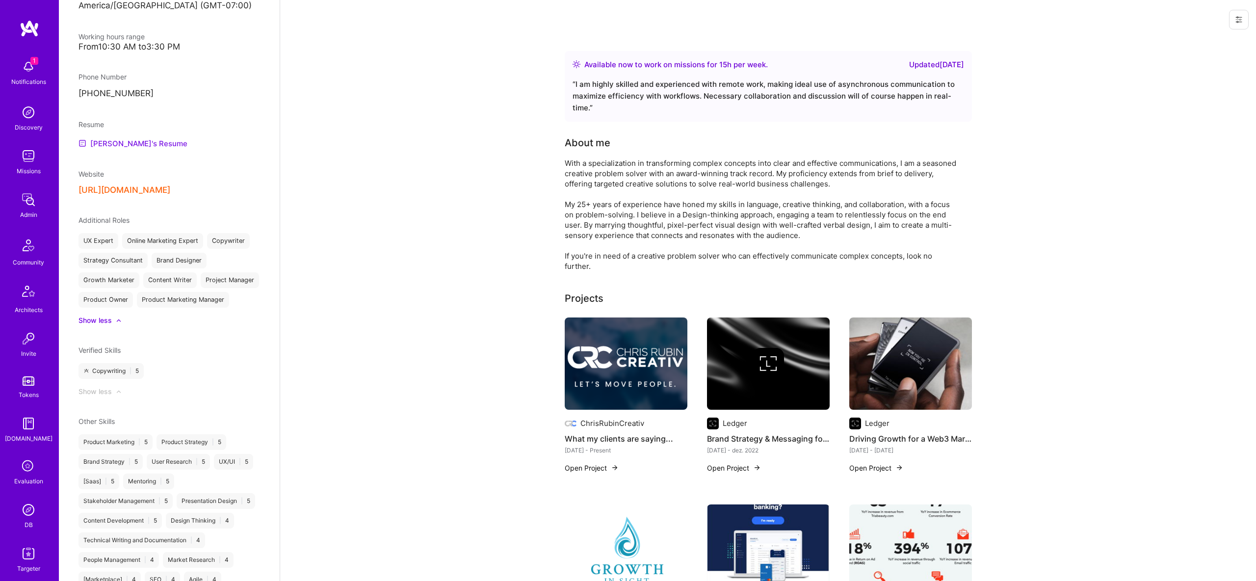
click at [124, 141] on link "[PERSON_NAME]'s Resume" at bounding box center [133, 143] width 109 height 12
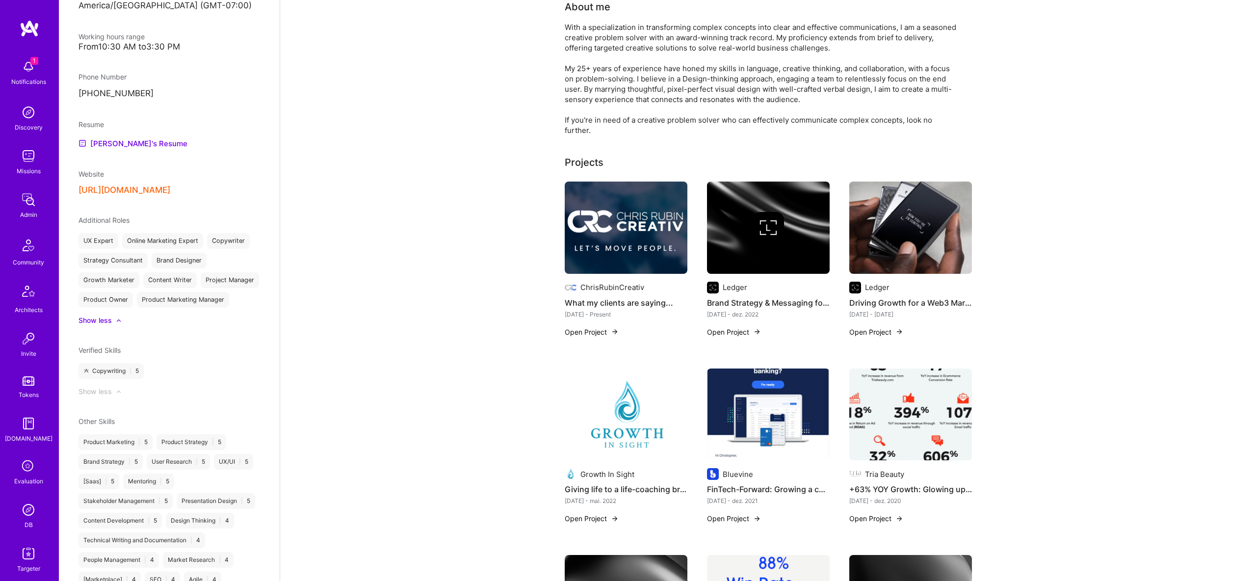
scroll to position [162, 0]
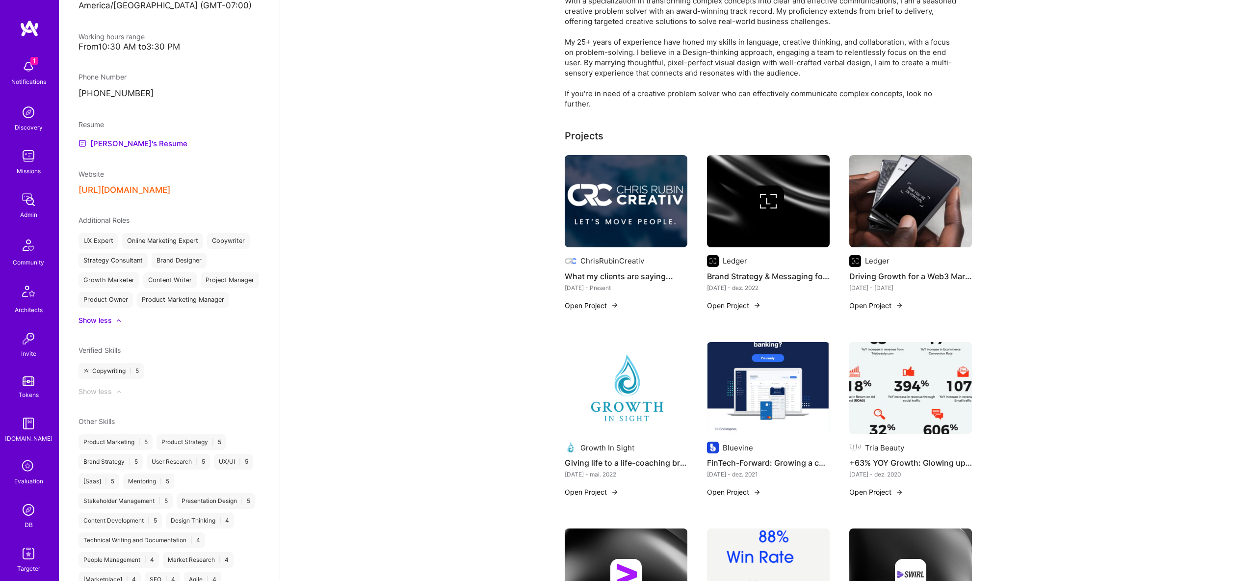
click at [663, 197] on img at bounding box center [626, 201] width 123 height 92
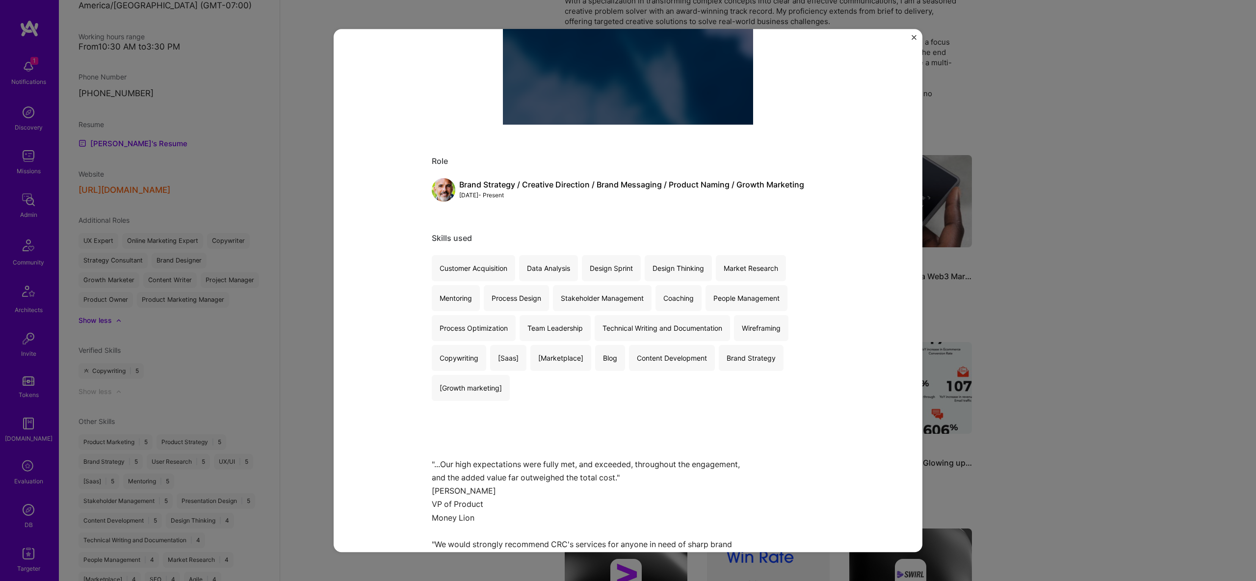
scroll to position [314, 0]
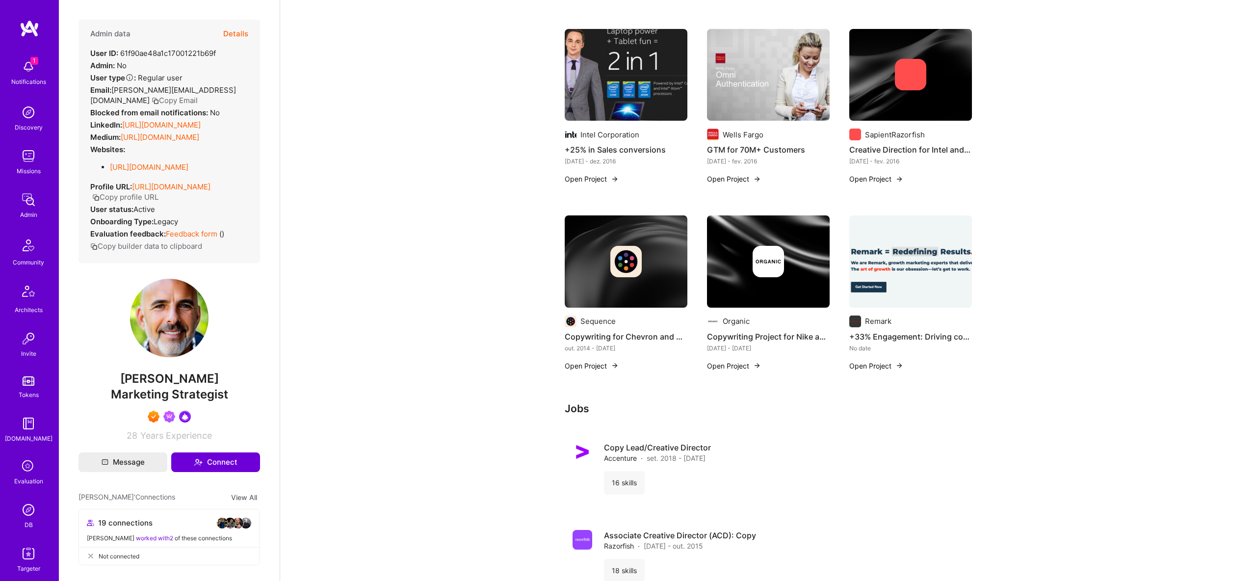
click at [163, 121] on link "[URL][DOMAIN_NAME]" at bounding box center [161, 124] width 79 height 9
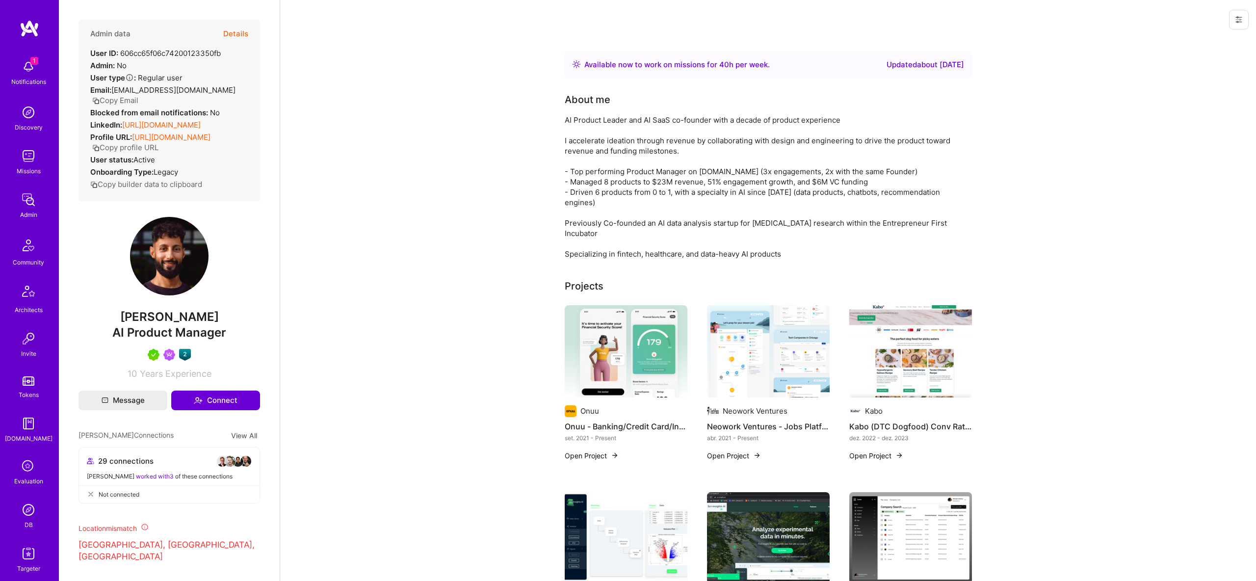
click at [230, 29] on button "Details" at bounding box center [235, 34] width 25 height 28
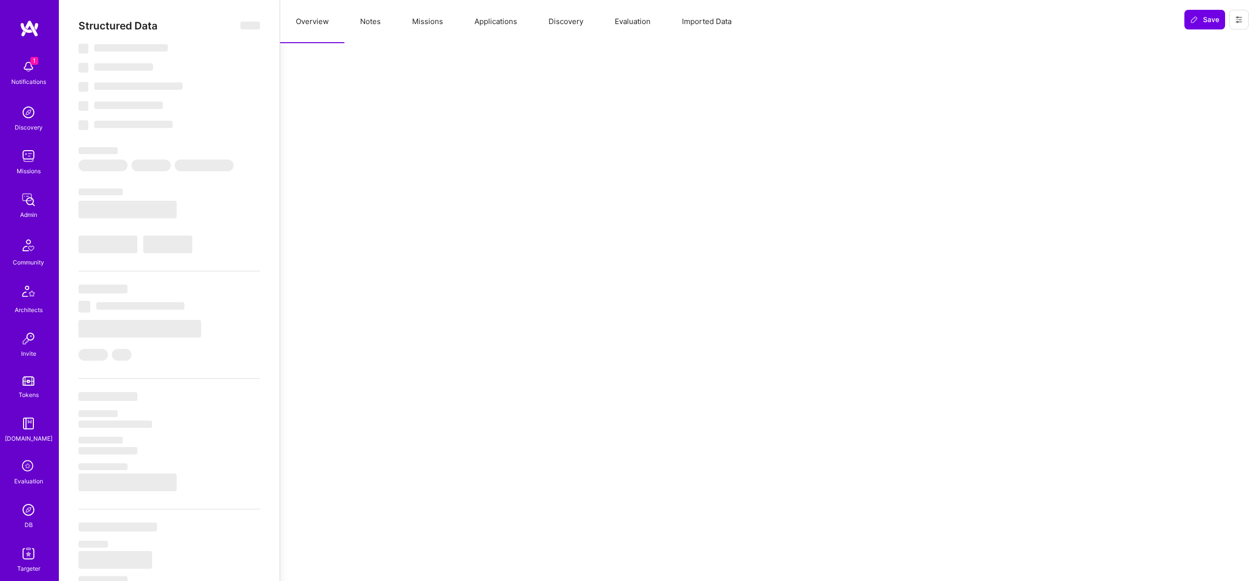
click at [561, 25] on button "Discovery" at bounding box center [566, 21] width 66 height 43
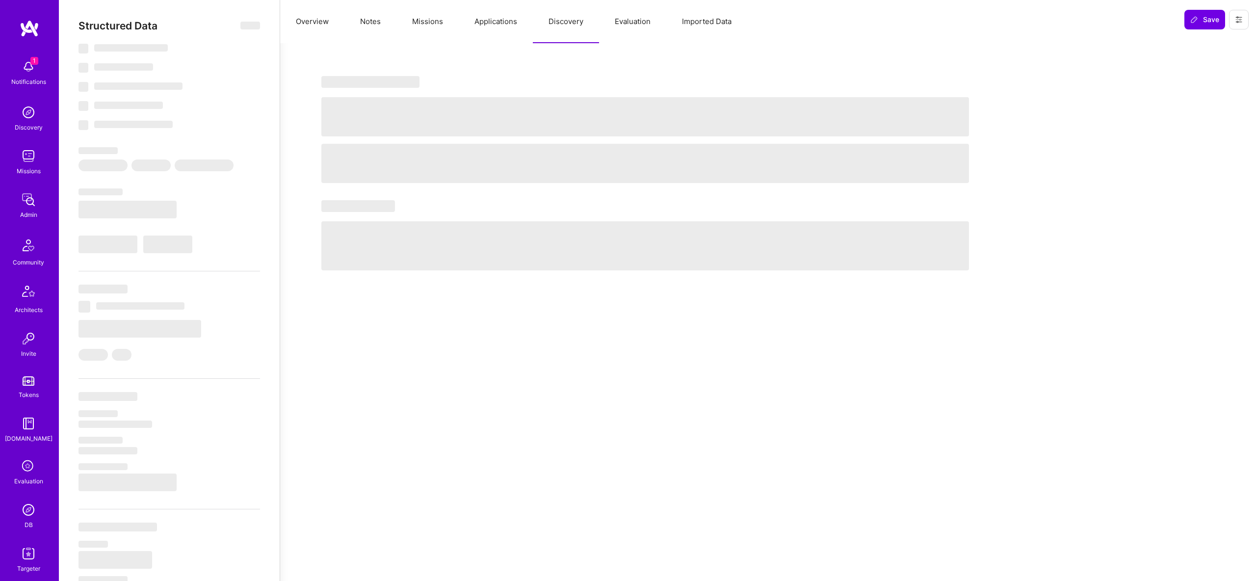
select select "Right Now"
select select "5"
select select "7"
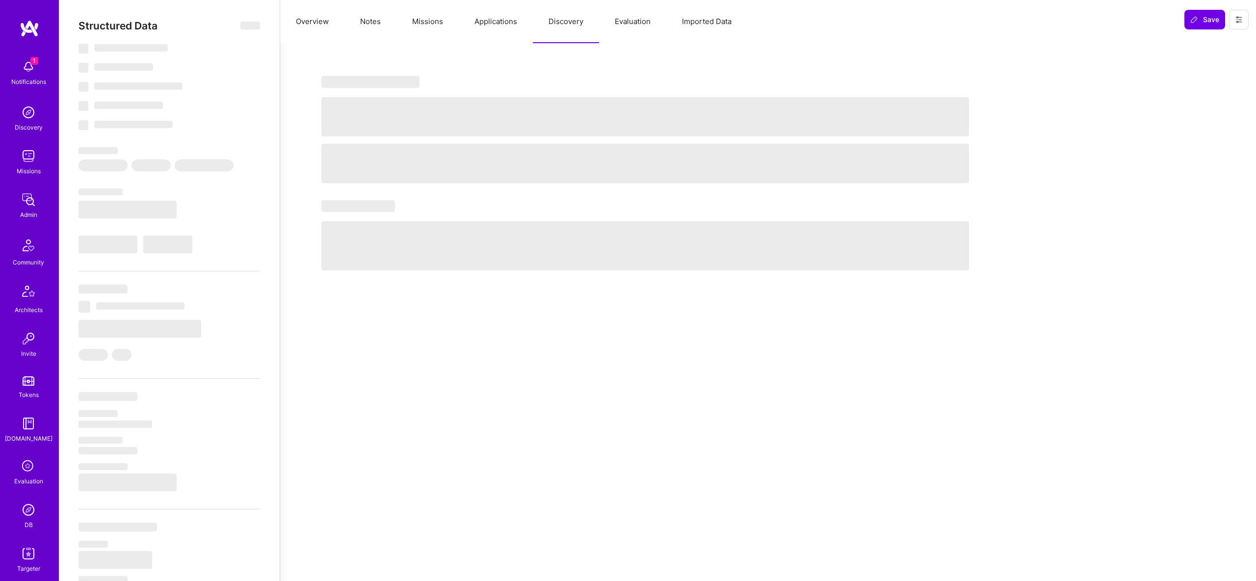
select select "CA"
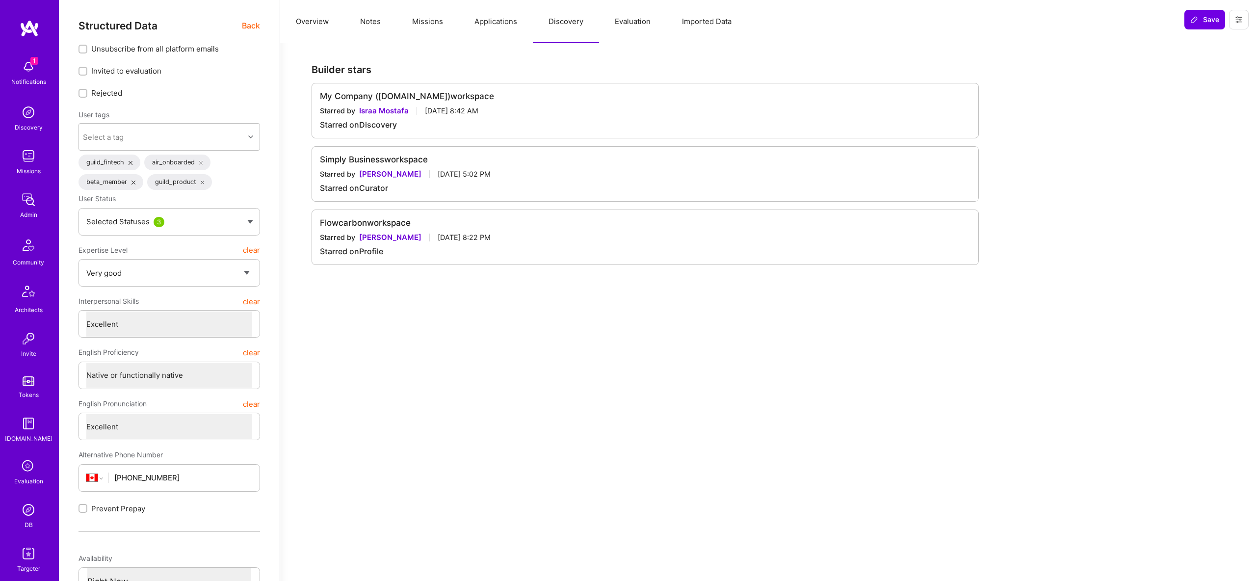
click at [631, 20] on button "Evaluation" at bounding box center [632, 21] width 67 height 43
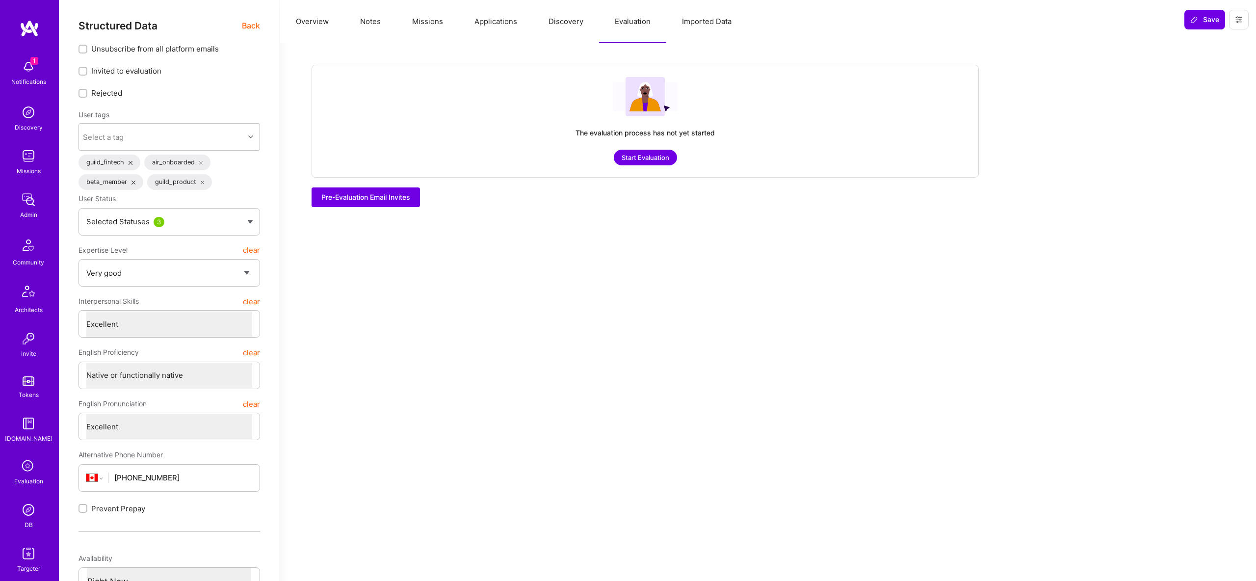
click at [715, 21] on button "Imported Data" at bounding box center [706, 21] width 81 height 43
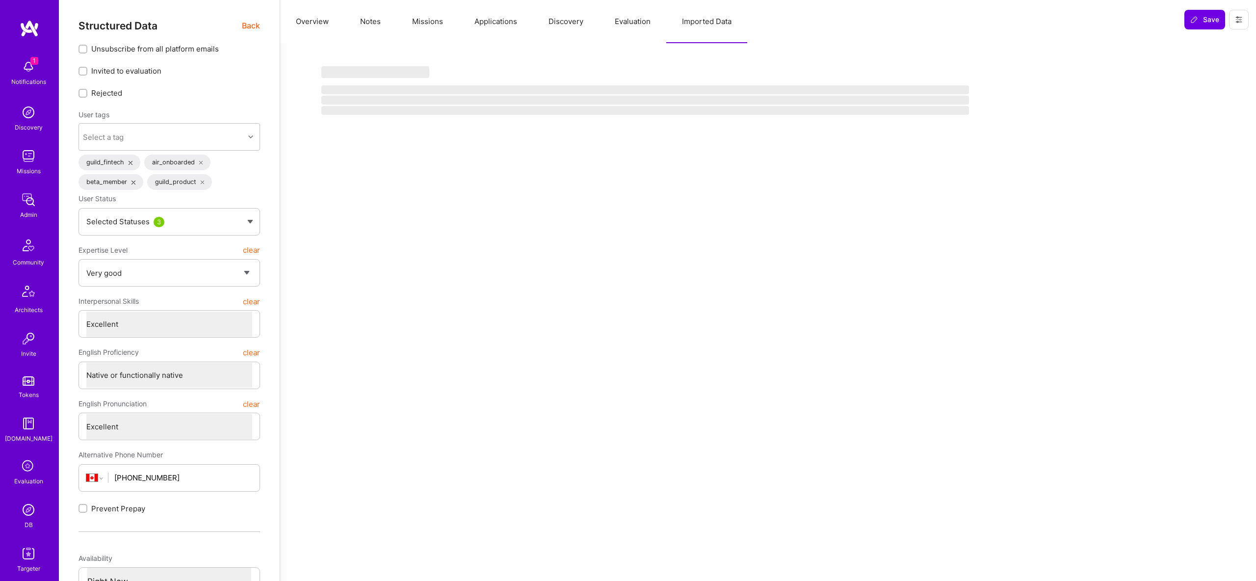
click at [481, 25] on button "Applications" at bounding box center [496, 21] width 74 height 43
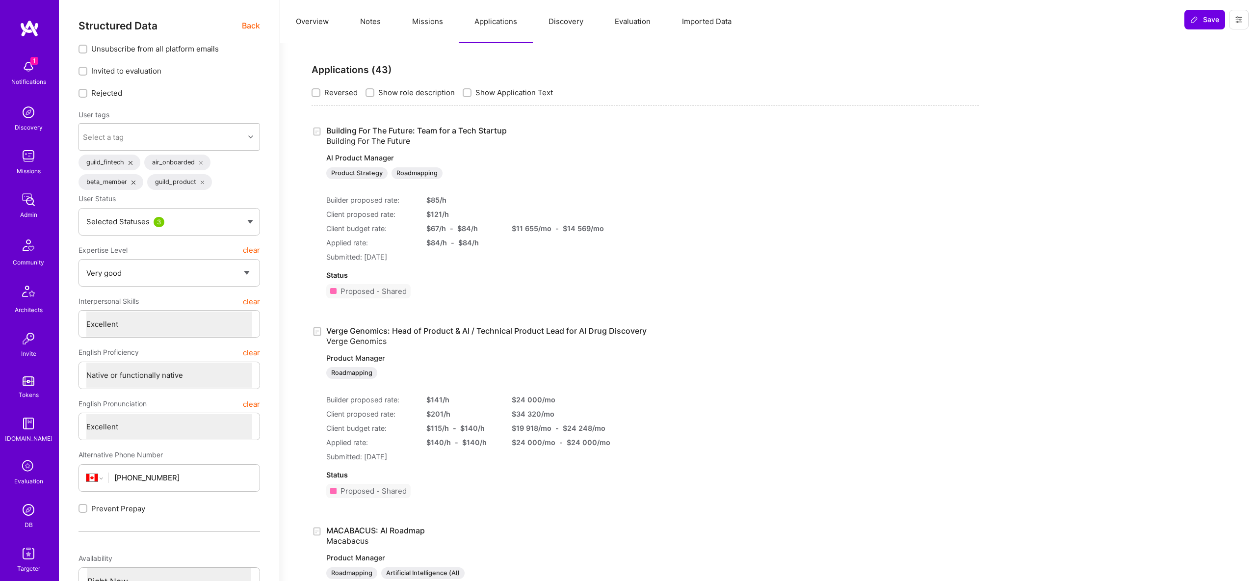
click at [424, 24] on button "Missions" at bounding box center [427, 21] width 62 height 43
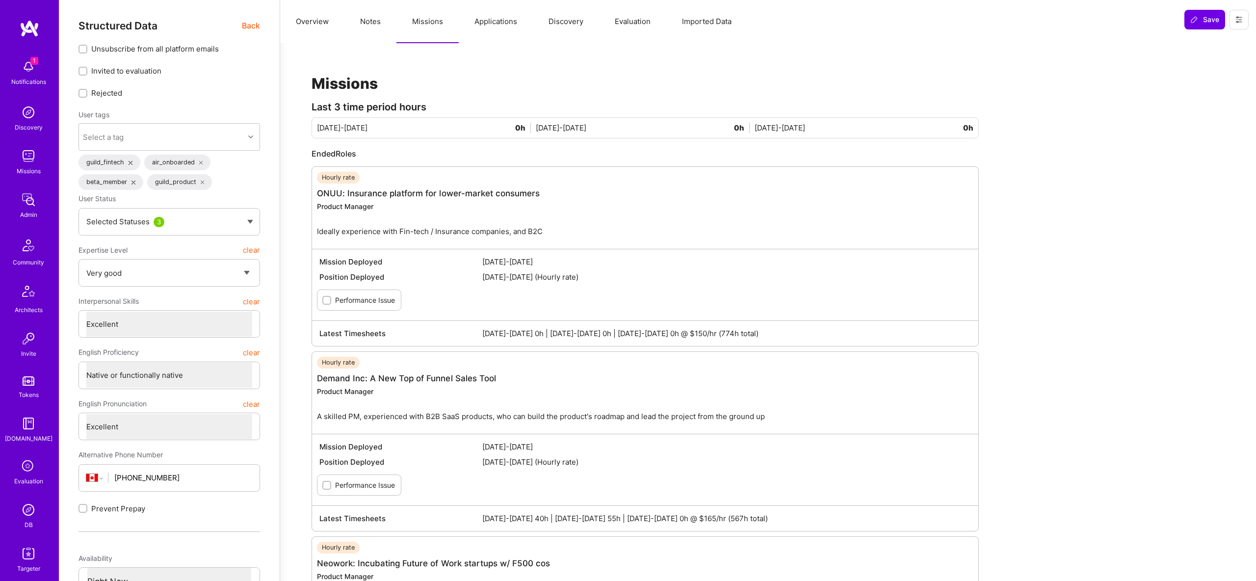
click at [243, 30] on span "Back" at bounding box center [251, 26] width 18 height 12
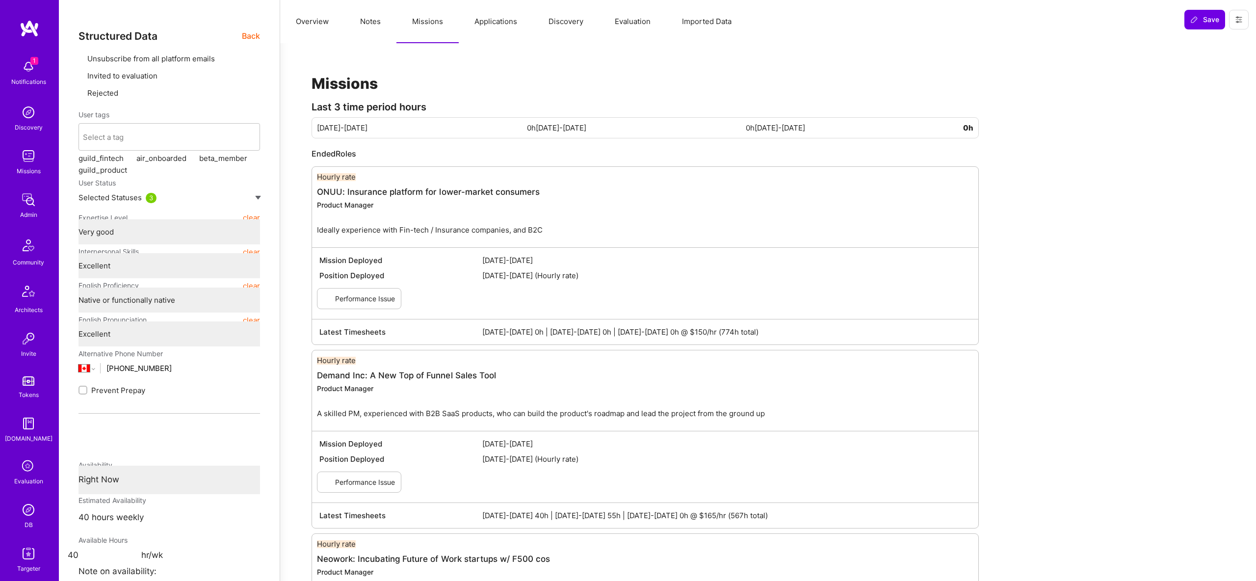
click at [29, 562] on img at bounding box center [29, 554] width 20 height 20
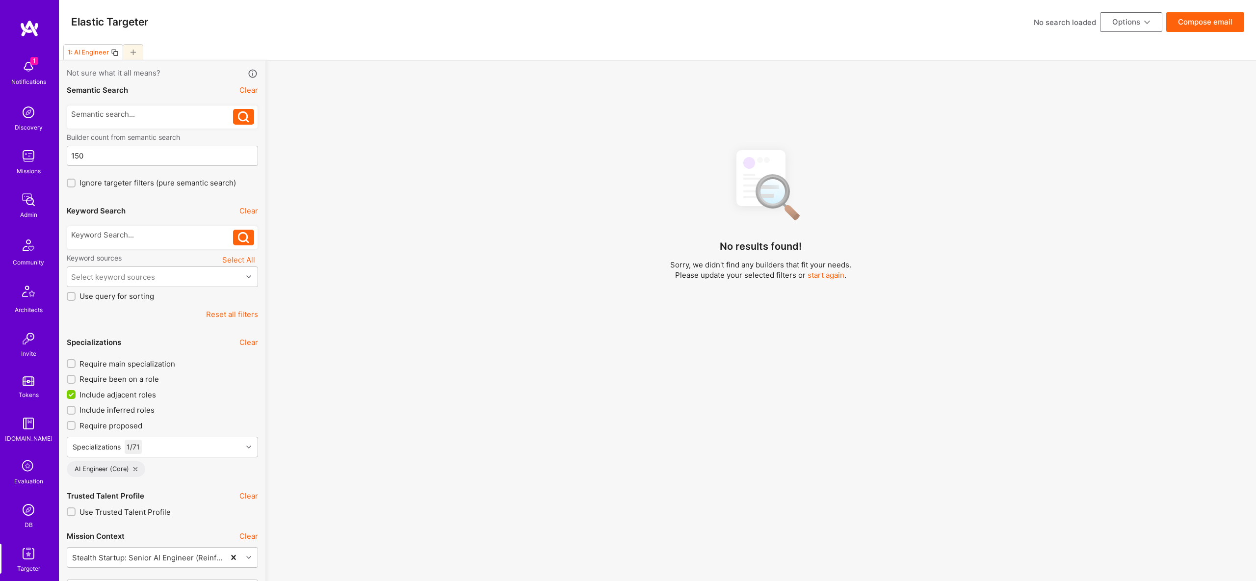
click at [140, 53] on div at bounding box center [133, 52] width 21 height 16
checkbox input "false"
type input "[DATE]"
type input "0"
checkbox input "false"
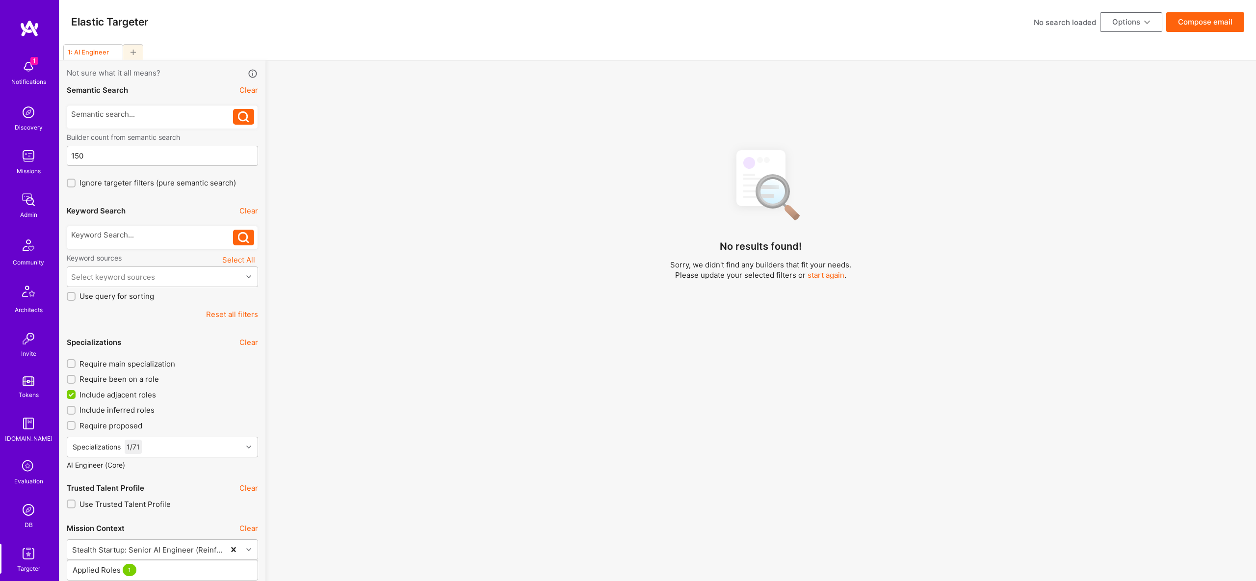
checkbox input "false"
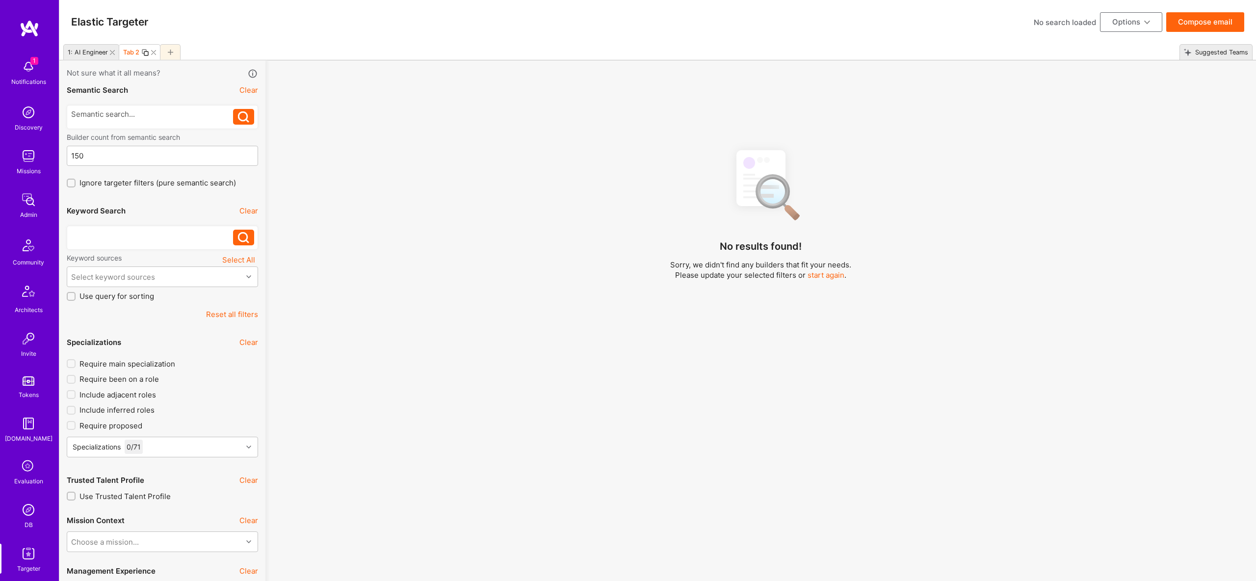
click at [112, 234] on div at bounding box center [152, 235] width 162 height 10
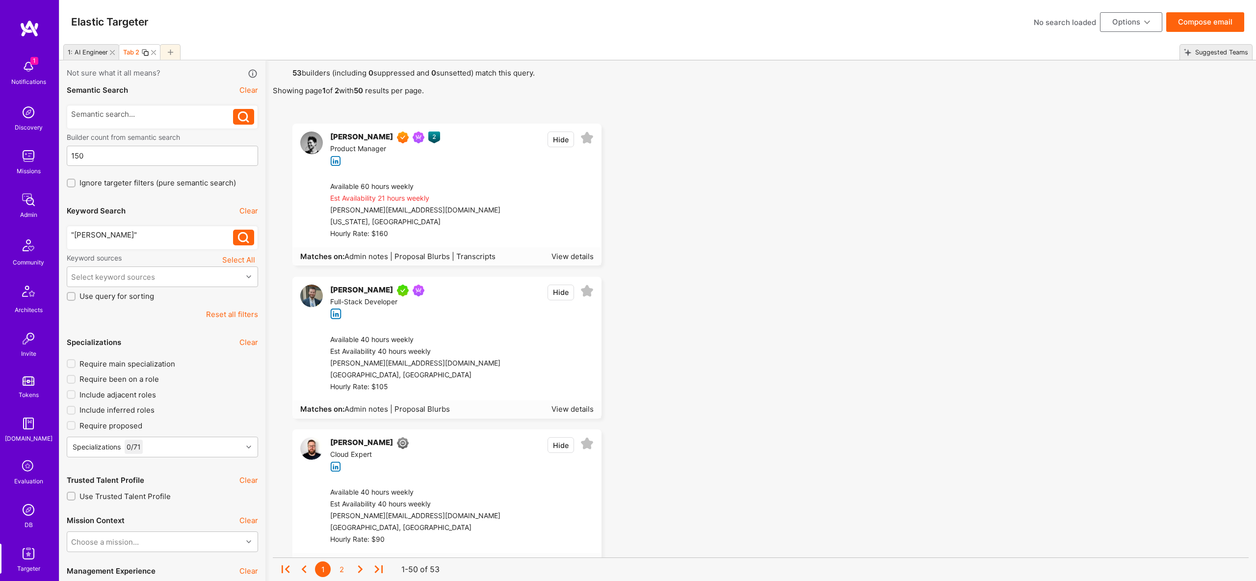
click at [112, 51] on icon at bounding box center [112, 52] width 5 height 5
drag, startPoint x: 586, startPoint y: 134, endPoint x: 1041, endPoint y: 14, distance: 470.1
click at [586, 134] on icon at bounding box center [586, 138] width 13 height 13
click at [1132, 24] on button "Options" at bounding box center [1131, 22] width 62 height 20
click at [1105, 172] on button "Export to .csv" at bounding box center [1118, 169] width 90 height 25
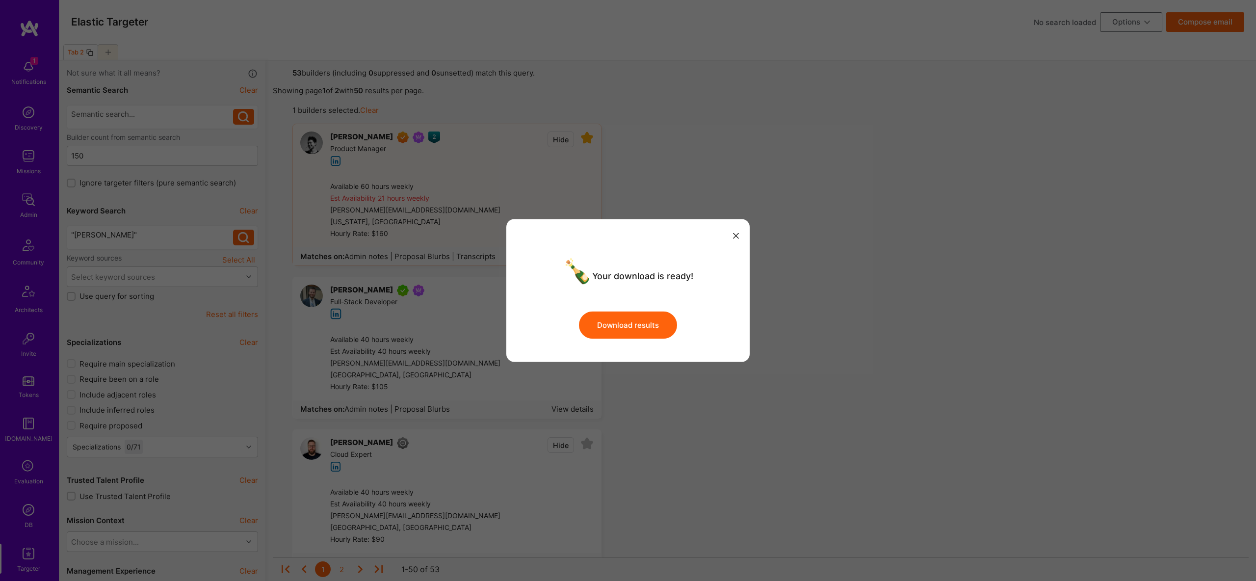
click at [657, 327] on button "Download results" at bounding box center [628, 324] width 98 height 27
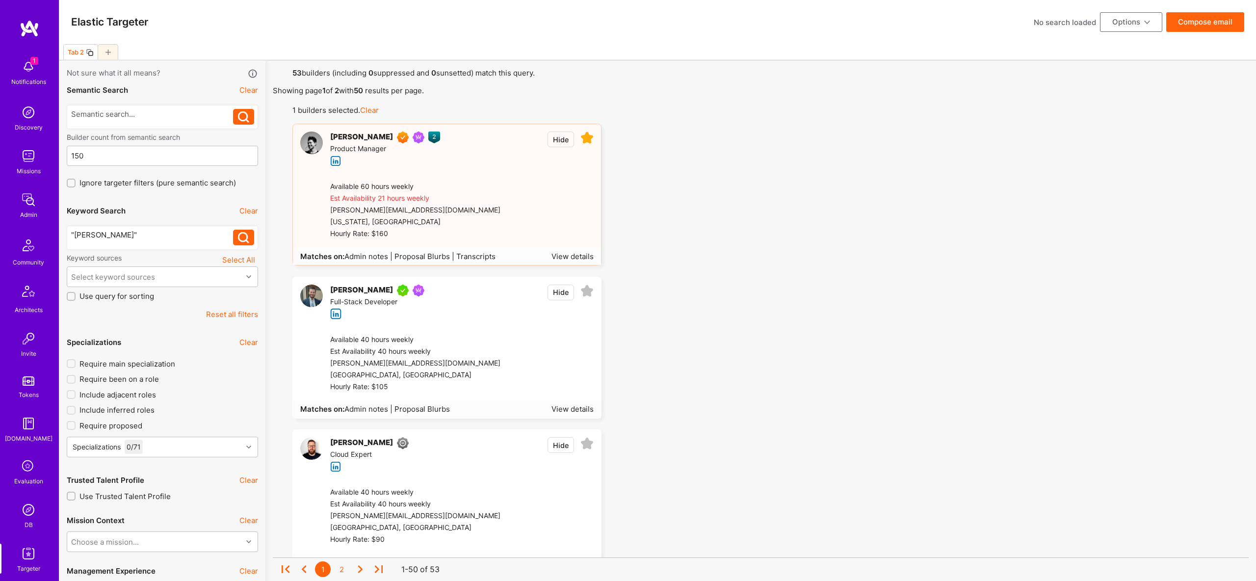
drag, startPoint x: 91, startPoint y: 233, endPoint x: 320, endPoint y: 241, distance: 228.8
click at [95, 232] on div ""dean"" at bounding box center [152, 235] width 162 height 10
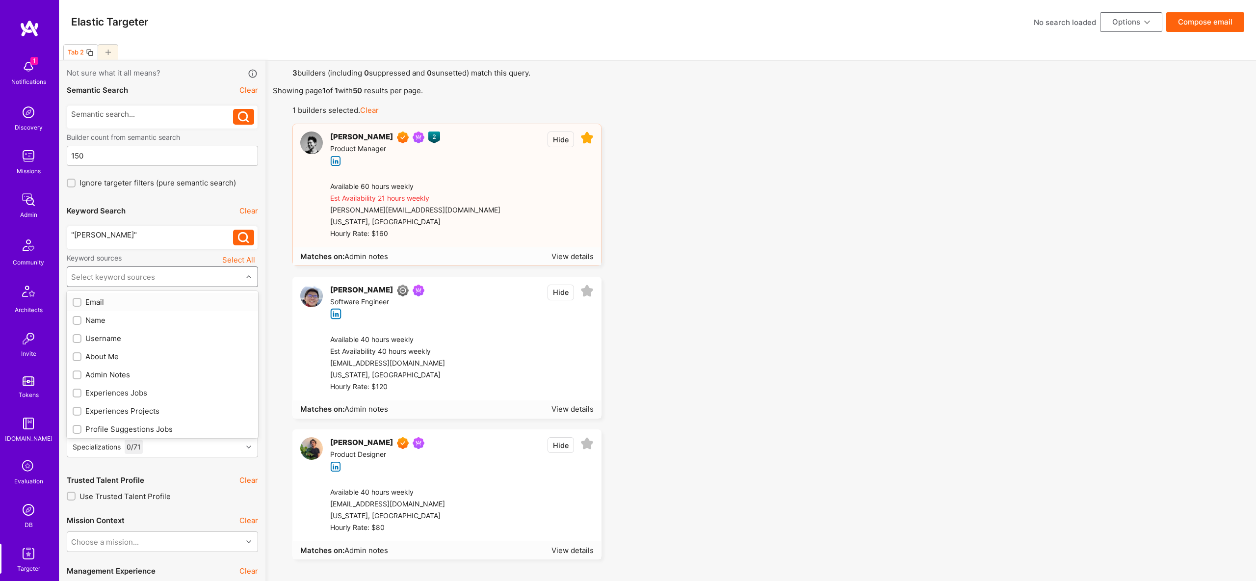
drag, startPoint x: 167, startPoint y: 274, endPoint x: 159, endPoint y: 276, distance: 7.5
click at [167, 274] on div "Select keyword sources" at bounding box center [154, 277] width 175 height 20
click at [107, 317] on div "Name" at bounding box center [163, 320] width 180 height 10
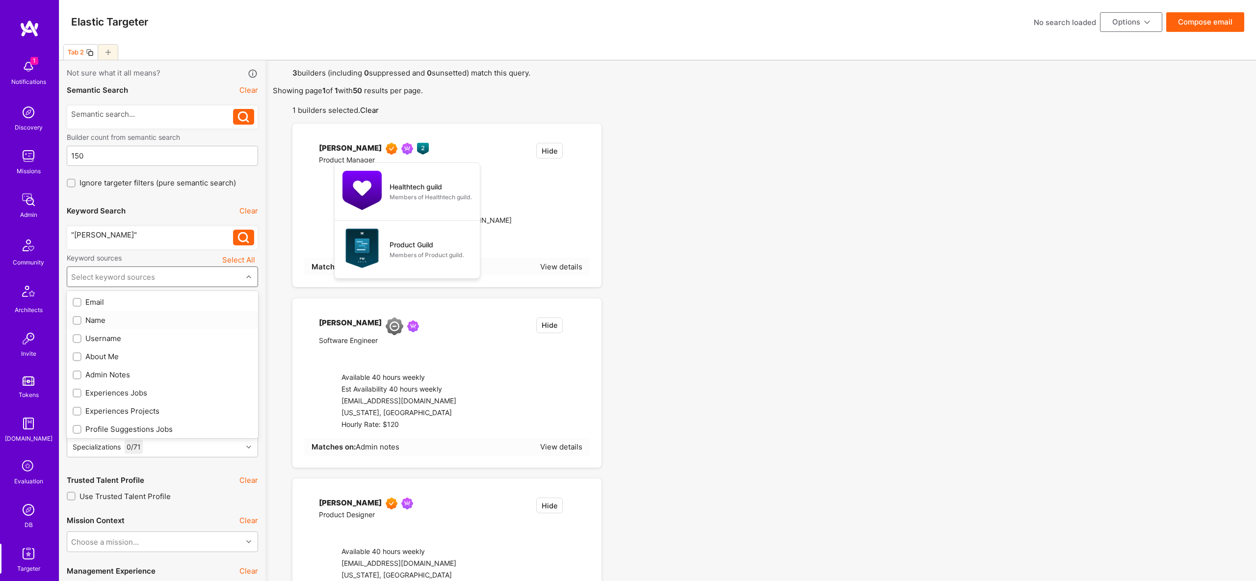
checkbox input "true"
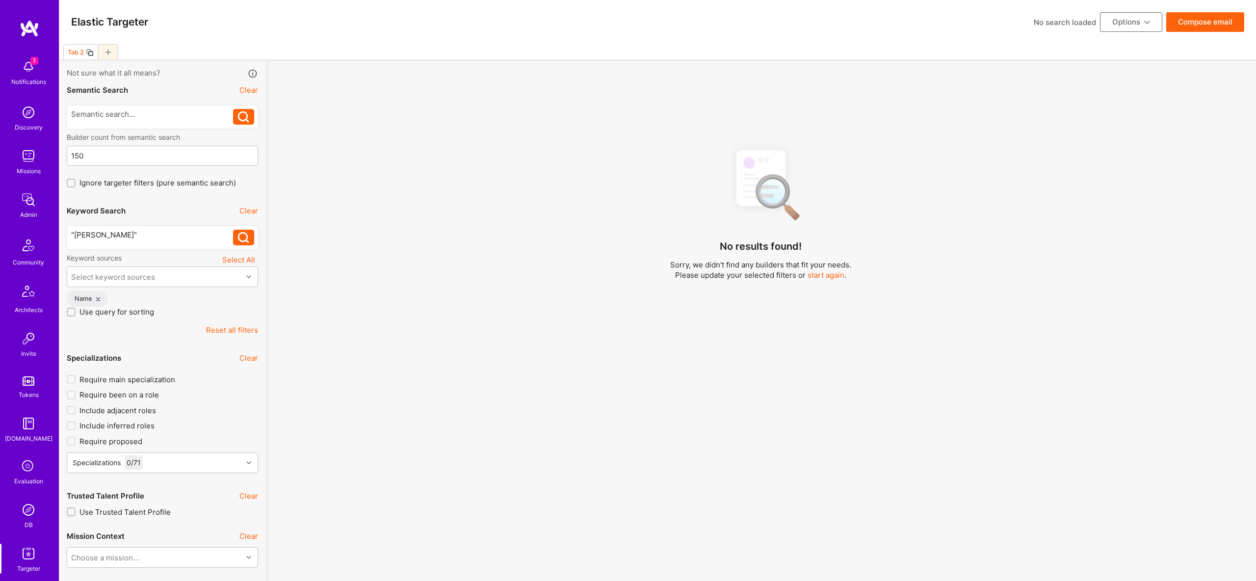
click at [836, 166] on div "No results found! Sorry, we didn't find any builders that fit your needs. Pleas…" at bounding box center [761, 373] width 976 height 465
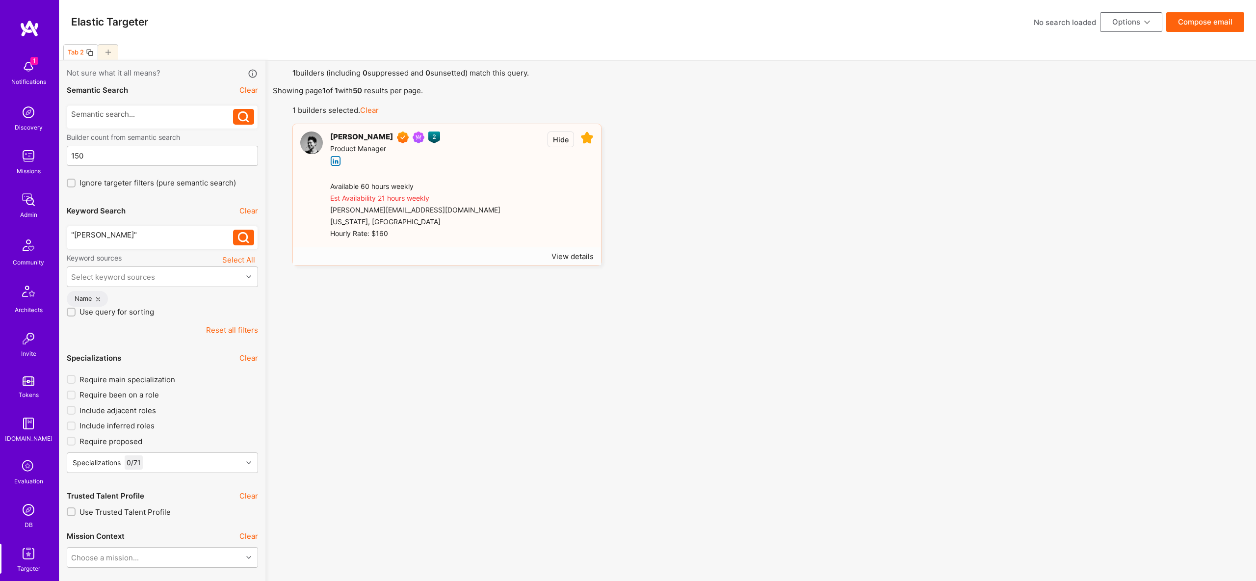
click at [1135, 20] on button "Options" at bounding box center [1131, 22] width 62 height 20
click at [1115, 169] on button "Export to .csv" at bounding box center [1118, 169] width 90 height 25
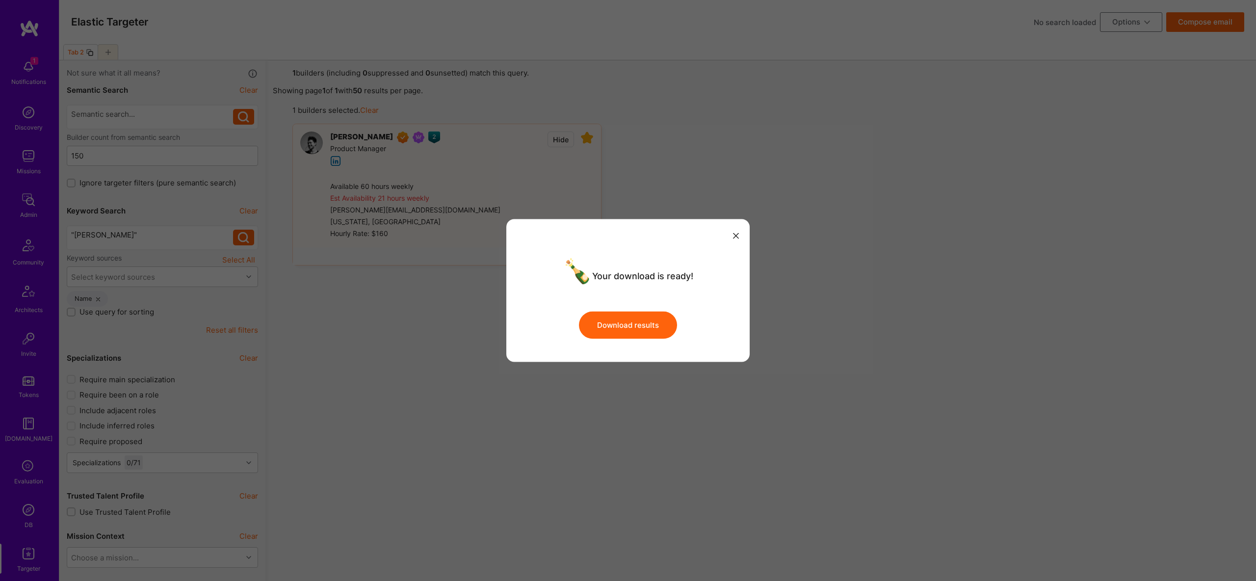
click at [659, 325] on button "Download results" at bounding box center [628, 324] width 98 height 27
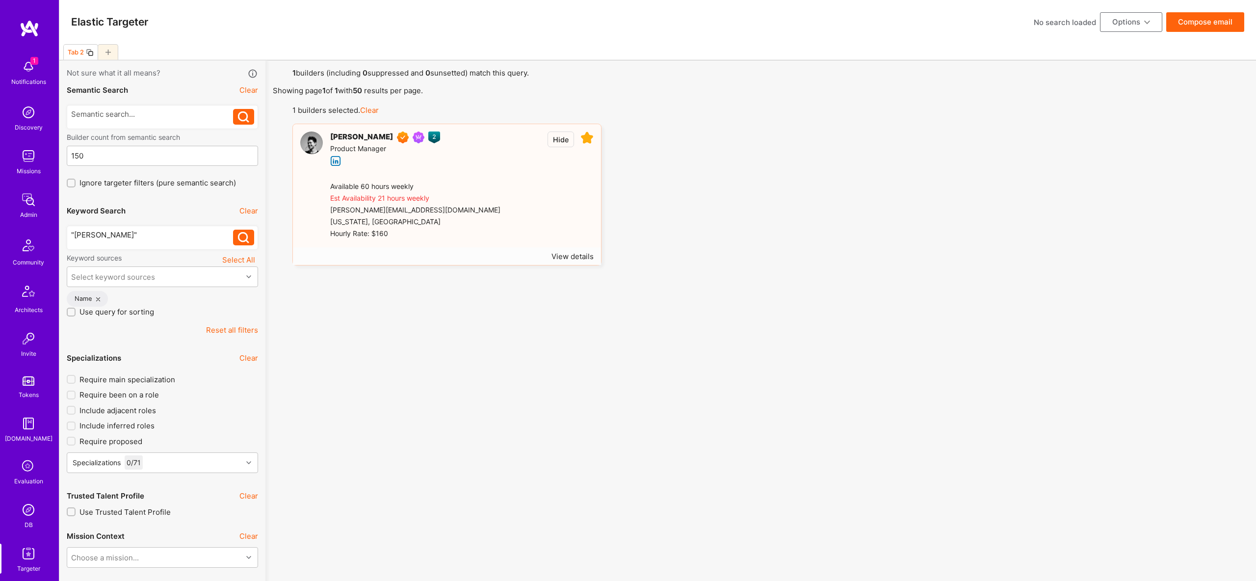
click at [319, 140] on img at bounding box center [311, 143] width 23 height 23
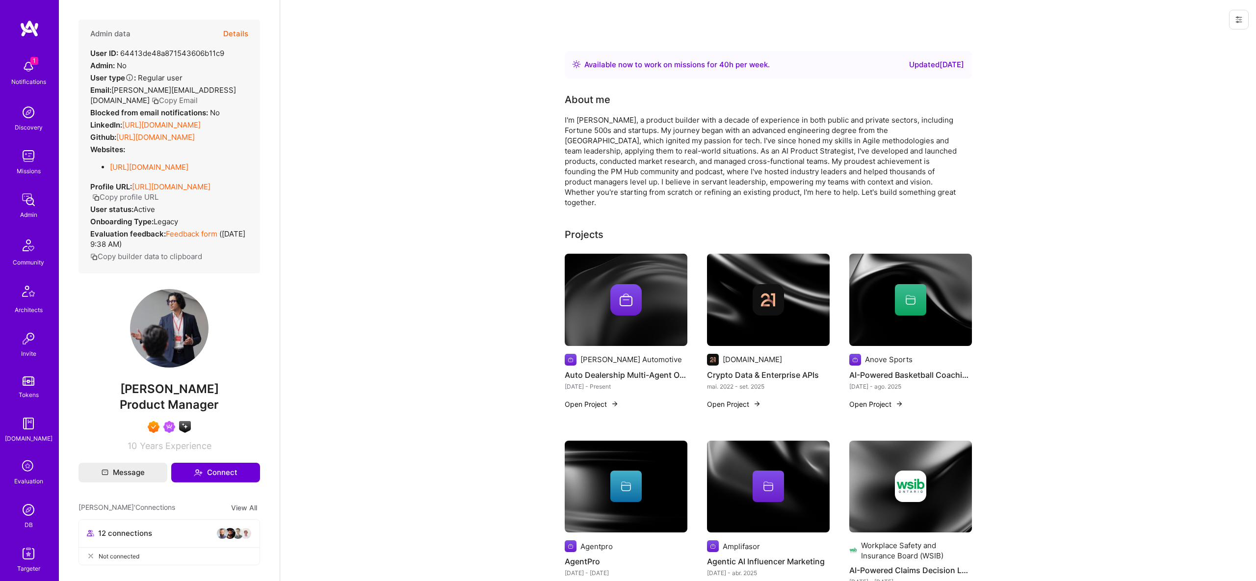
click at [237, 29] on button "Details" at bounding box center [235, 34] width 25 height 28
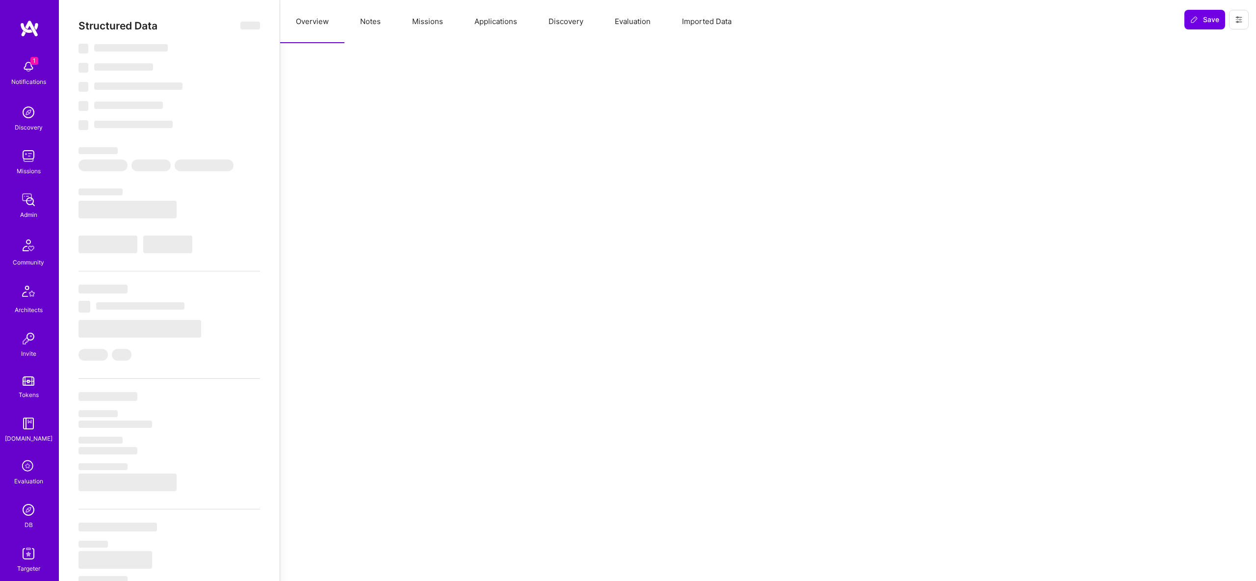
click at [422, 13] on button "Missions" at bounding box center [427, 21] width 62 height 43
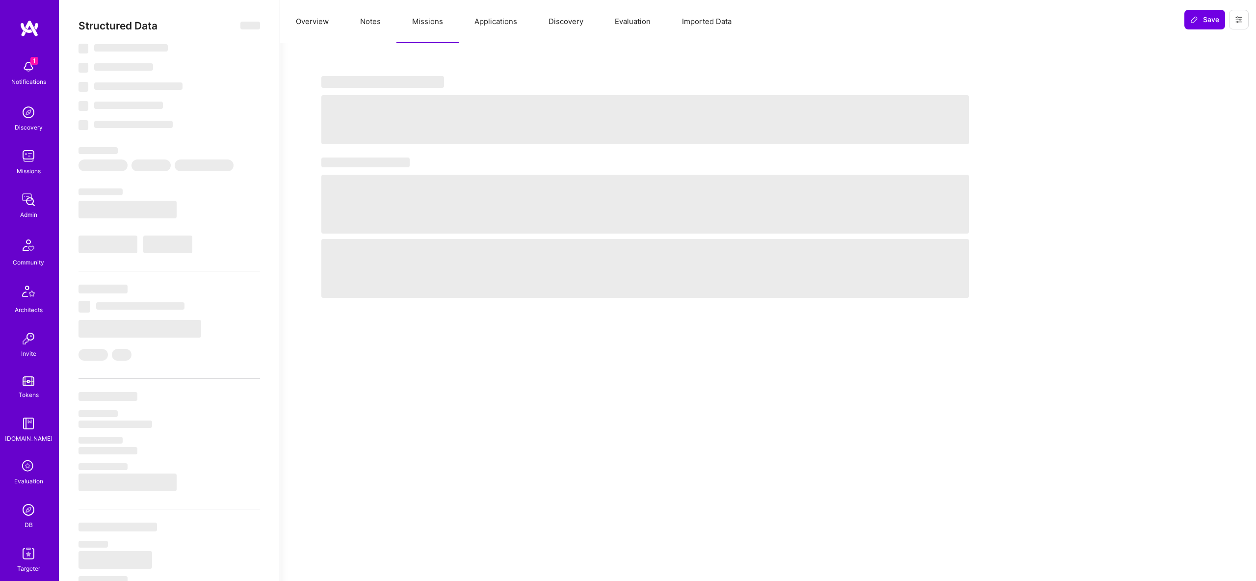
select select "Right Now"
select select "7"
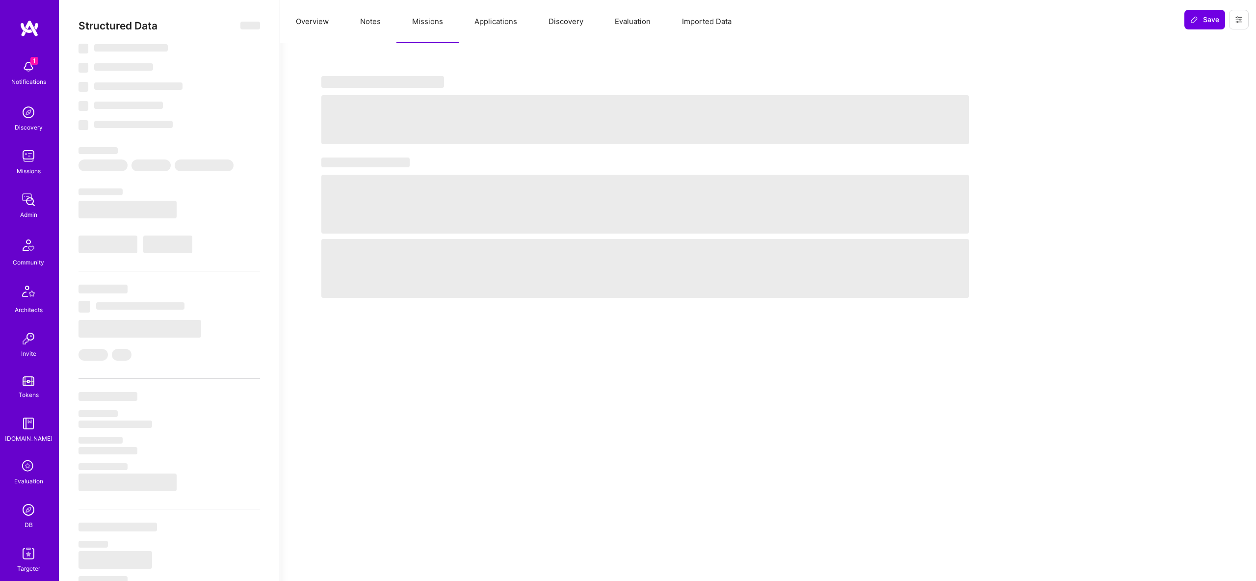
select select "US"
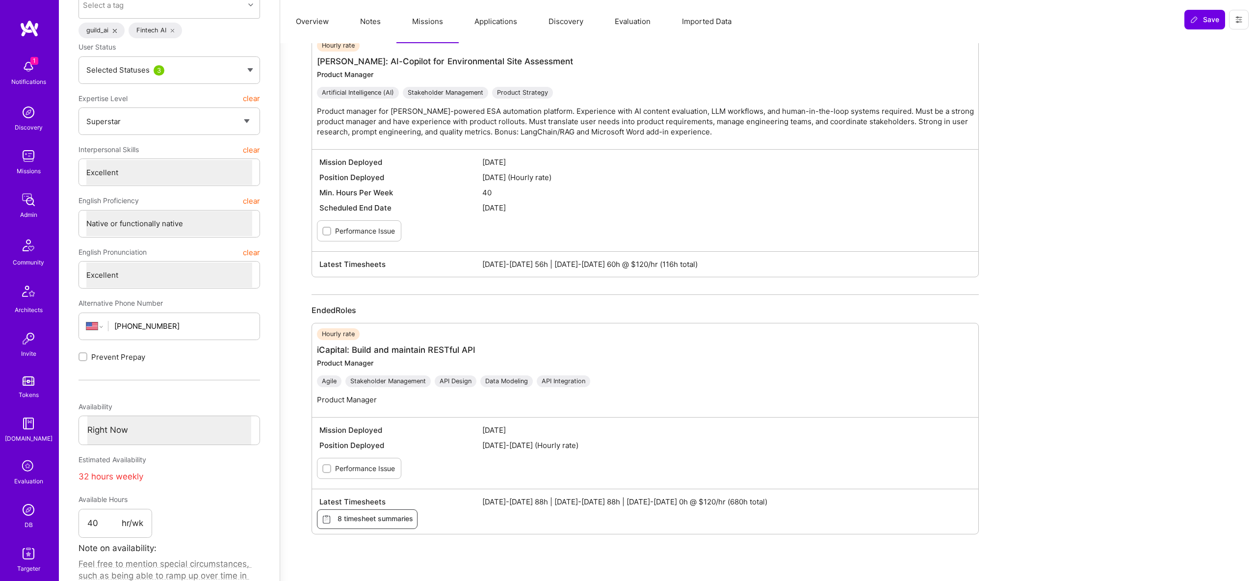
scroll to position [134, 0]
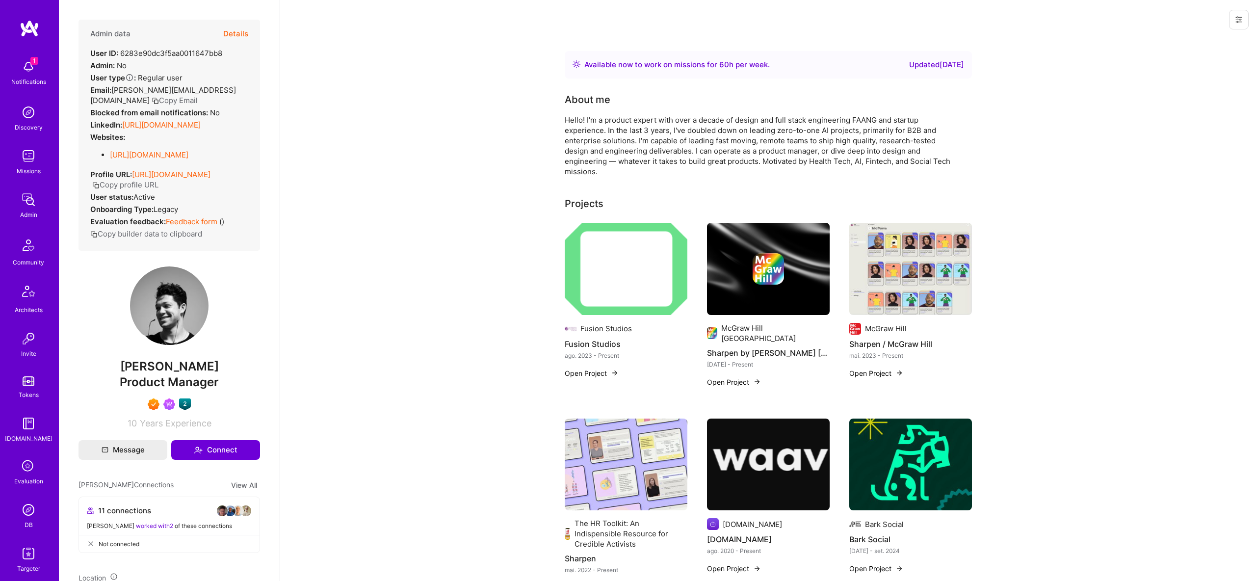
click at [232, 35] on button "Details" at bounding box center [235, 34] width 25 height 28
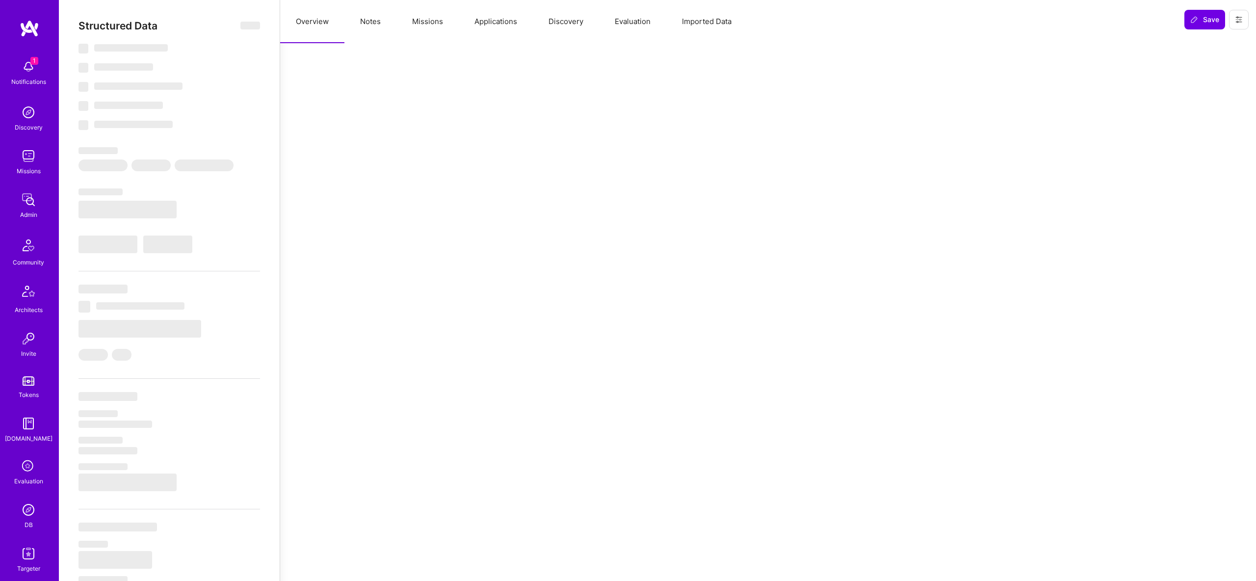
drag, startPoint x: 440, startPoint y: 13, endPoint x: 430, endPoint y: 19, distance: 11.9
click at [441, 14] on button "Missions" at bounding box center [427, 21] width 62 height 43
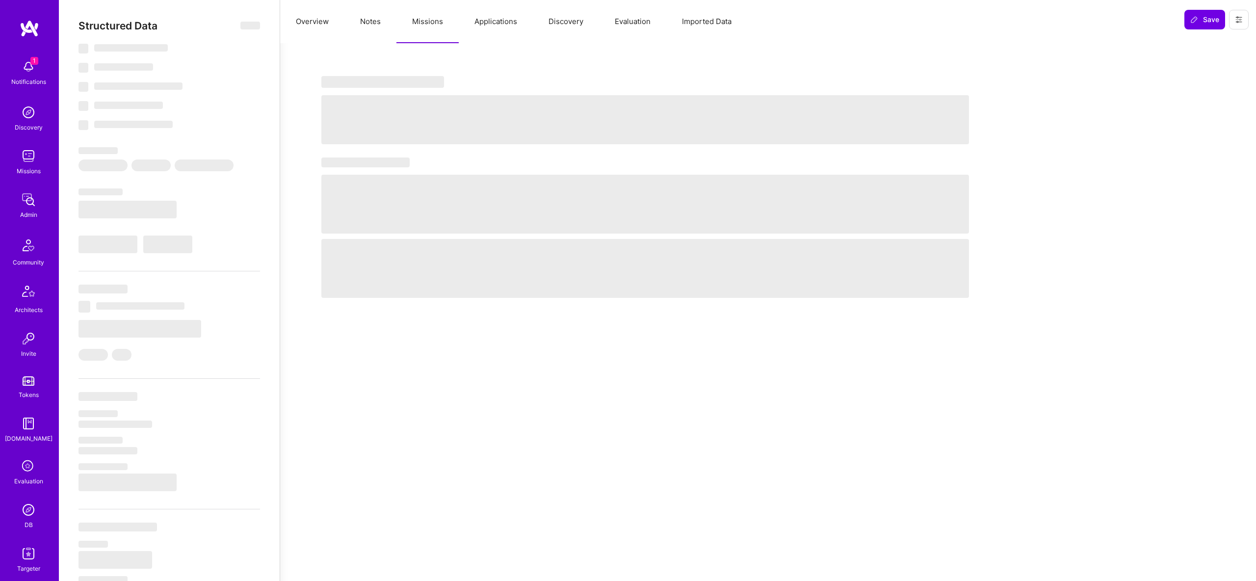
click at [427, 21] on button "Missions" at bounding box center [427, 21] width 62 height 43
select select "Right Now"
select select "7"
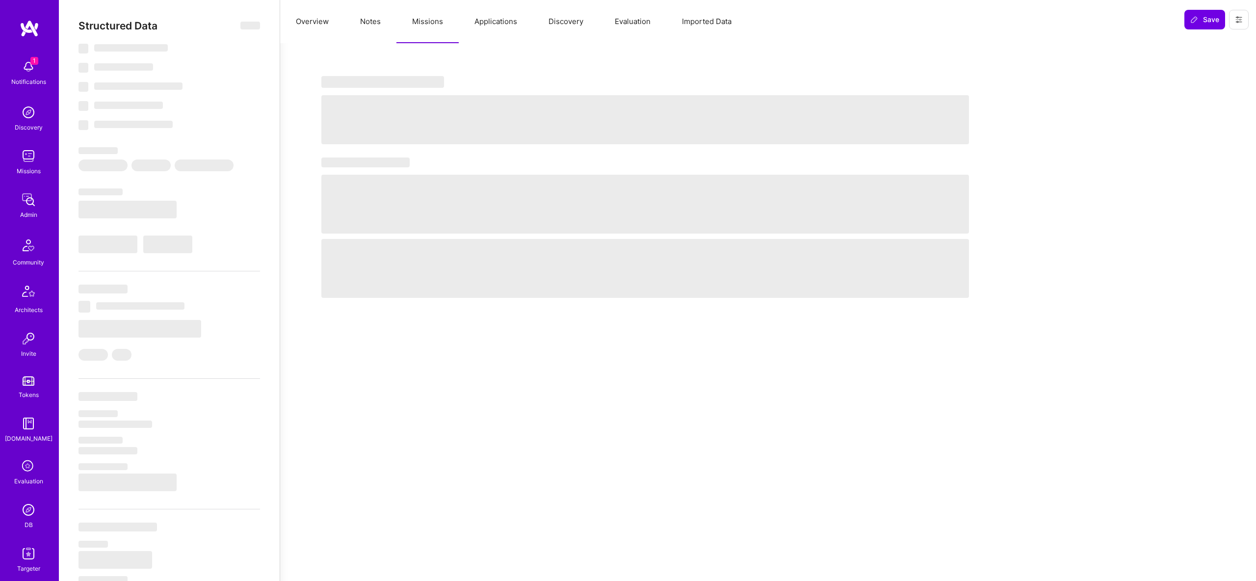
select select "7"
select select "US"
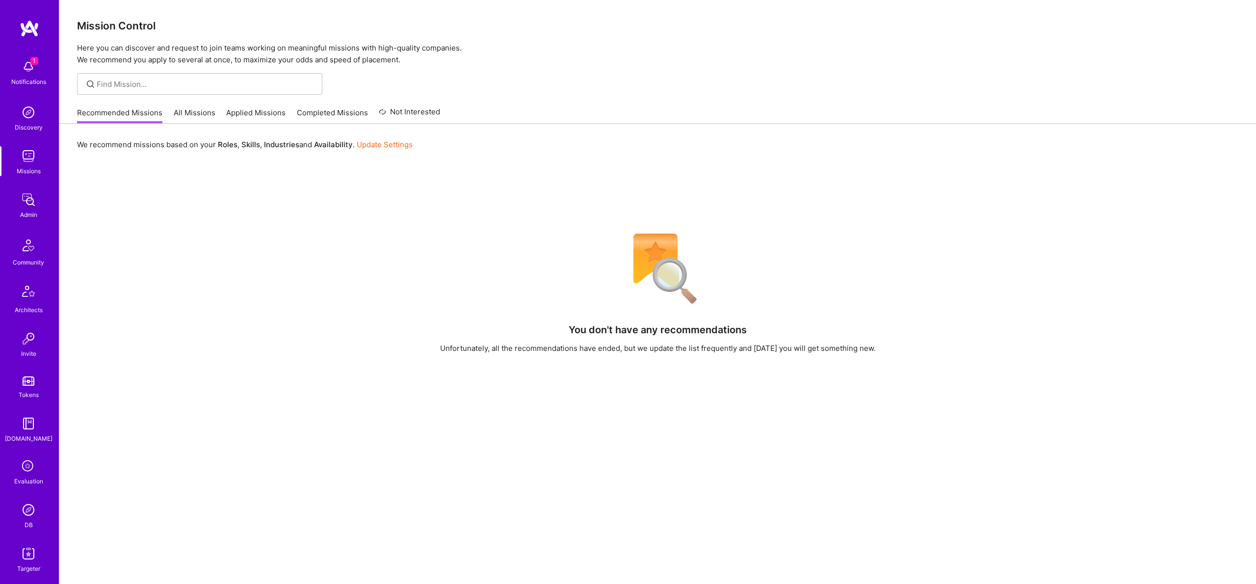
click at [27, 504] on img at bounding box center [29, 510] width 20 height 20
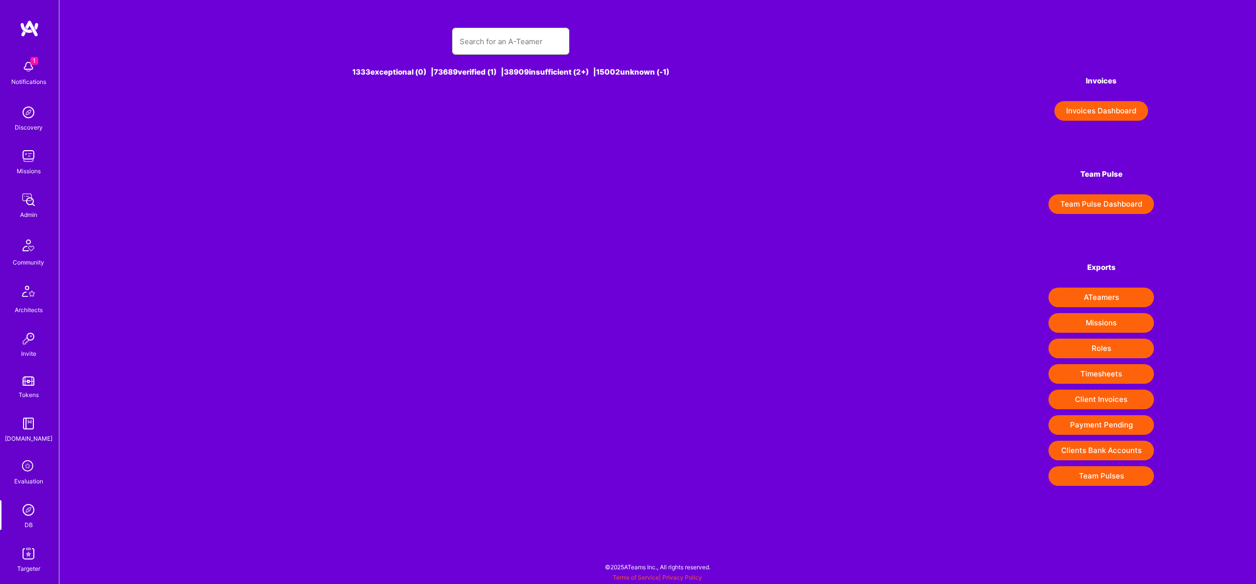
click at [527, 46] on input "text" at bounding box center [511, 41] width 102 height 25
paste input "[PERSON_NAME]"
type input "[PERSON_NAME]"
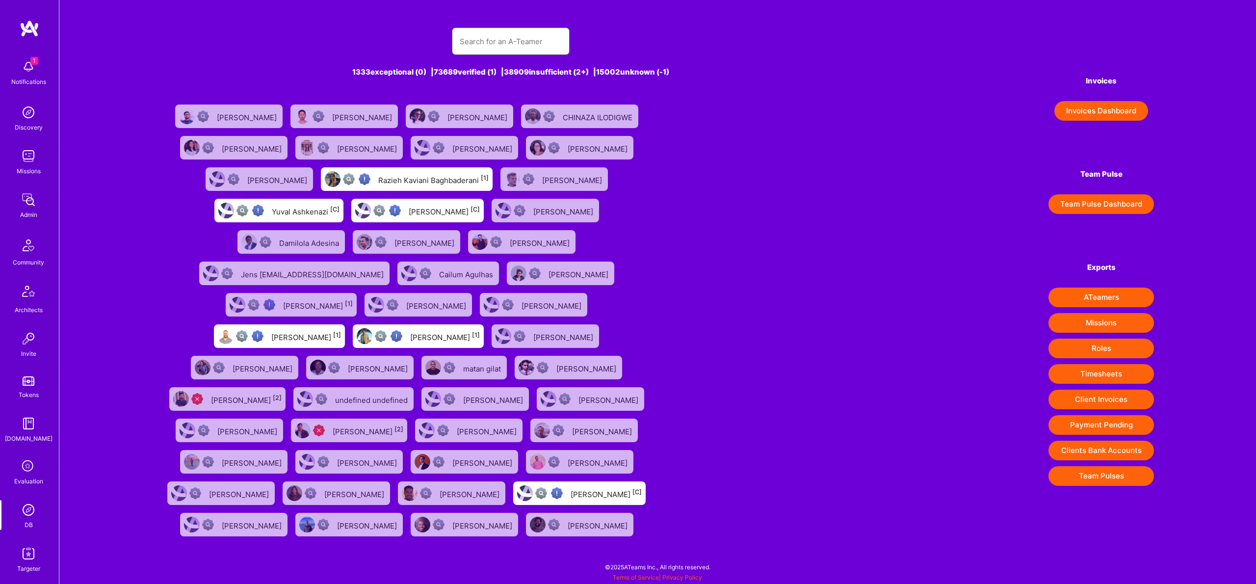
click at [480, 42] on input "text" at bounding box center [511, 41] width 102 height 25
paste input "[PERSON_NAME]"
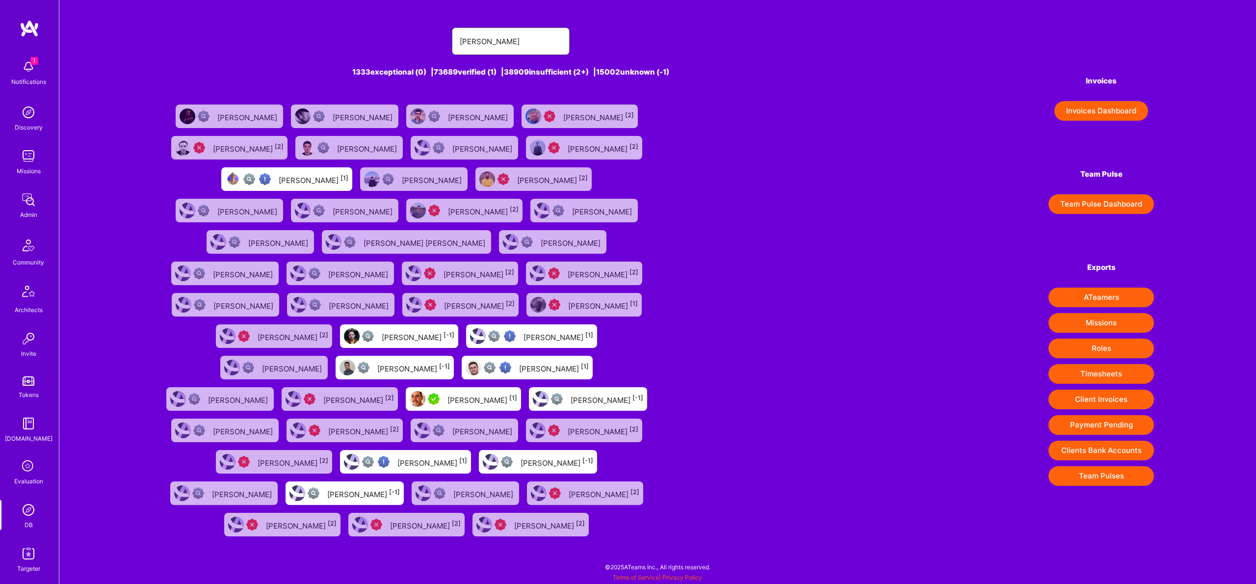
click at [463, 40] on input "[PERSON_NAME]" at bounding box center [511, 41] width 102 height 25
click at [505, 41] on input "[PERSON_NAME]" at bounding box center [511, 41] width 102 height 25
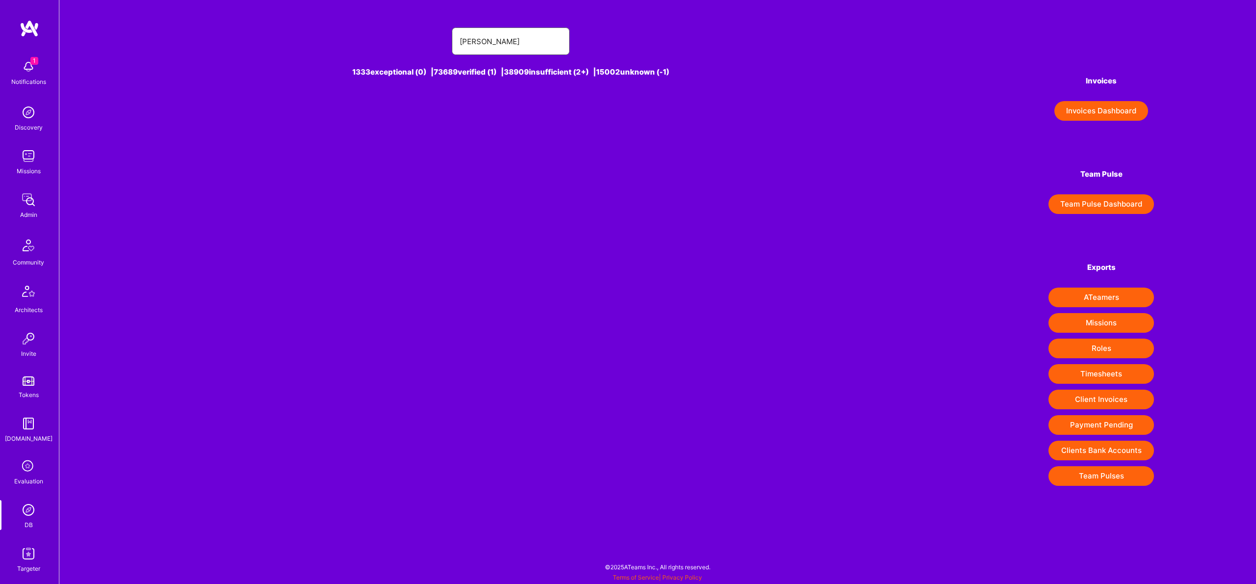
type input "[PERSON_NAME]"
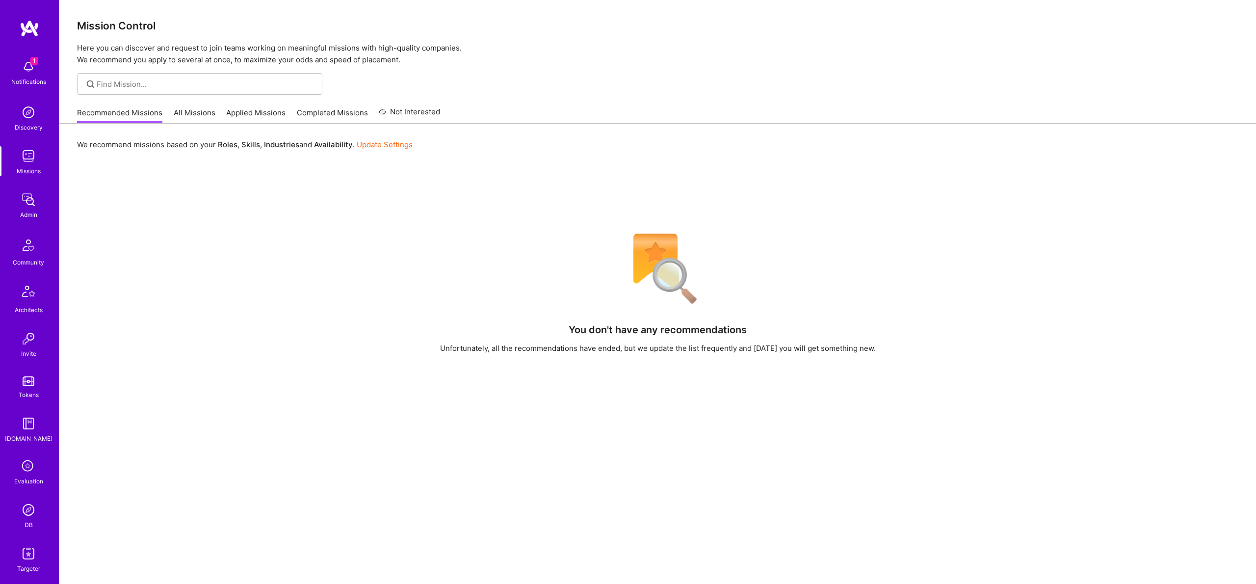
click at [33, 512] on img at bounding box center [29, 510] width 20 height 20
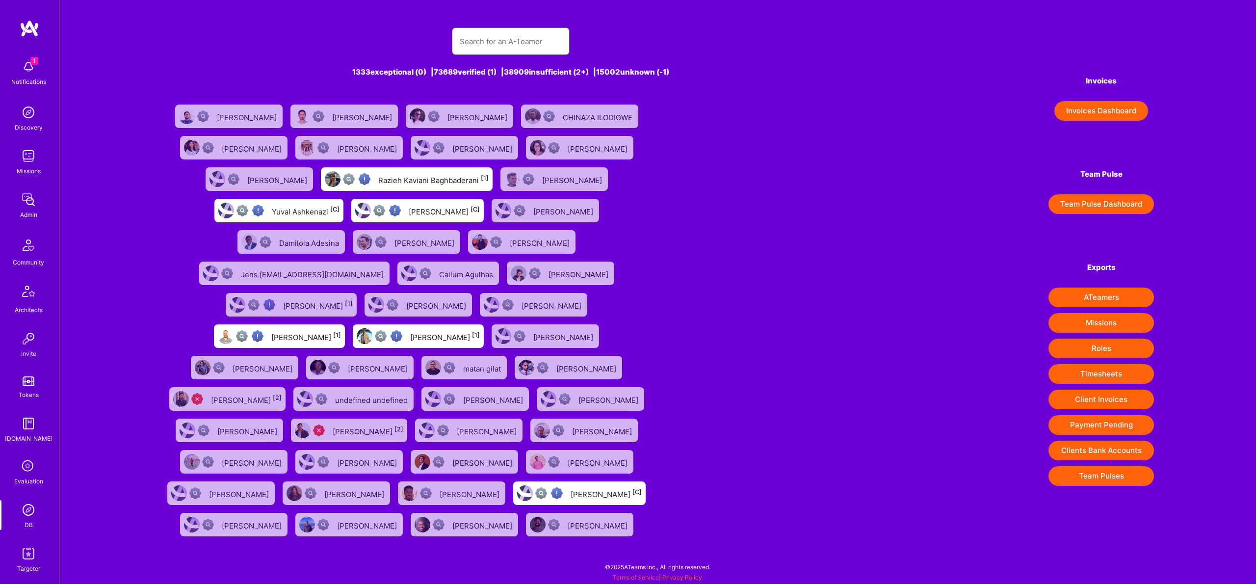
click at [486, 46] on input "text" at bounding box center [511, 41] width 102 height 25
paste input "[PERSON_NAME]"
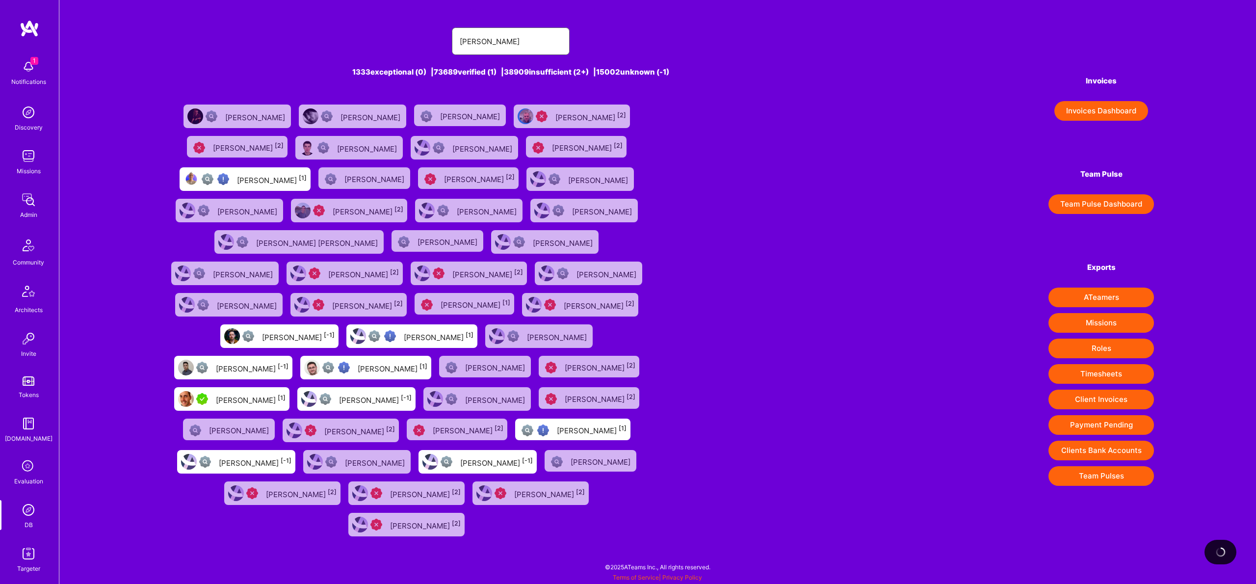
type input "[PERSON_NAME]"
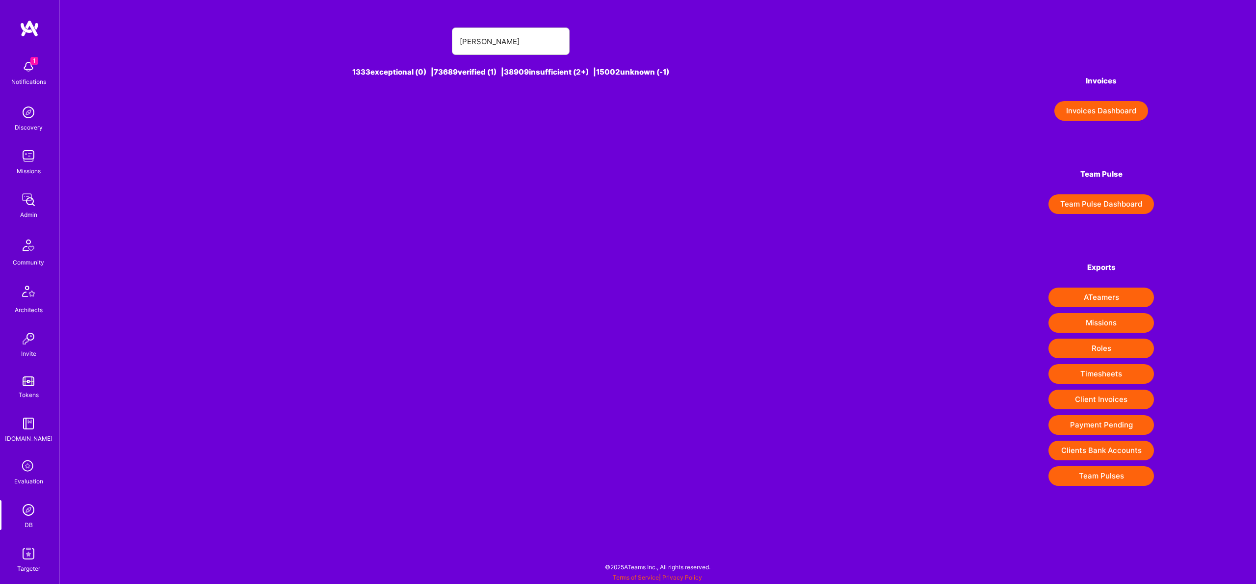
click at [25, 558] on img at bounding box center [29, 554] width 20 height 20
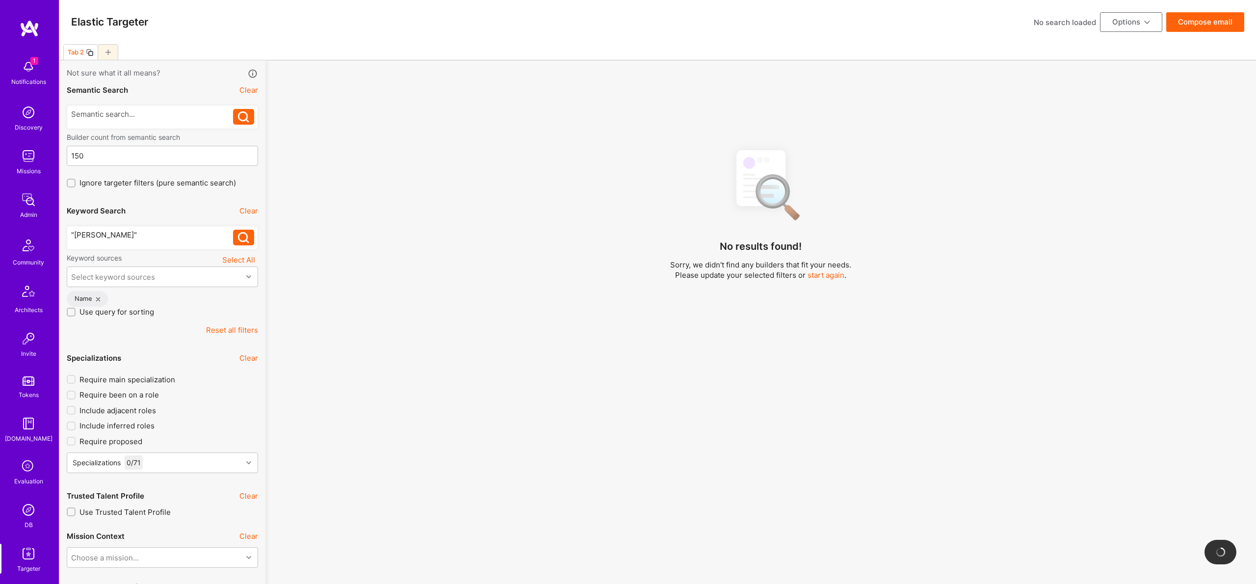
click at [73, 231] on div ""[PERSON_NAME]"" at bounding box center [152, 235] width 162 height 10
click at [79, 232] on div ""[PERSON_NAME]"" at bounding box center [152, 235] width 162 height 10
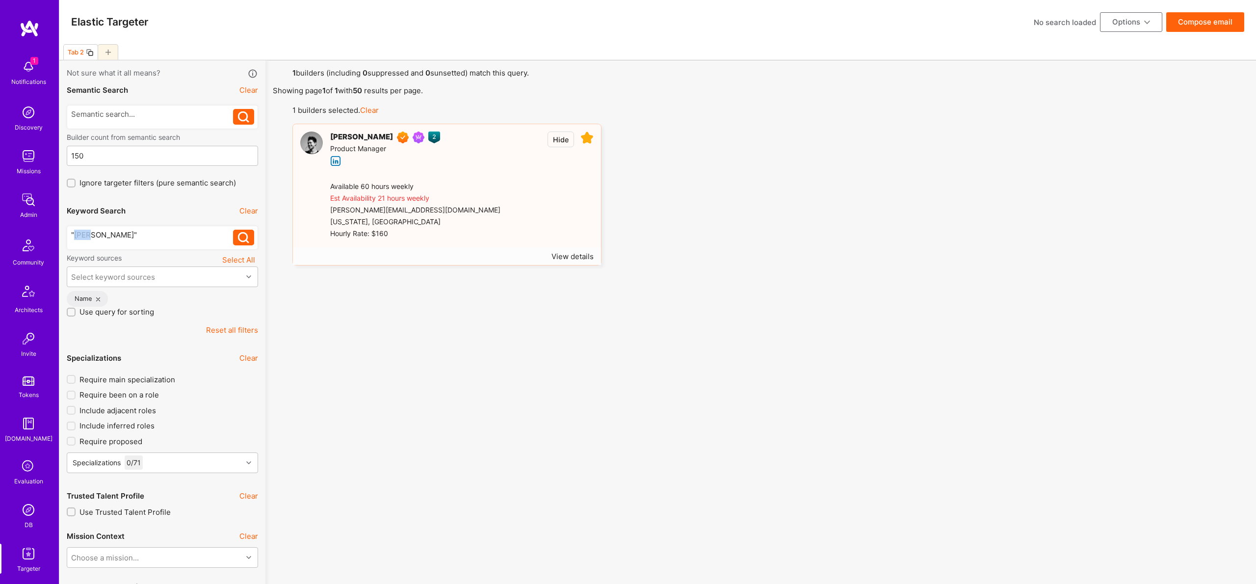
click at [79, 232] on div ""[PERSON_NAME]"" at bounding box center [152, 235] width 162 height 10
drag, startPoint x: 139, startPoint y: 237, endPoint x: 29, endPoint y: 229, distance: 110.2
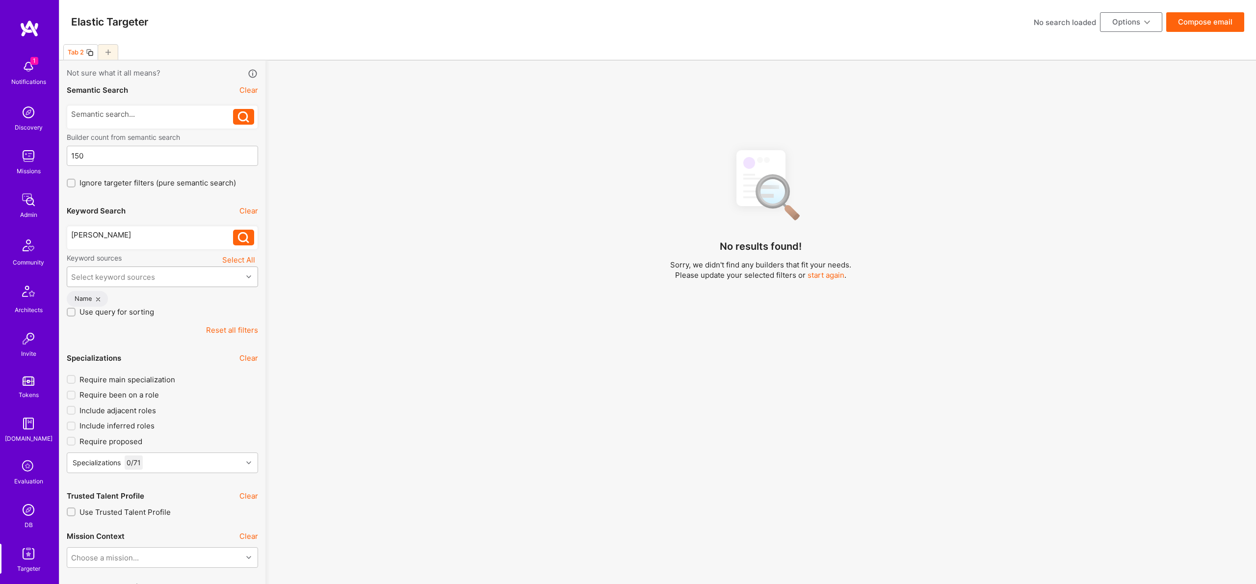
click at [81, 277] on div "Select keyword sources" at bounding box center [113, 277] width 84 height 10
click at [90, 262] on label "Keyword sources" at bounding box center [94, 257] width 55 height 9
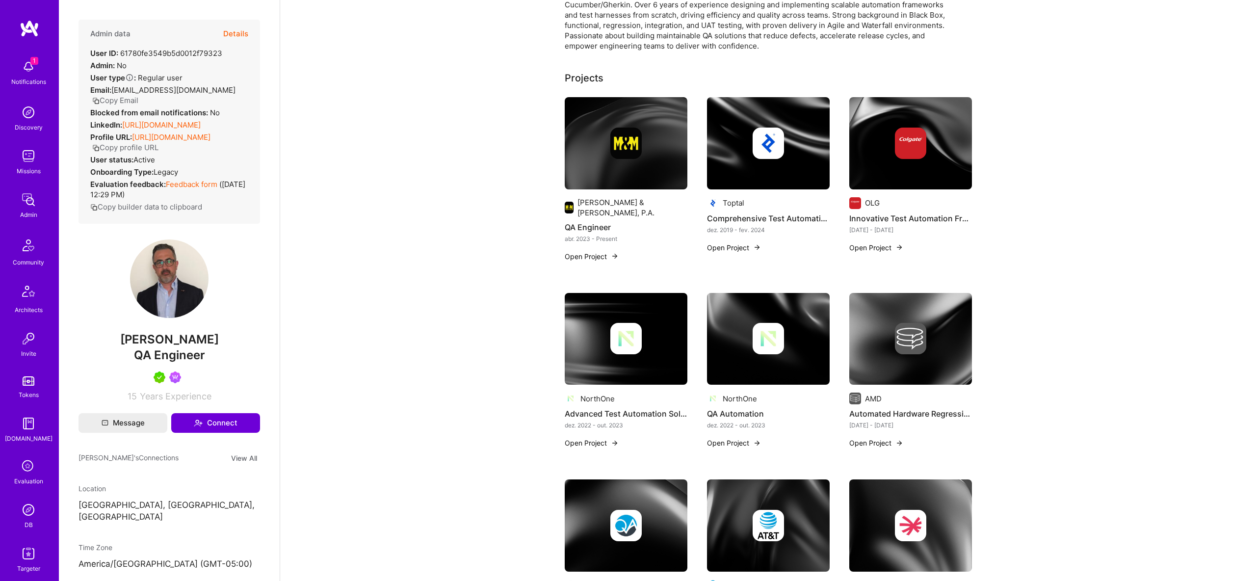
click at [609, 149] on div at bounding box center [626, 143] width 123 height 31
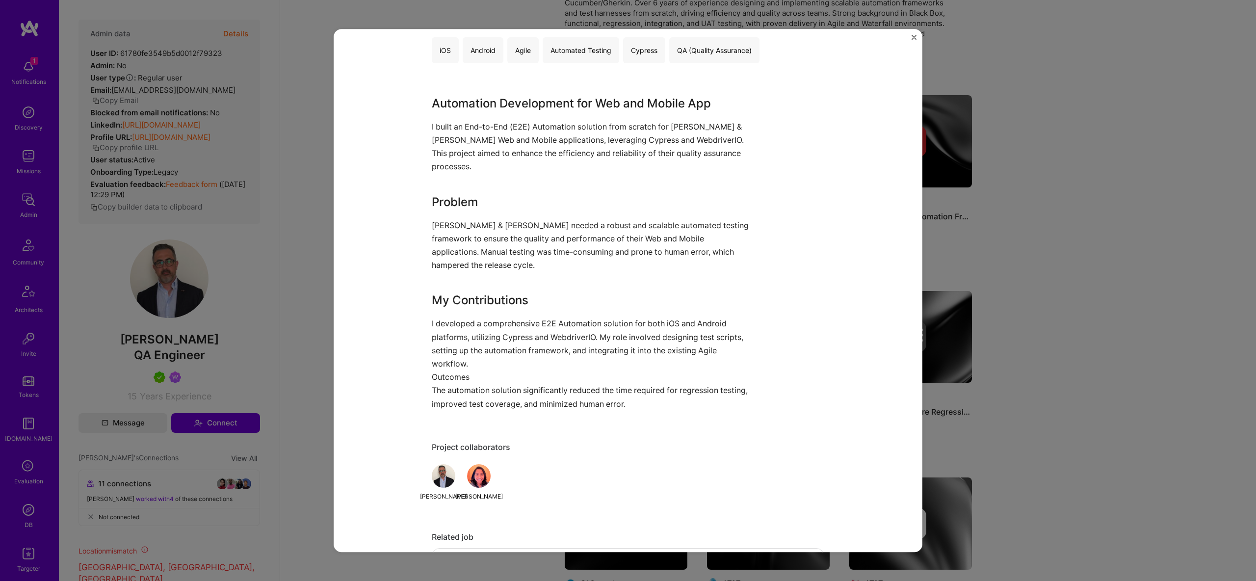
scroll to position [754, 0]
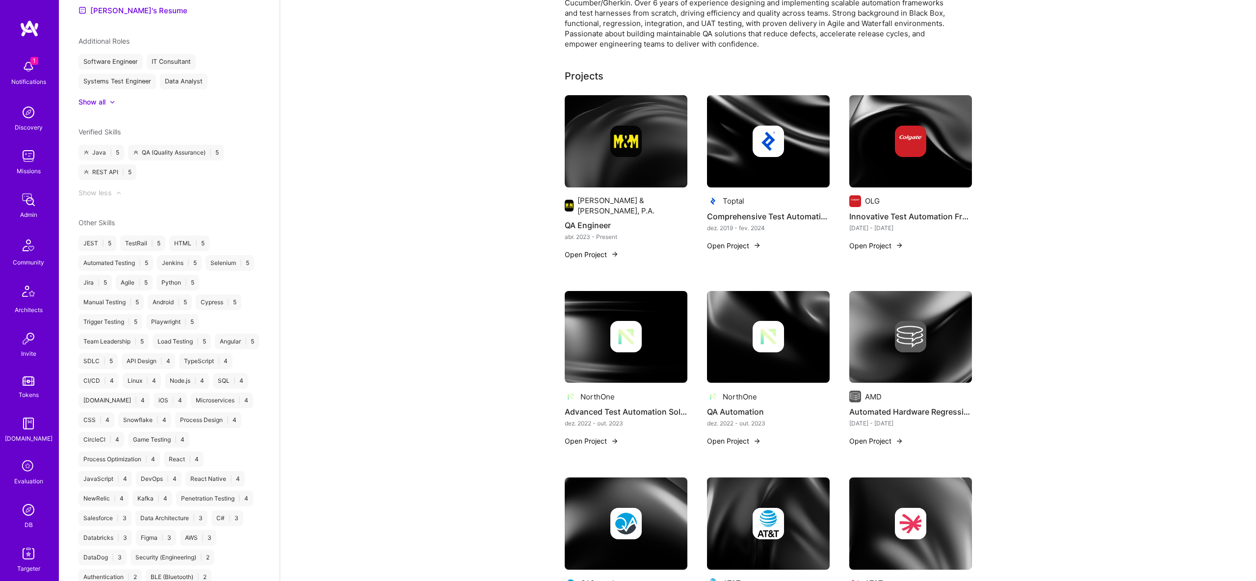
click at [777, 175] on img at bounding box center [768, 141] width 123 height 92
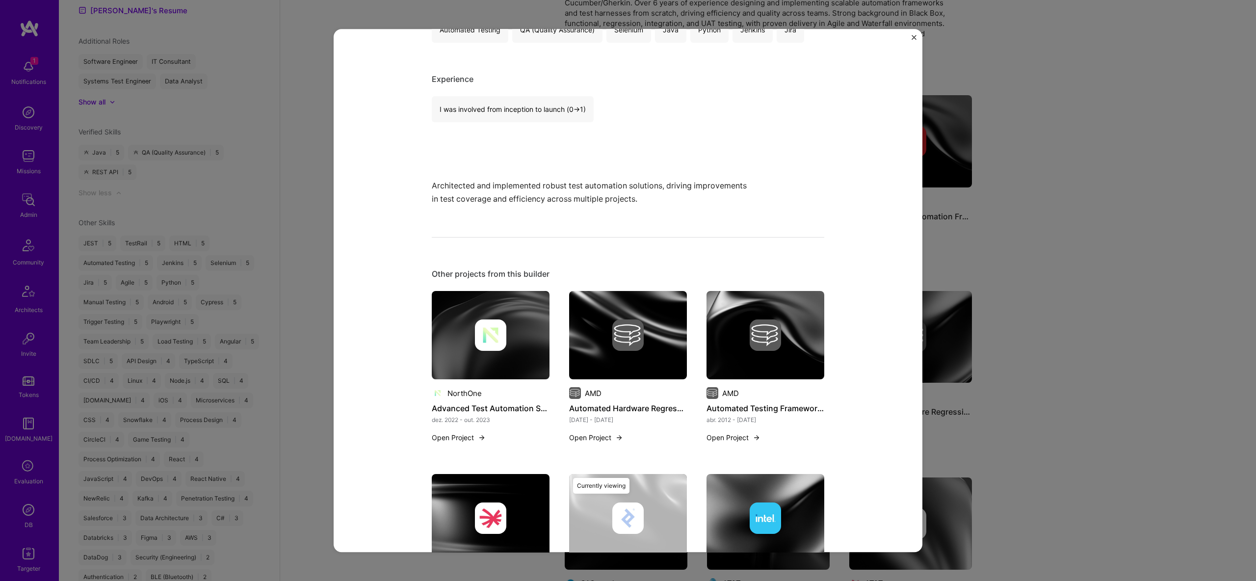
scroll to position [232, 0]
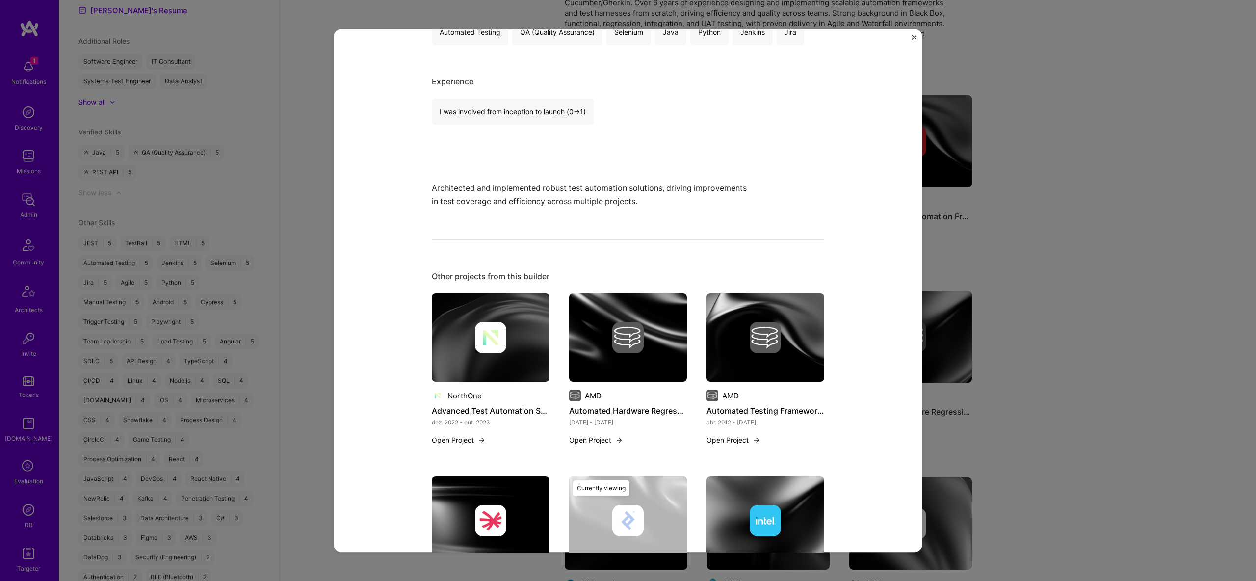
click at [953, 206] on div "Comprehensive Test Automation Architecture Toptal Developer Tools Role Test Aut…" at bounding box center [628, 290] width 1256 height 581
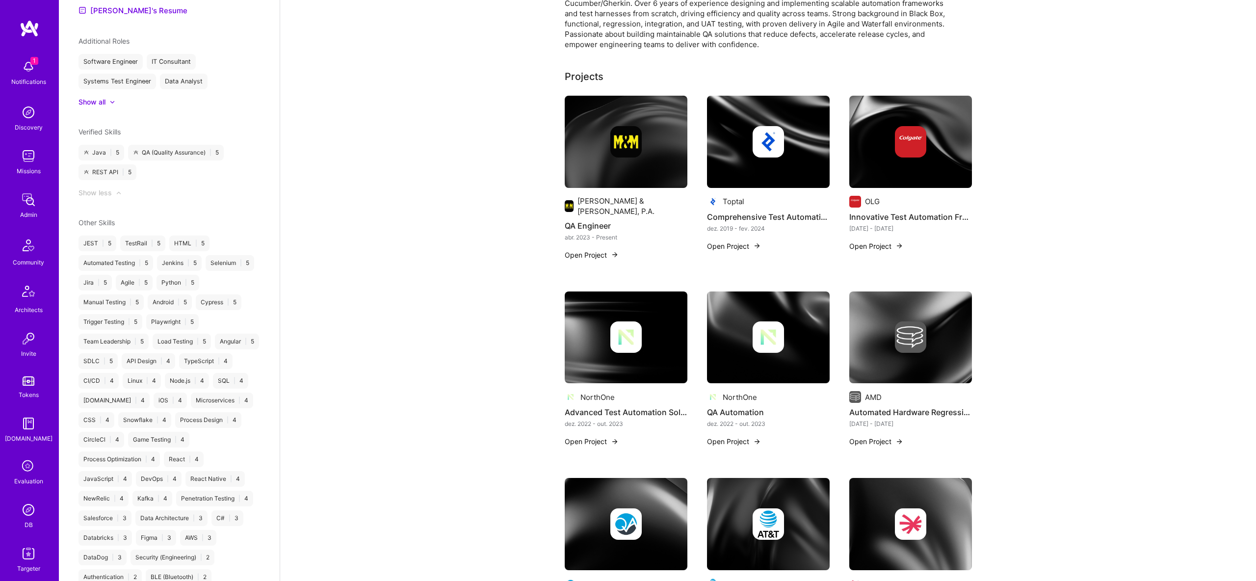
click at [942, 167] on img at bounding box center [910, 142] width 123 height 92
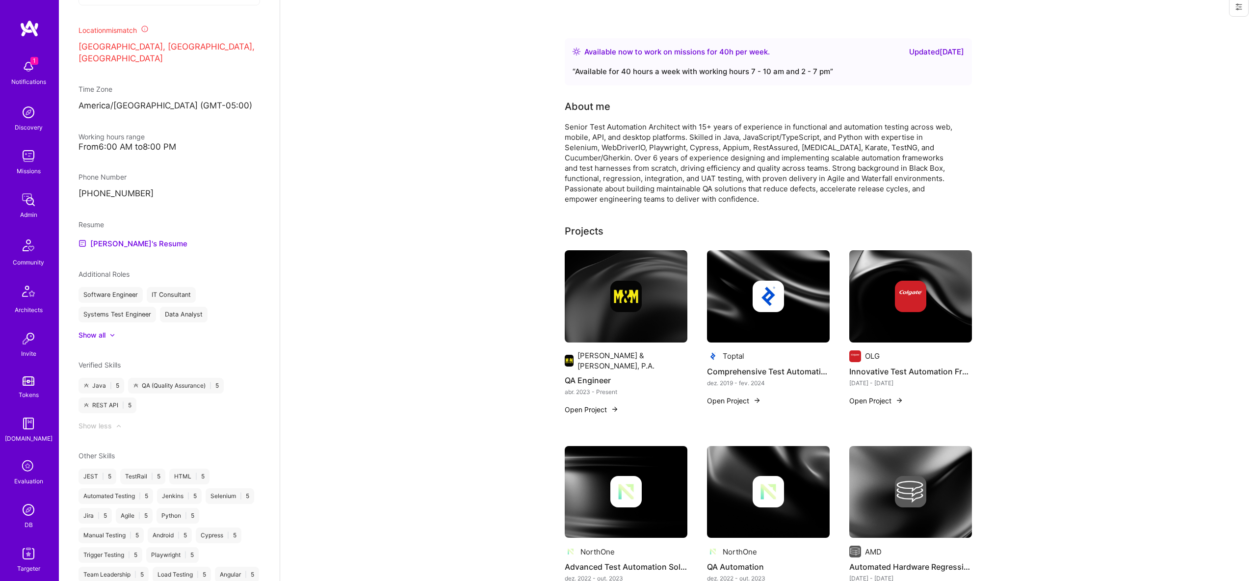
scroll to position [519, 0]
click at [121, 239] on link "Igor's Resume" at bounding box center [133, 245] width 109 height 12
drag, startPoint x: 805, startPoint y: 290, endPoint x: 877, endPoint y: 296, distance: 72.4
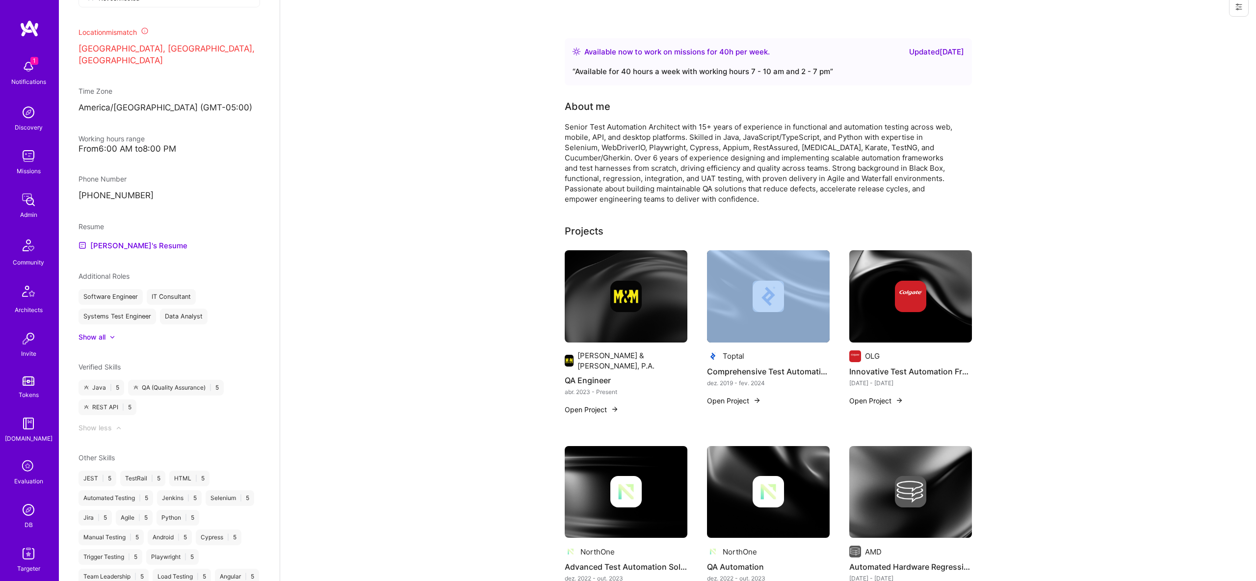
click at [897, 295] on img at bounding box center [910, 296] width 31 height 31
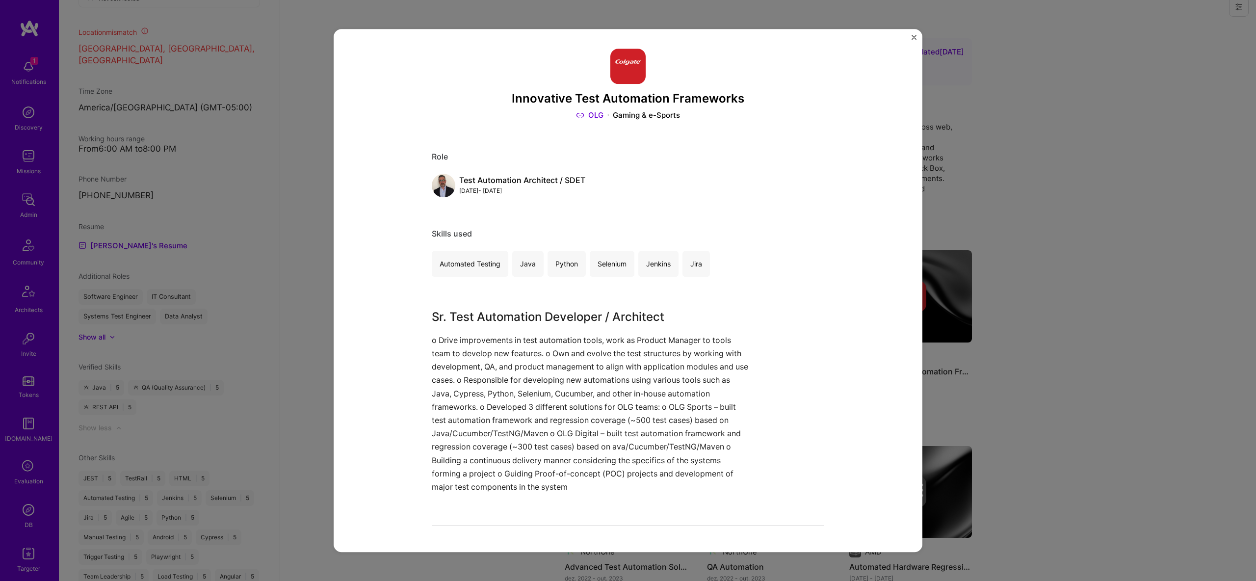
click at [1006, 267] on div "Innovative Test Automation Frameworks OLG Gaming & e-Sports Role Test Automatio…" at bounding box center [628, 290] width 1256 height 581
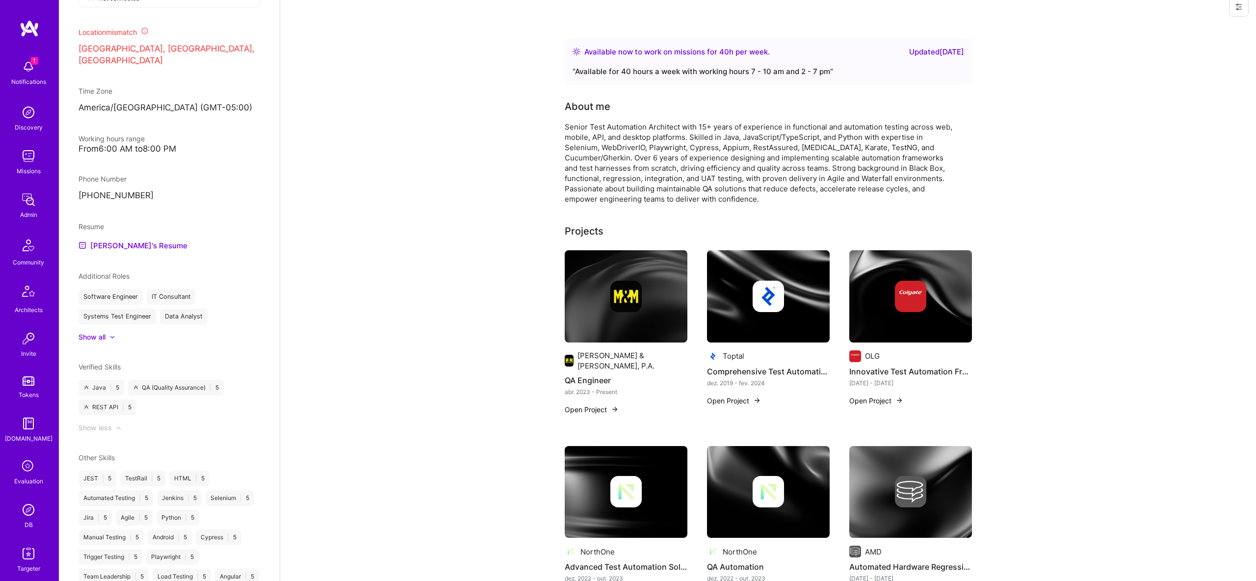
click at [776, 299] on img at bounding box center [768, 296] width 31 height 31
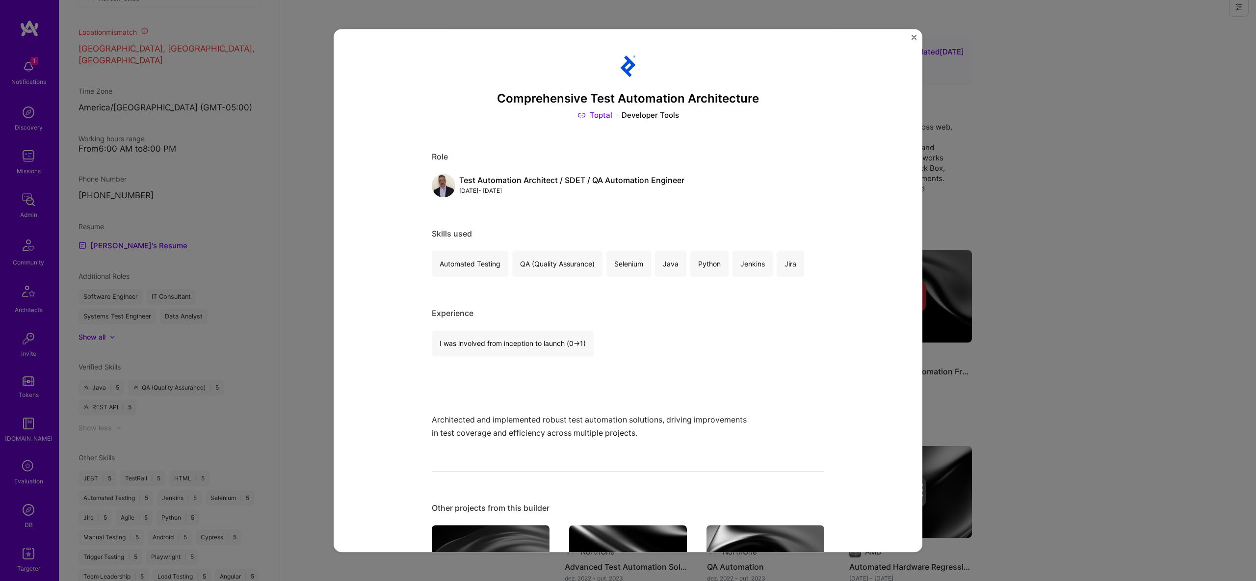
click at [671, 324] on div "Experience I was involved from inception to launch (0 -> 1)" at bounding box center [628, 332] width 393 height 48
click at [993, 335] on div "Comprehensive Test Automation Architecture Toptal Developer Tools Role Test Aut…" at bounding box center [628, 290] width 1256 height 581
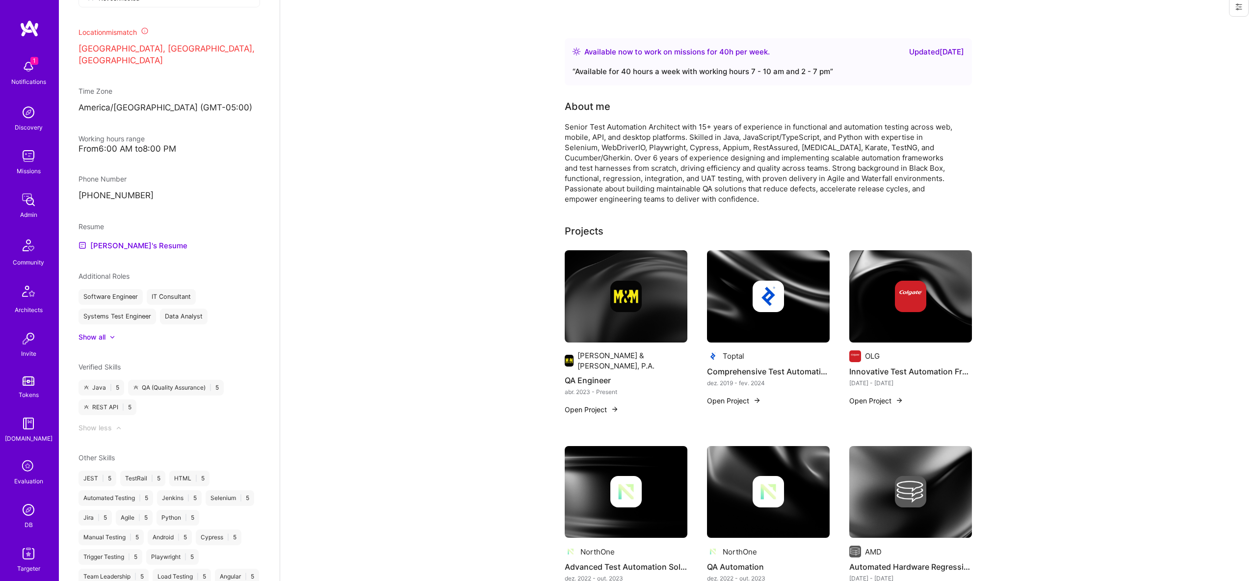
click at [642, 318] on img at bounding box center [626, 296] width 123 height 92
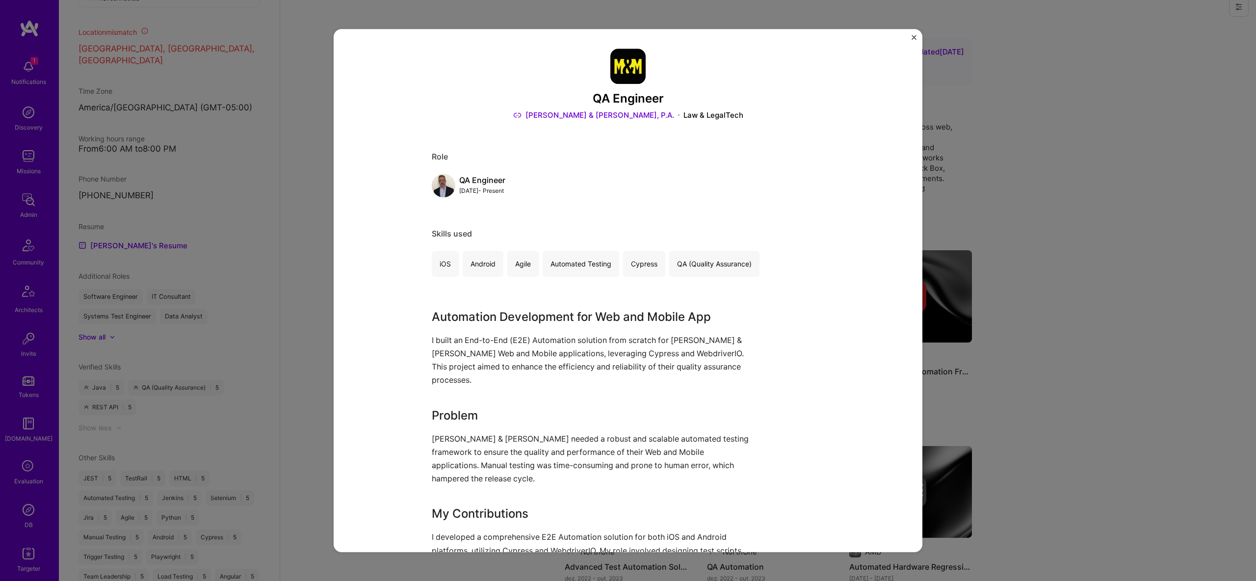
click at [1125, 219] on div "QA Engineer Morgan & Morgan, P.A. Law & LegalTech Role QA Engineer Apr, 2023 - …" at bounding box center [628, 290] width 1256 height 581
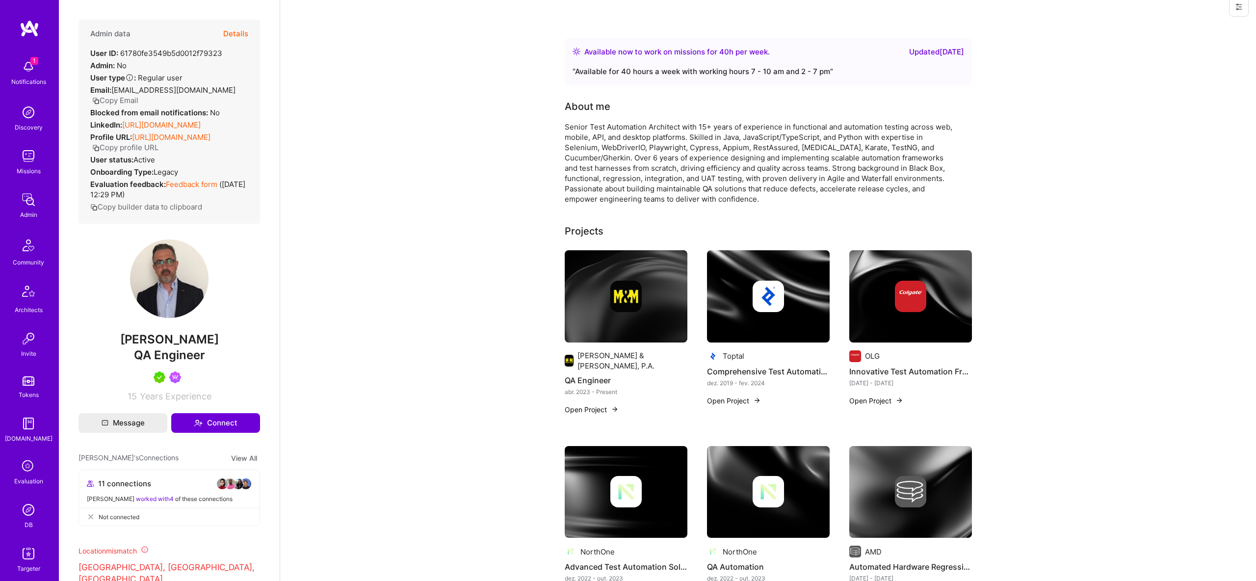
click at [239, 27] on button "Details" at bounding box center [235, 34] width 25 height 28
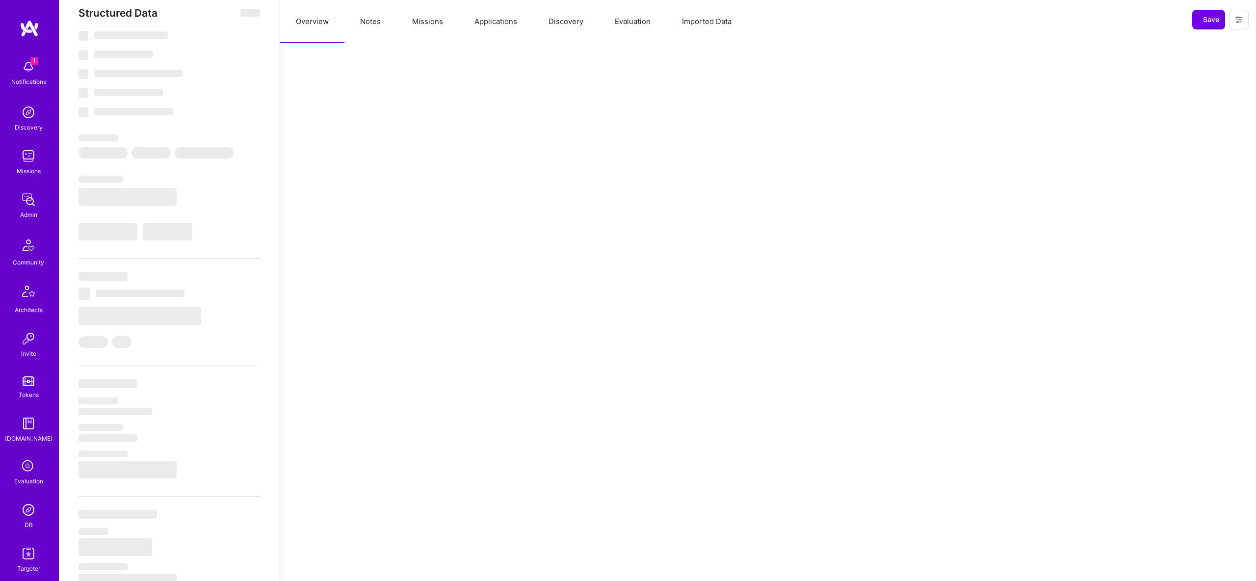
click at [425, 22] on button "Missions" at bounding box center [427, 21] width 62 height 43
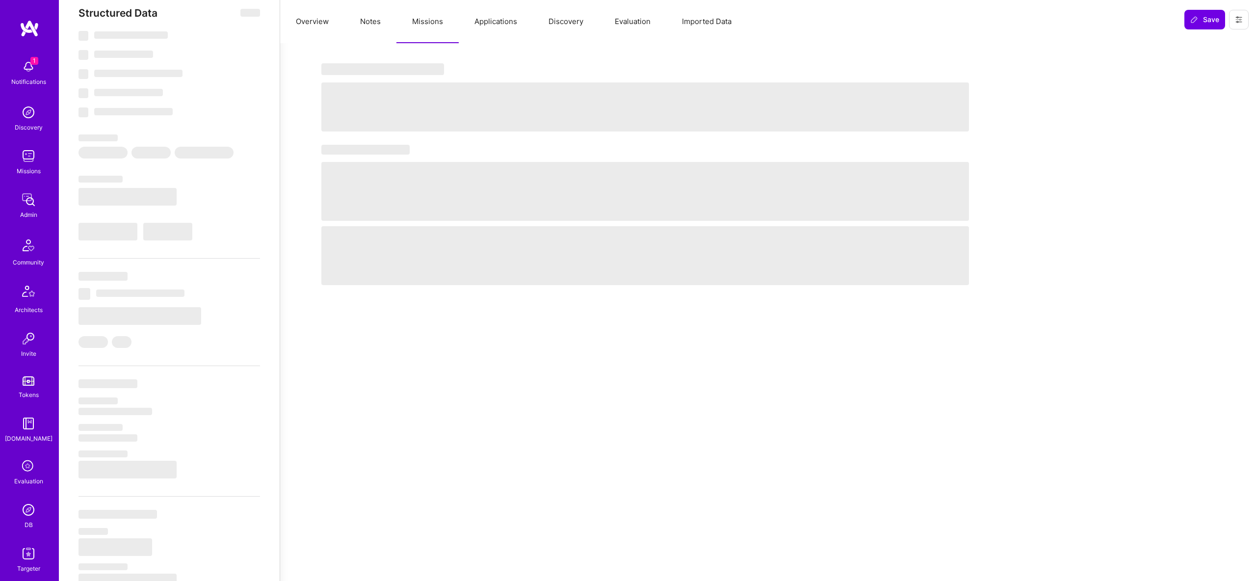
select select "Right Now"
select select "7"
select select "4"
select select "7"
select select "6"
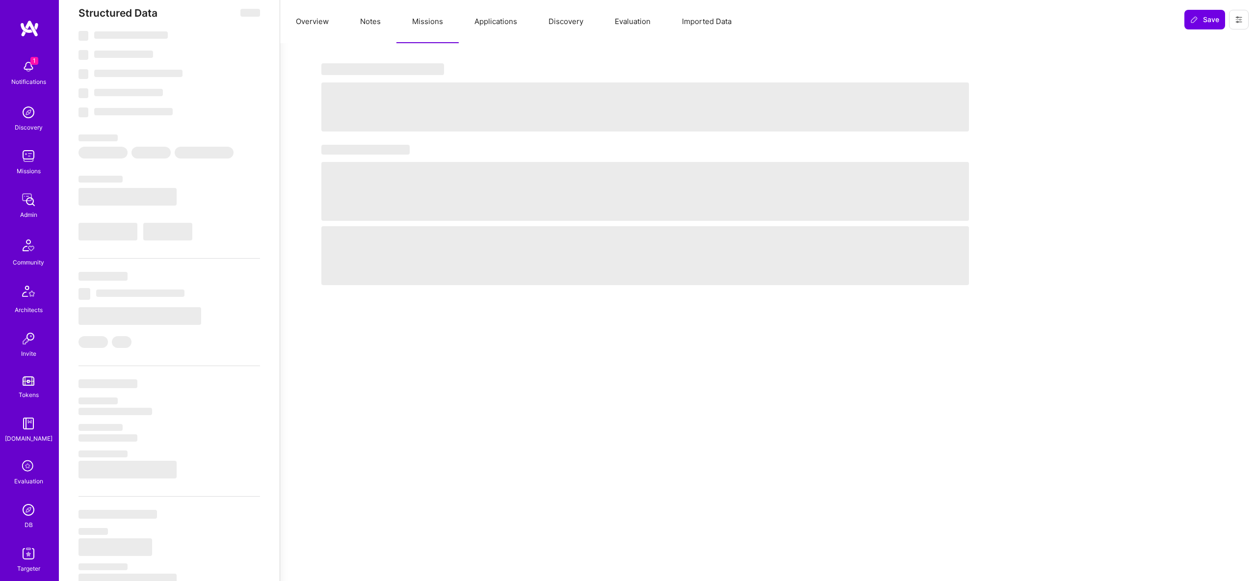
select select "CA"
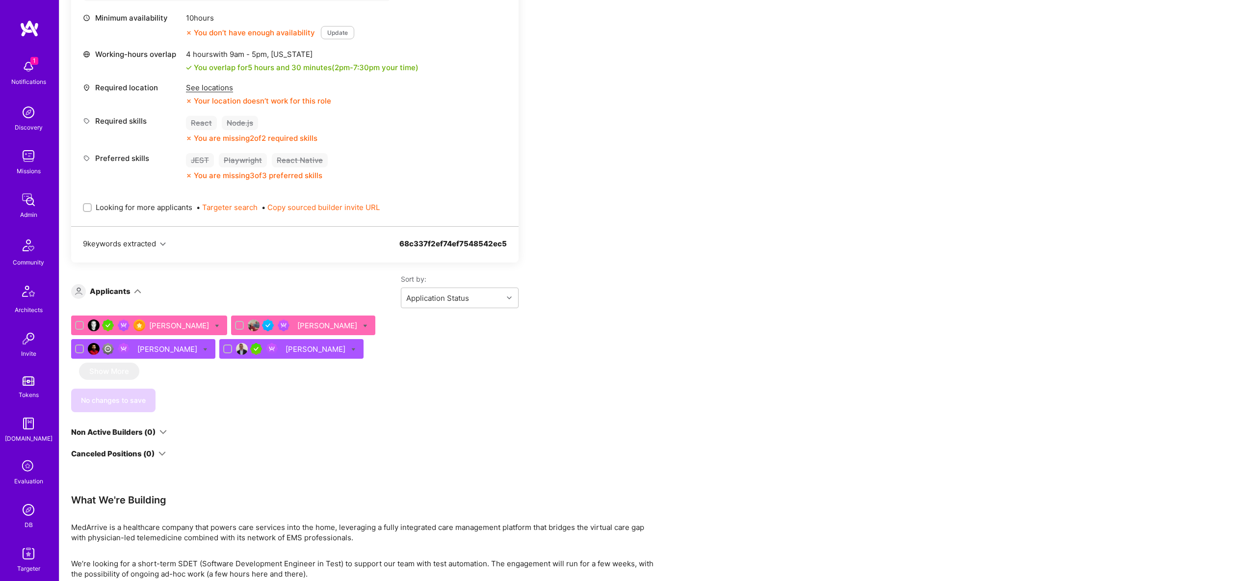
scroll to position [464, 0]
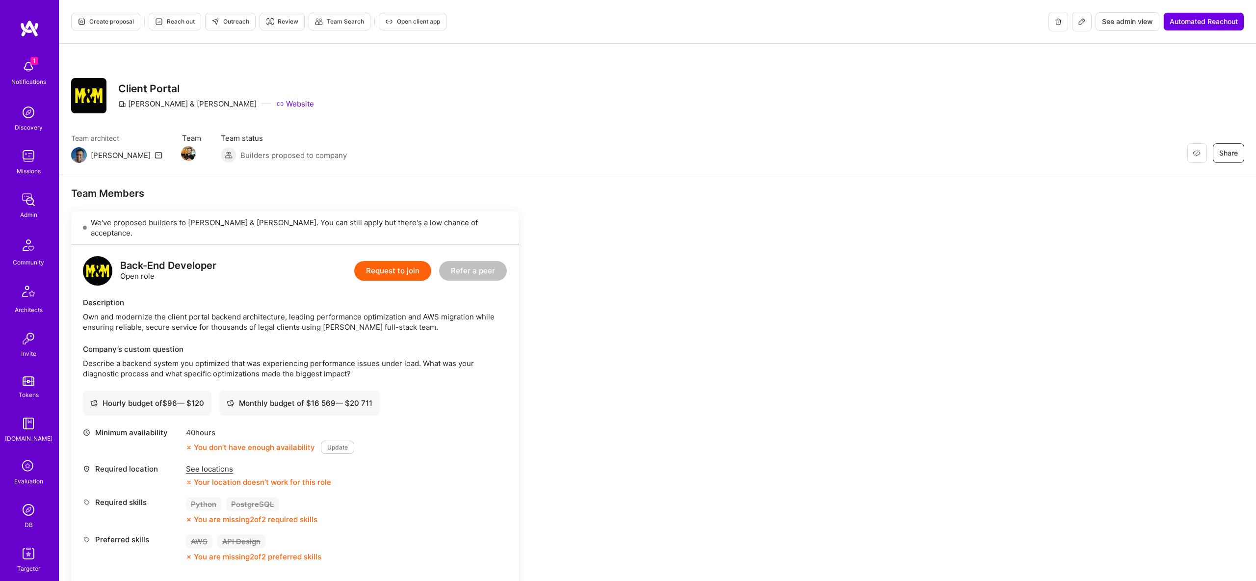
click at [100, 26] on span "Create proposal" at bounding box center [106, 21] width 56 height 9
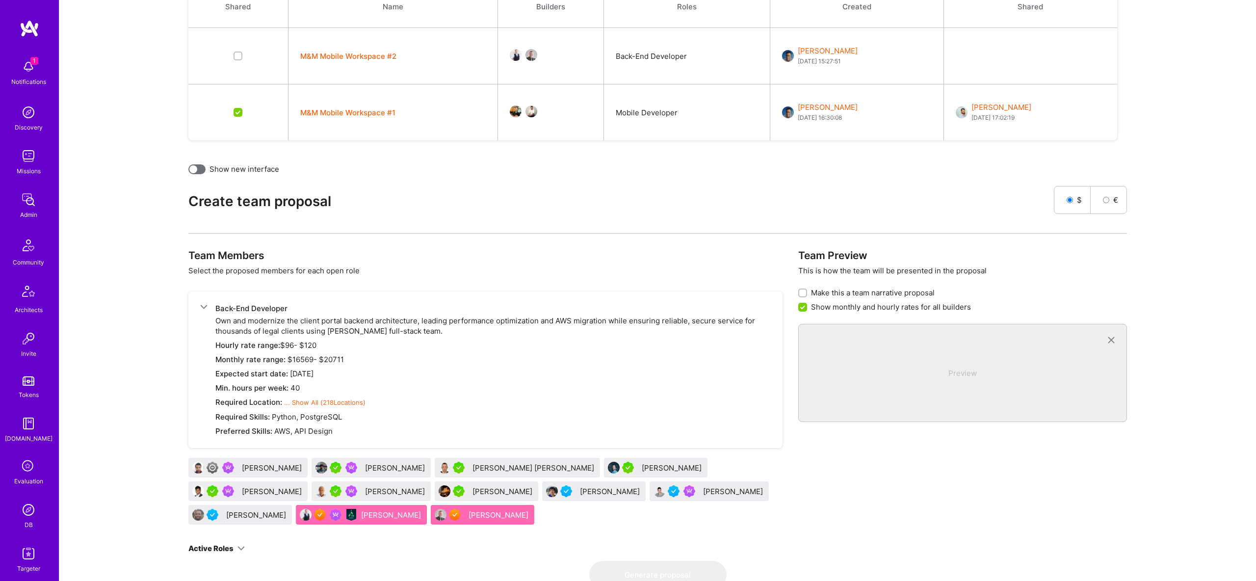
scroll to position [291, 0]
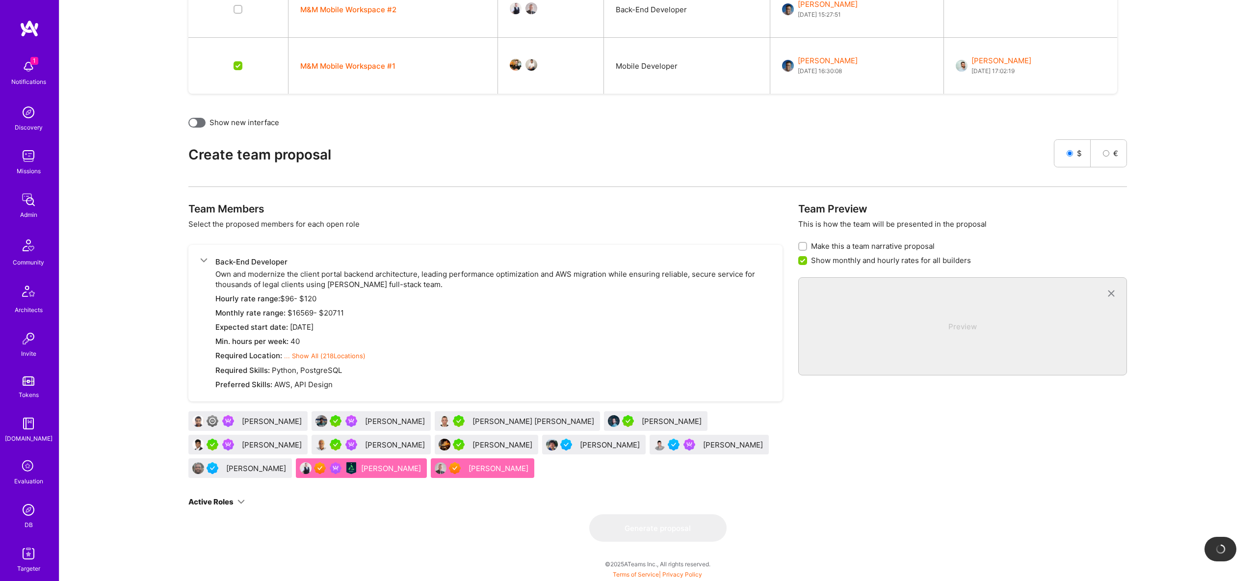
checkbox input "false"
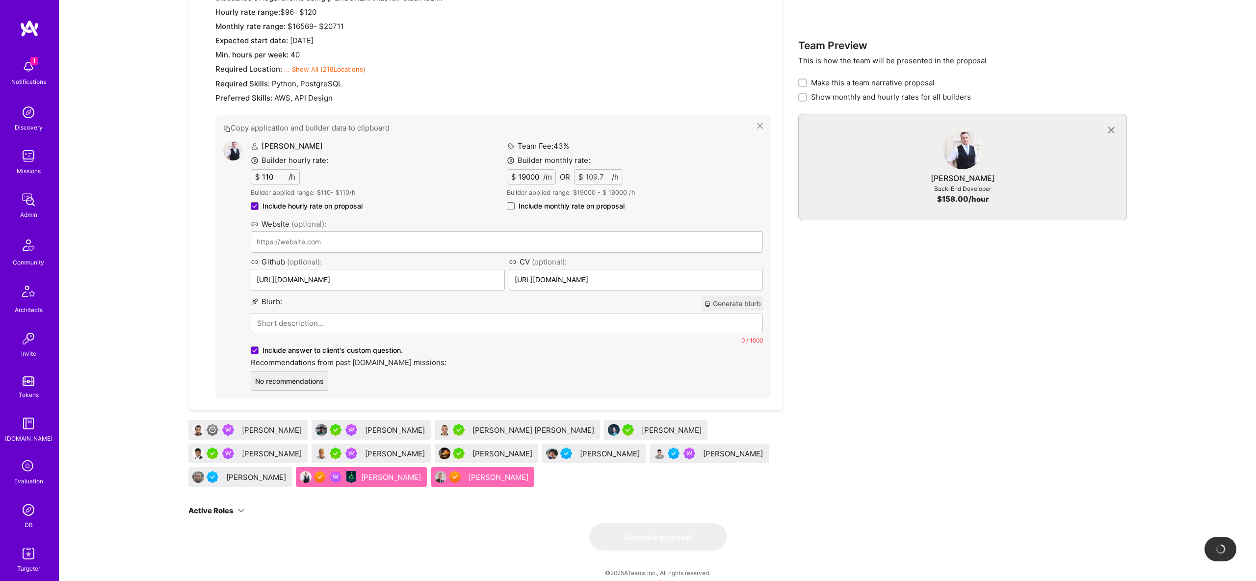
type input "https://animus.design/"
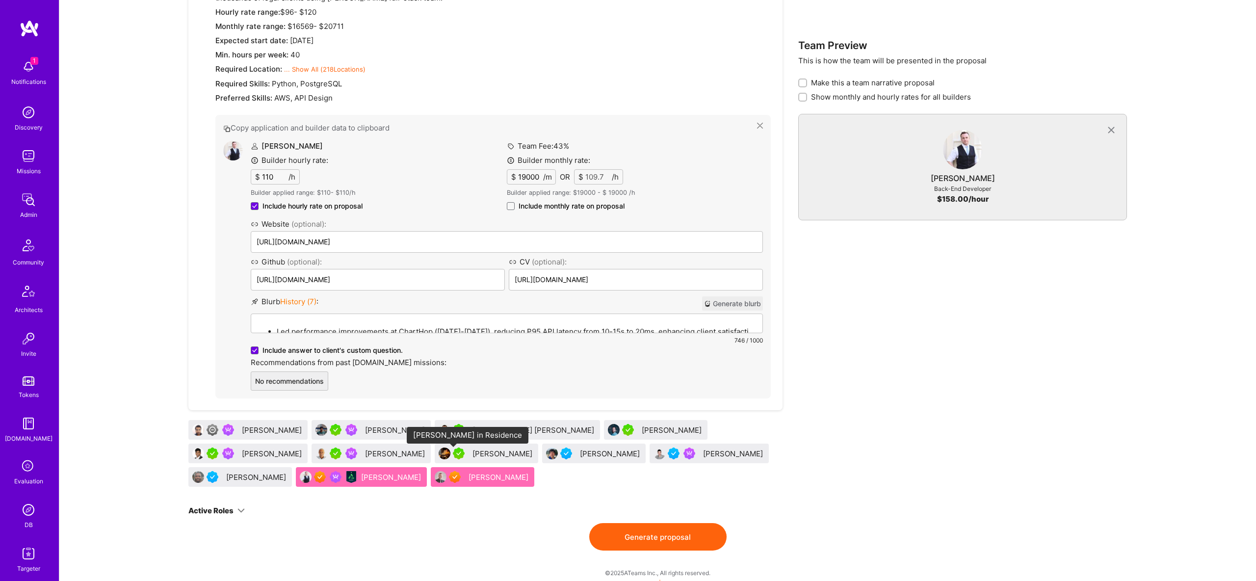
scroll to position [627, 0]
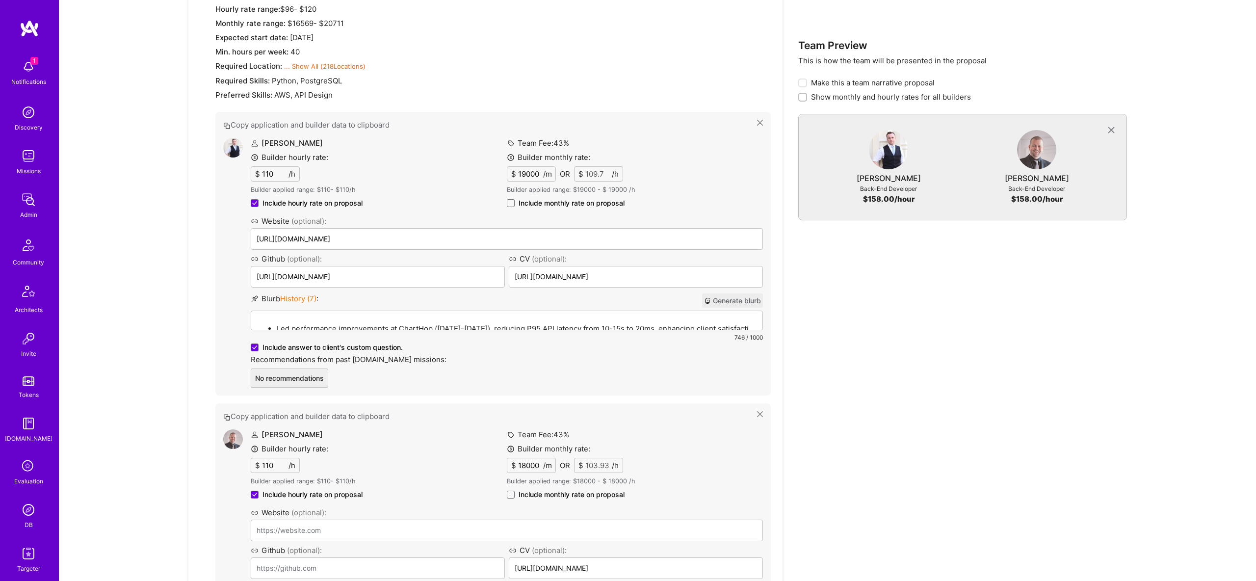
drag, startPoint x: 454, startPoint y: 475, endPoint x: 544, endPoint y: 211, distance: 279.3
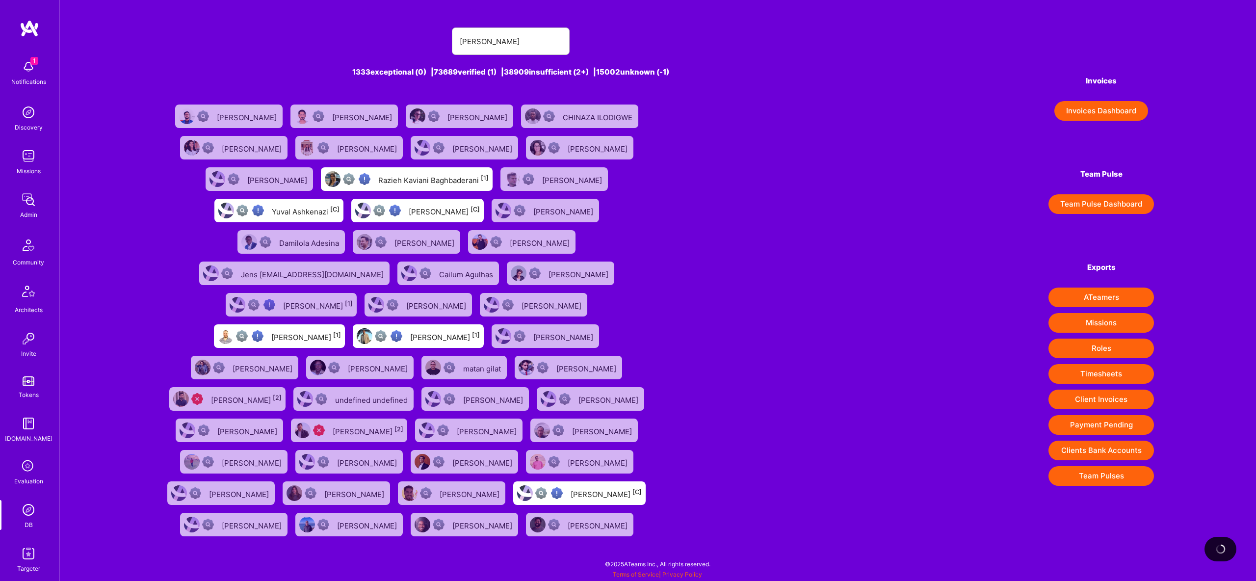
type input "[PERSON_NAME]"
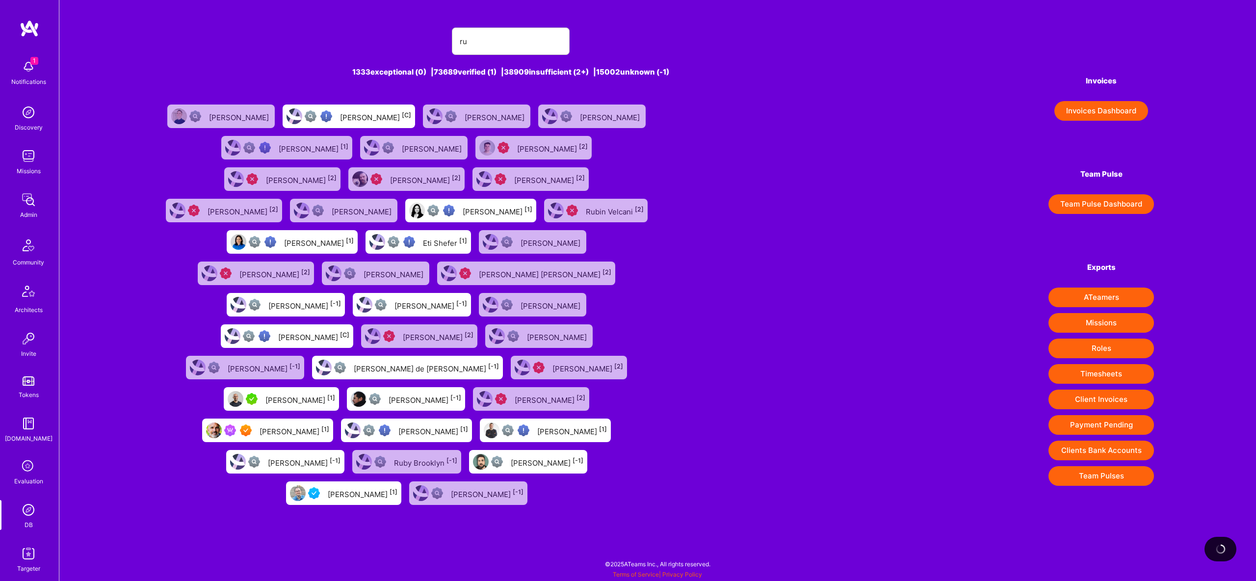
type input "r"
type input "[PERSON_NAME]"
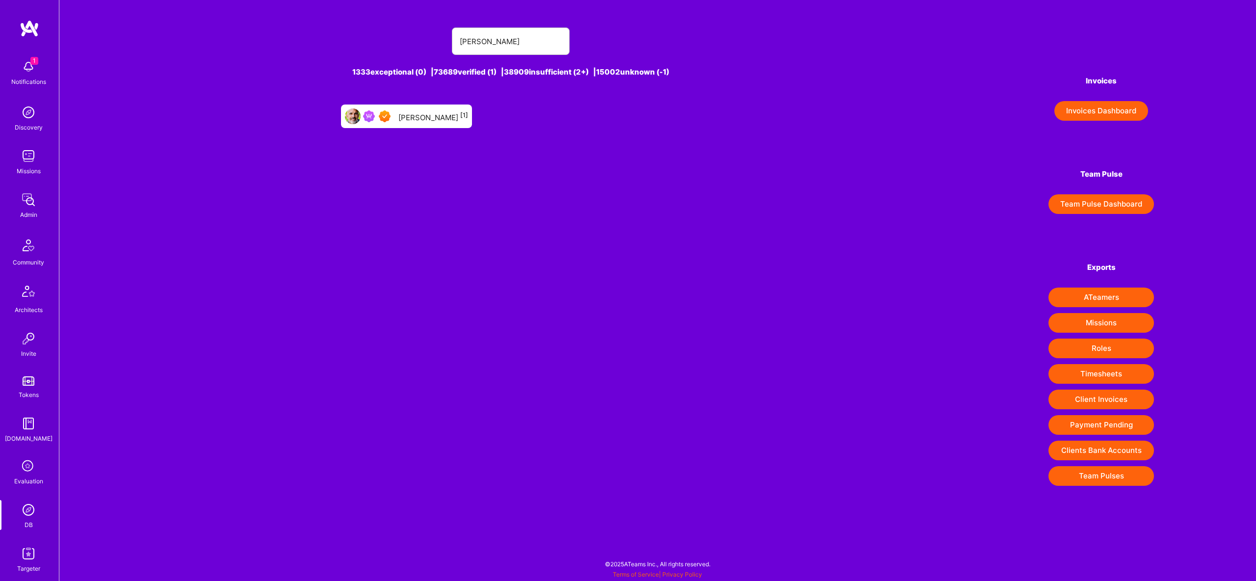
click at [415, 114] on div "[PERSON_NAME] [1]" at bounding box center [433, 116] width 70 height 13
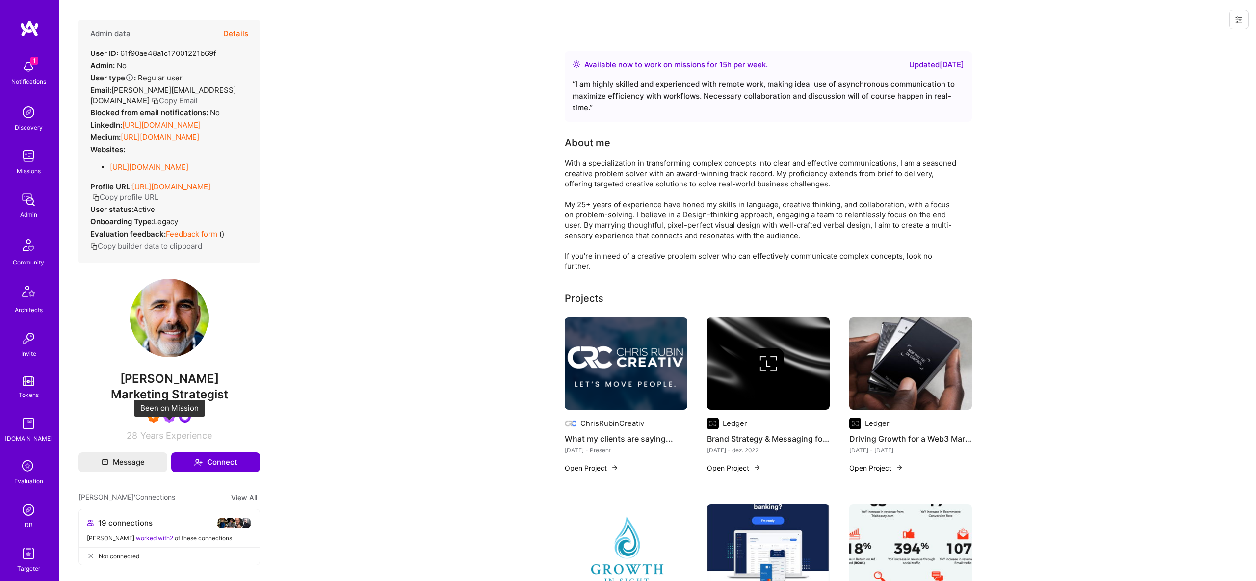
scroll to position [1, 0]
click at [246, 28] on button "Details" at bounding box center [235, 32] width 25 height 28
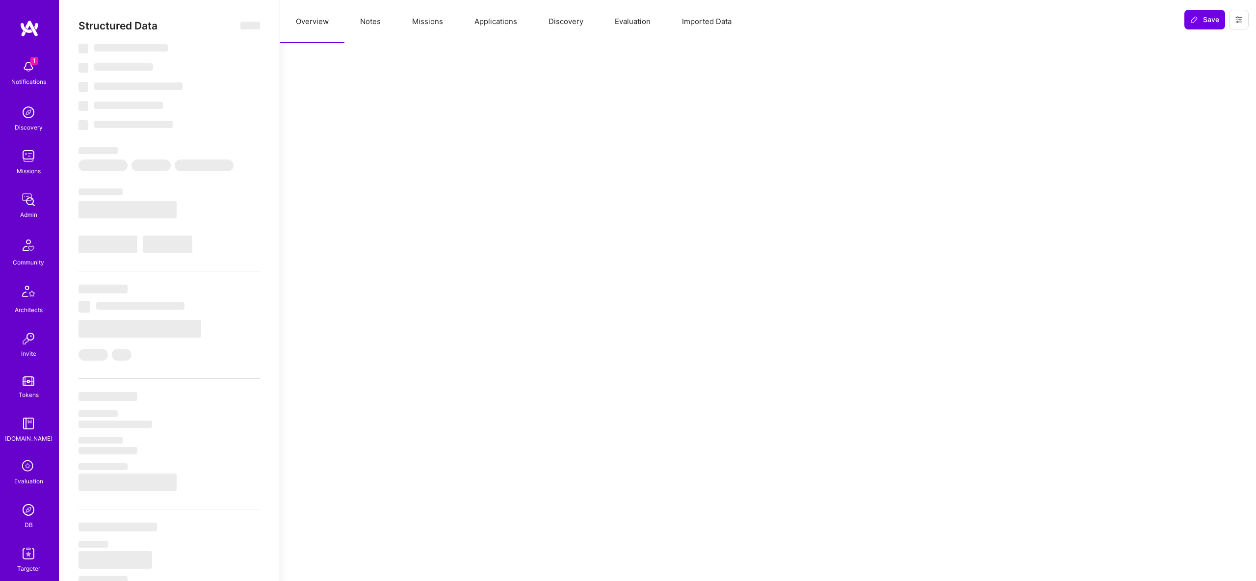
click at [412, 20] on button "Missions" at bounding box center [427, 21] width 62 height 43
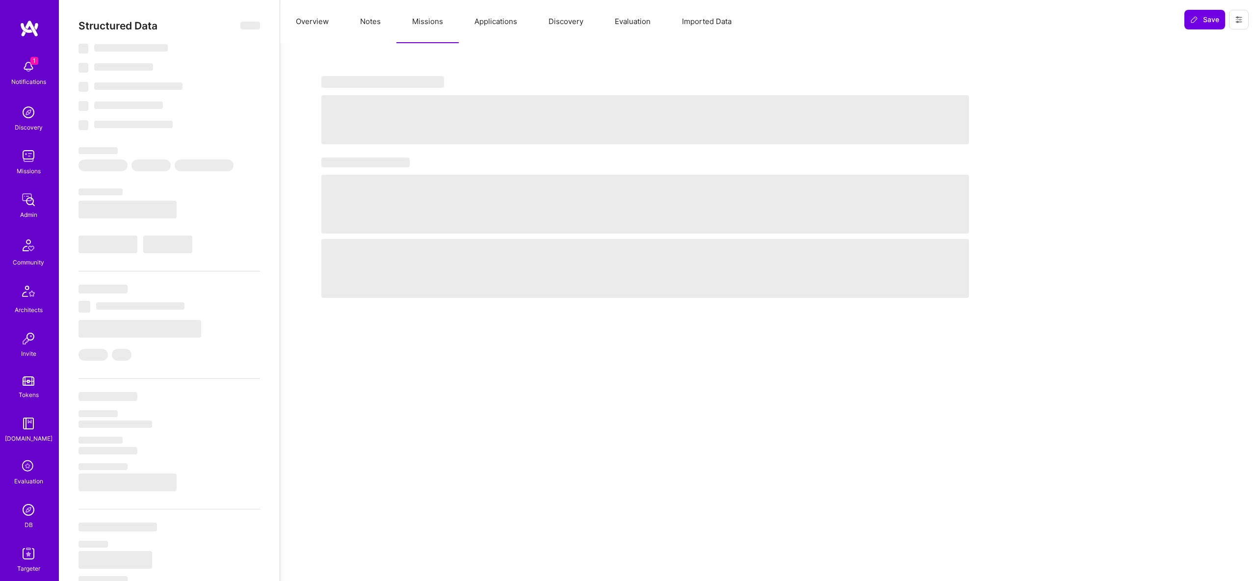
select select "Right Now"
select select "7"
select select "4"
select select "7"
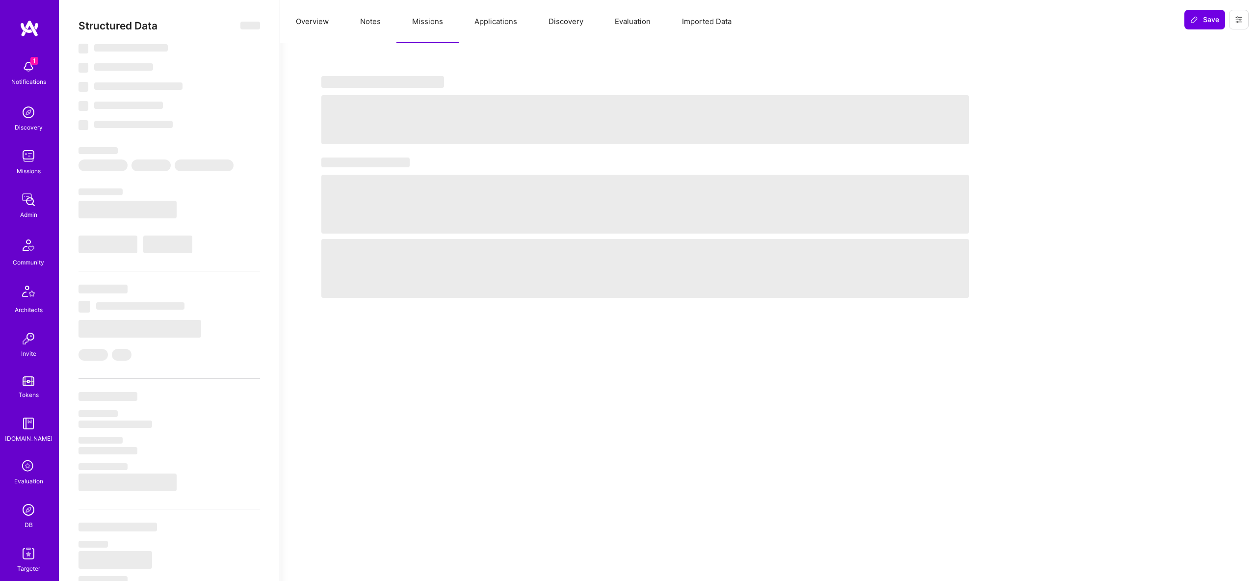
select select "US"
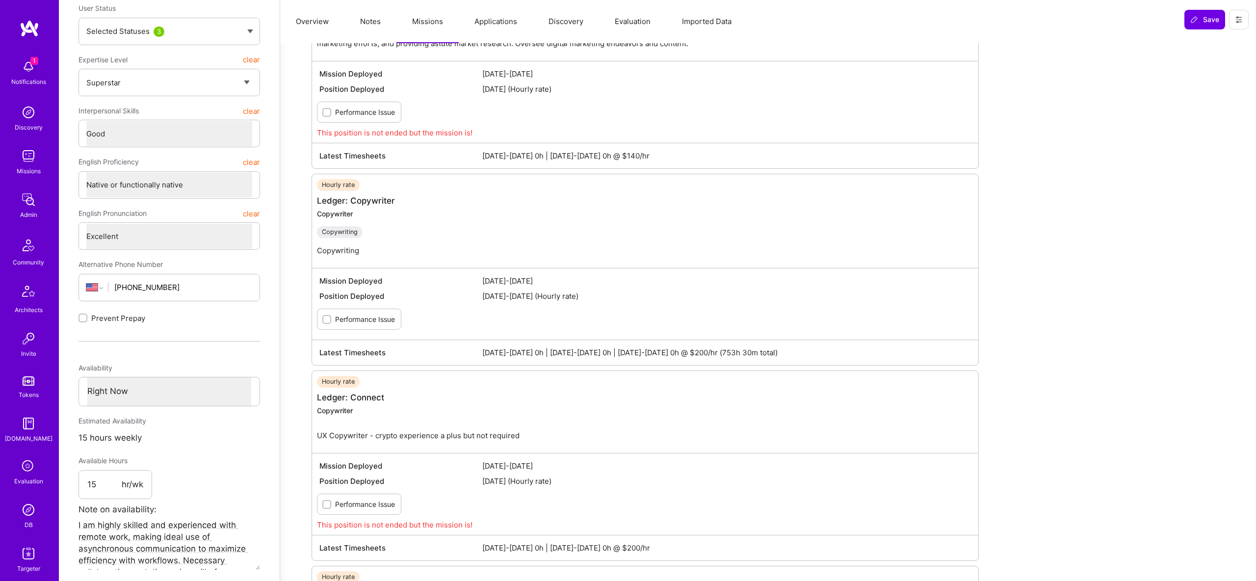
scroll to position [0, 0]
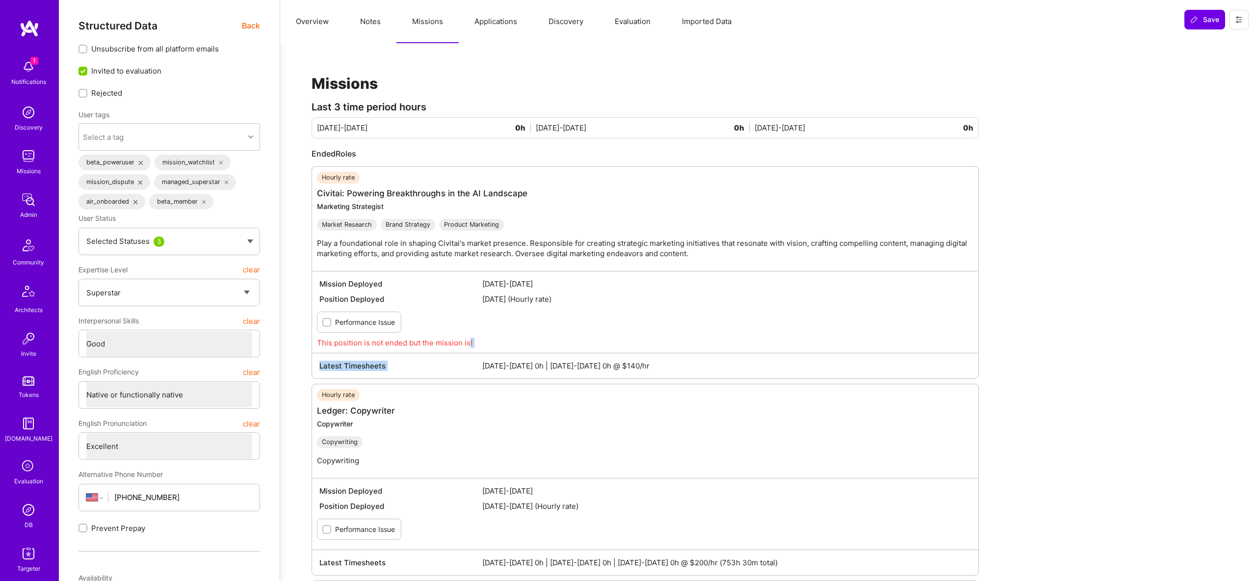
drag, startPoint x: 468, startPoint y: 343, endPoint x: 604, endPoint y: 355, distance: 136.4
click at [604, 355] on div "Hourly rate Civitai: Powering Breakthroughs in the AI Landscape Marketing Strat…" at bounding box center [645, 272] width 667 height 212
click at [252, 26] on span "Back" at bounding box center [251, 26] width 18 height 12
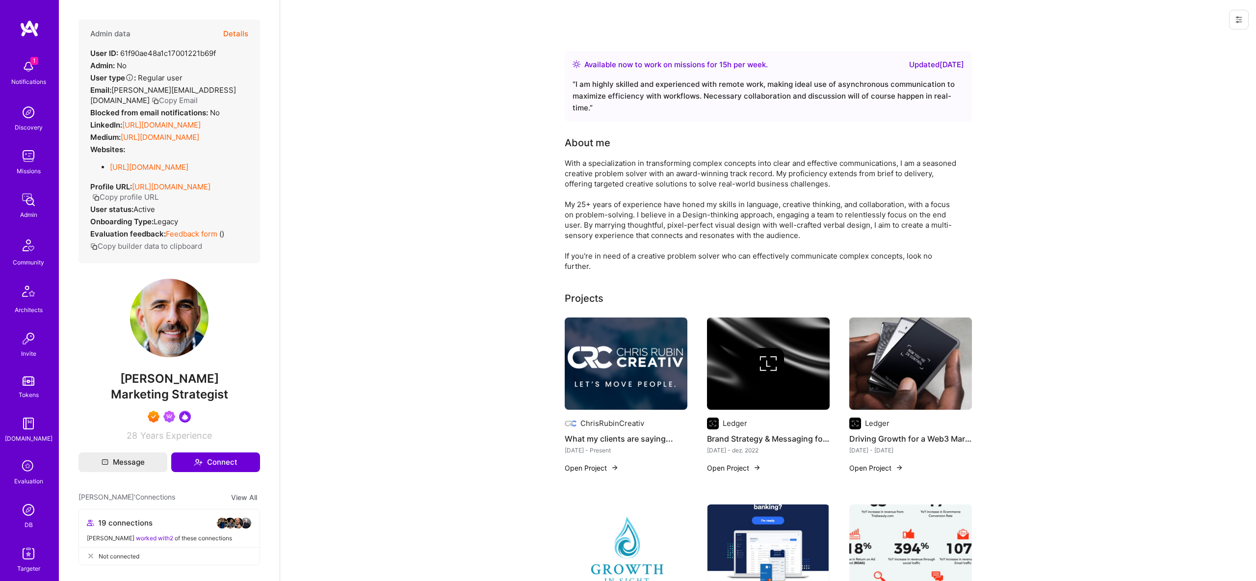
click at [175, 386] on span "[PERSON_NAME]" at bounding box center [170, 378] width 182 height 15
copy span "[PERSON_NAME]"
click at [242, 24] on button "Details" at bounding box center [235, 34] width 25 height 28
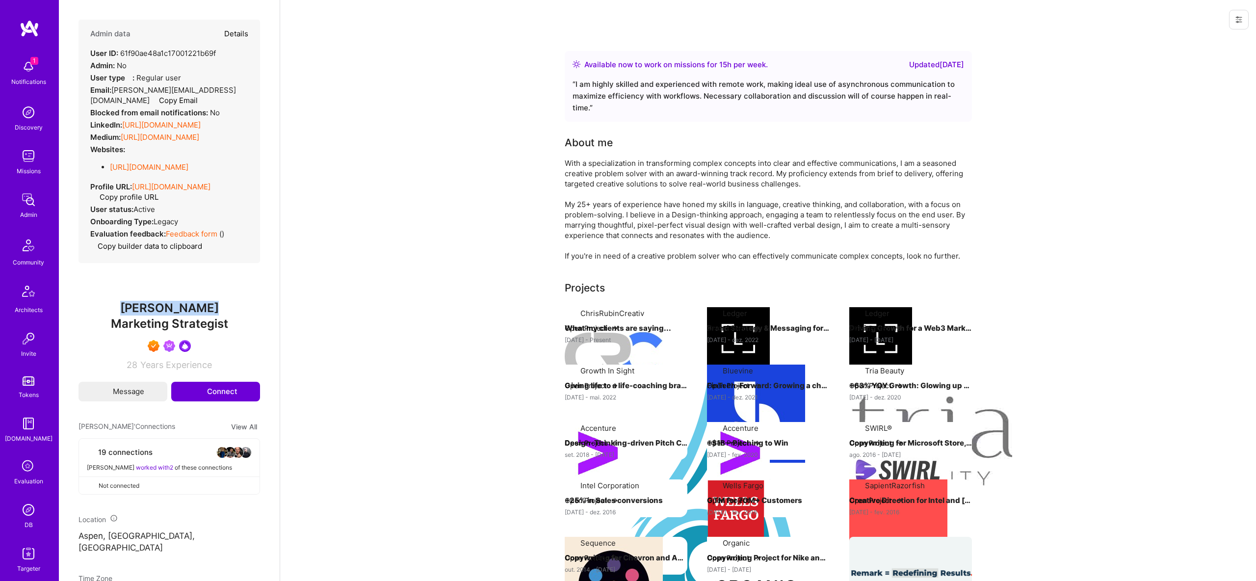
type textarea "x"
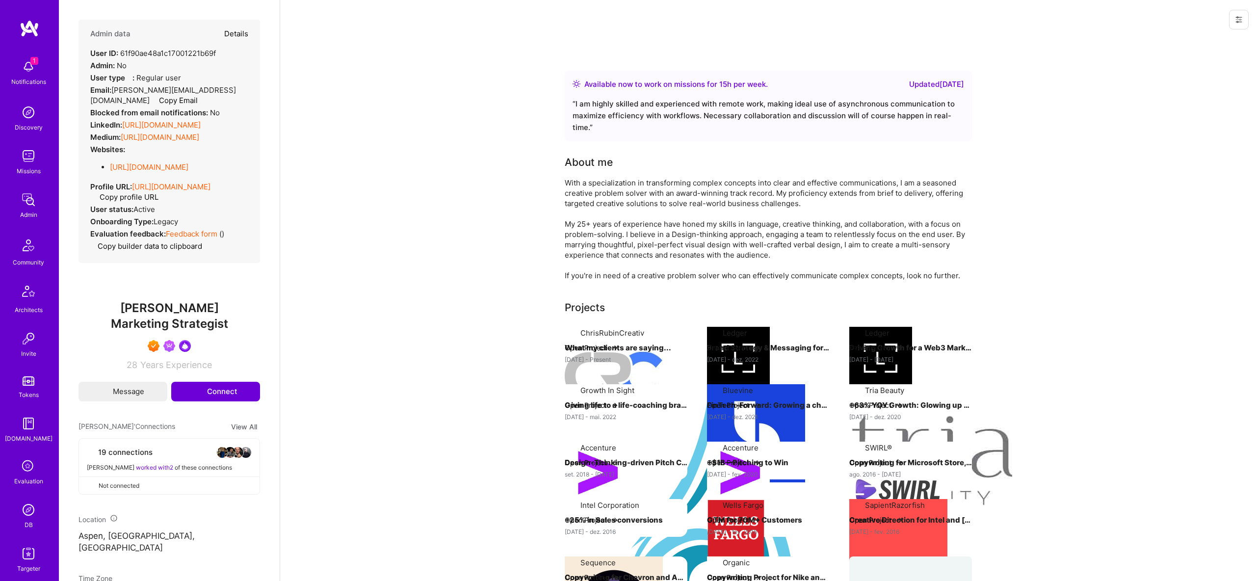
select select "7"
select select "4"
select select "7"
select select "US"
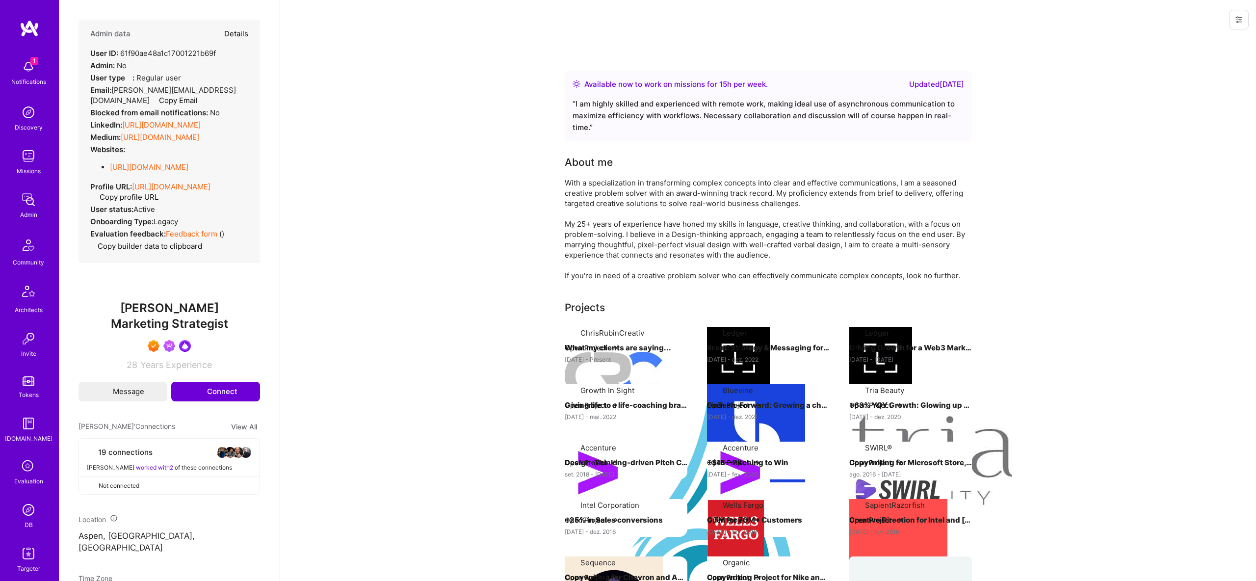
select select "Right Now"
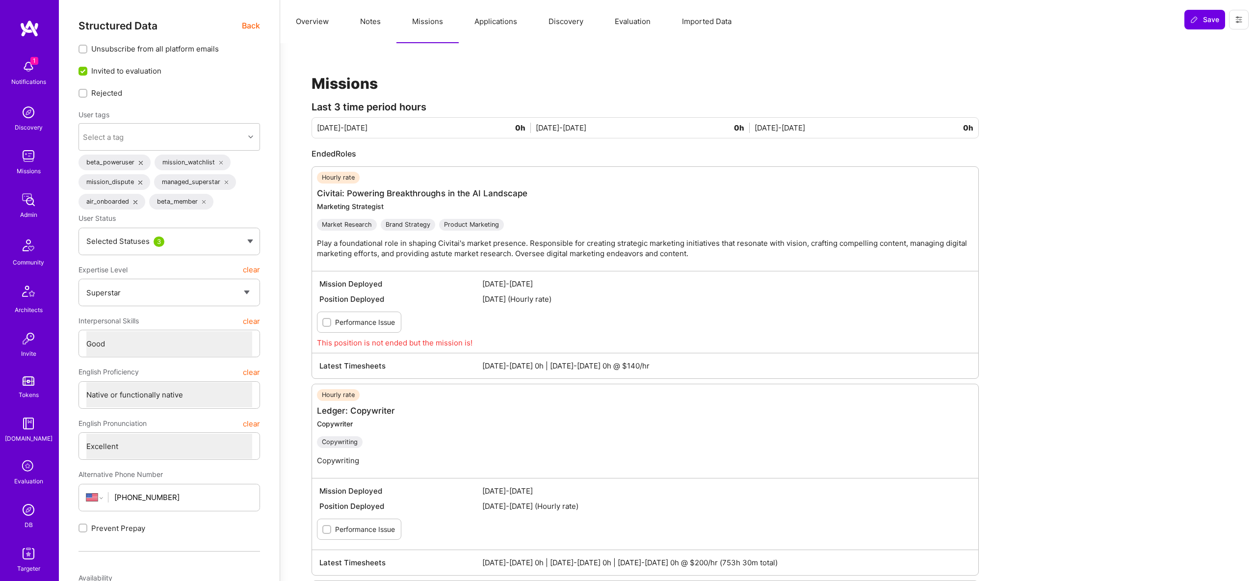
click at [354, 26] on button "Notes" at bounding box center [370, 21] width 52 height 43
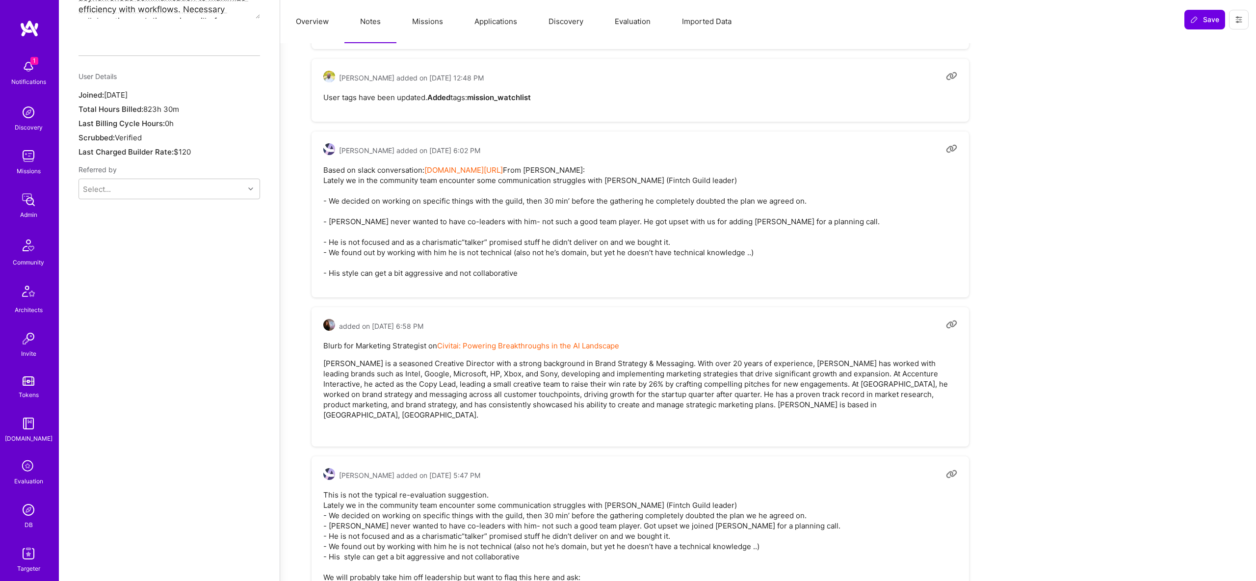
scroll to position [763, 0]
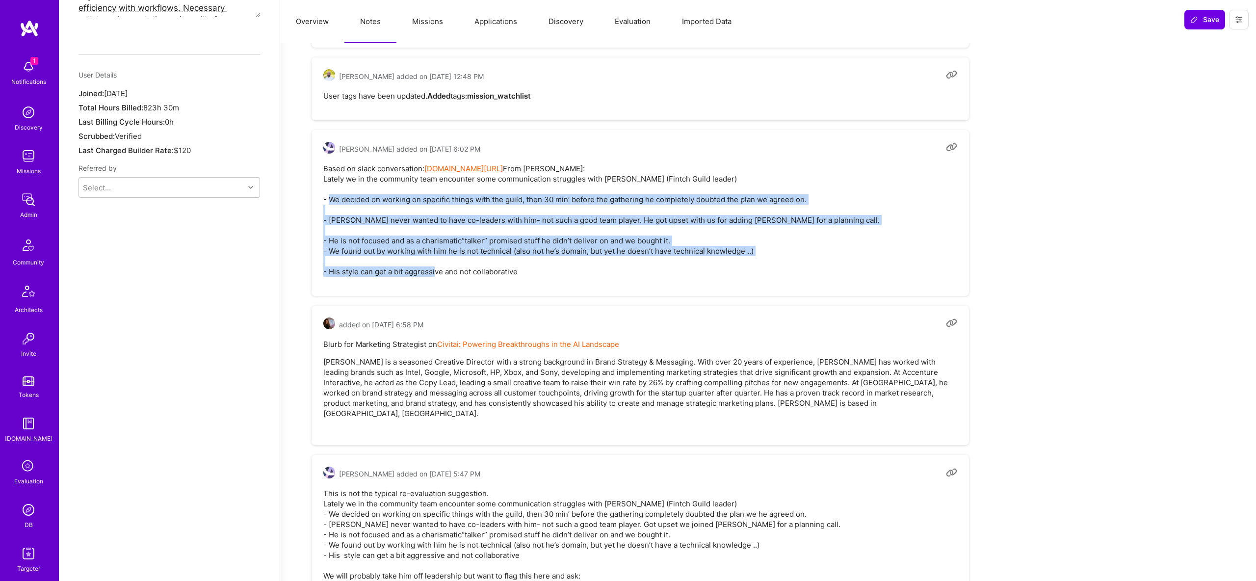
drag, startPoint x: 387, startPoint y: 217, endPoint x: 639, endPoint y: 309, distance: 268.1
click at [639, 296] on div "[PERSON_NAME] added on [DATE] 6:02 PM Based on slack conversation: [DOMAIN_NAME…" at bounding box center [641, 213] width 658 height 166
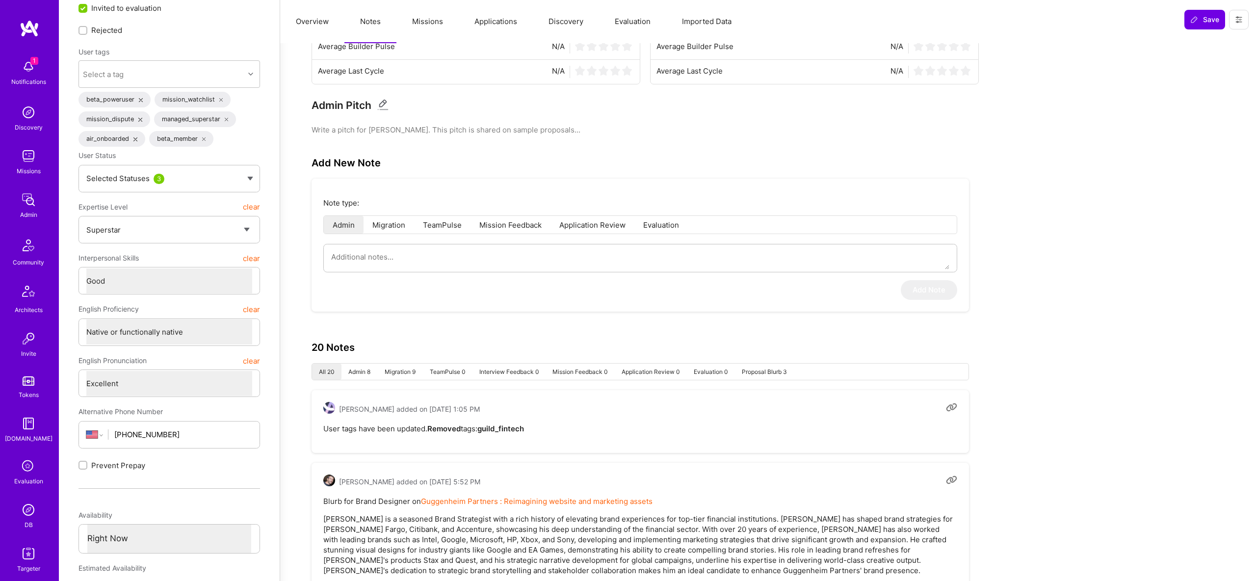
scroll to position [0, 0]
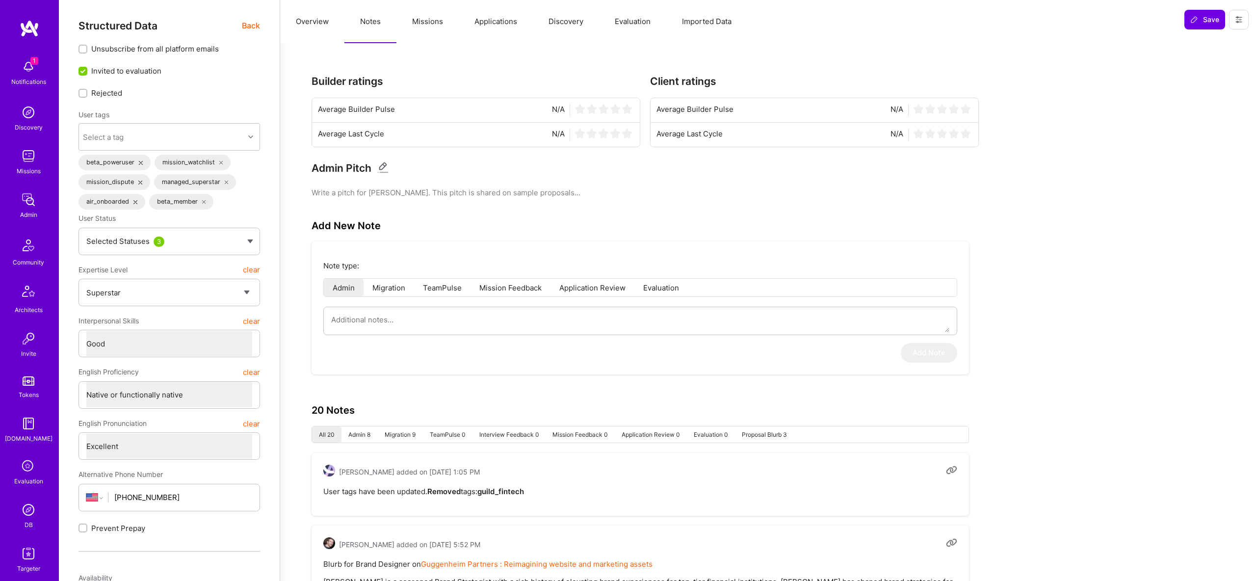
click at [259, 24] on span "Back" at bounding box center [251, 26] width 18 height 12
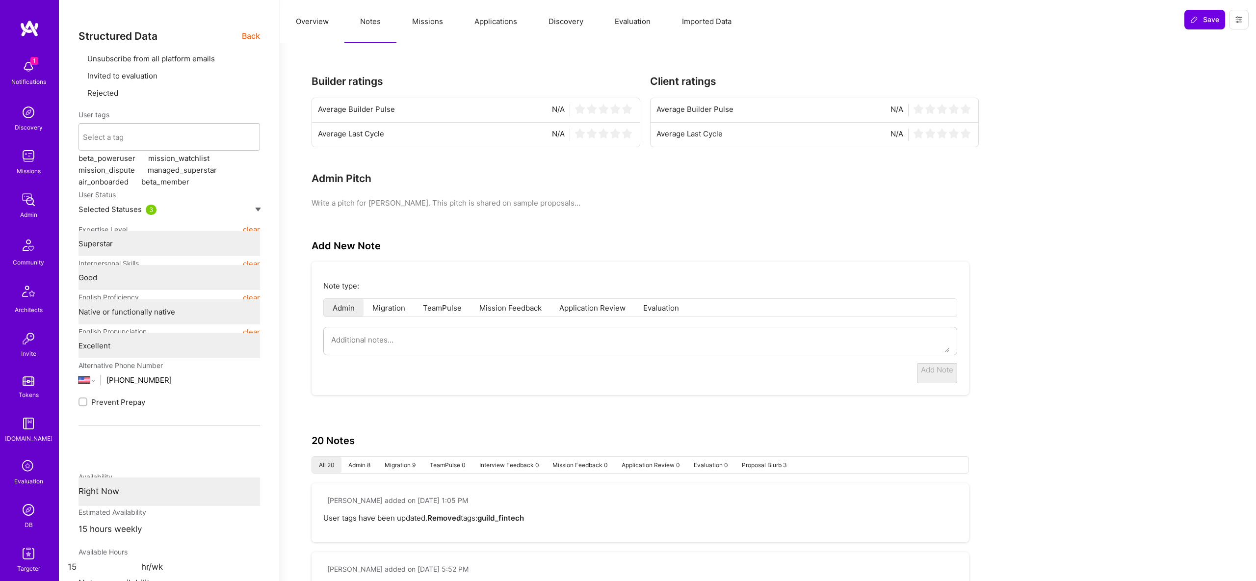
type textarea "x"
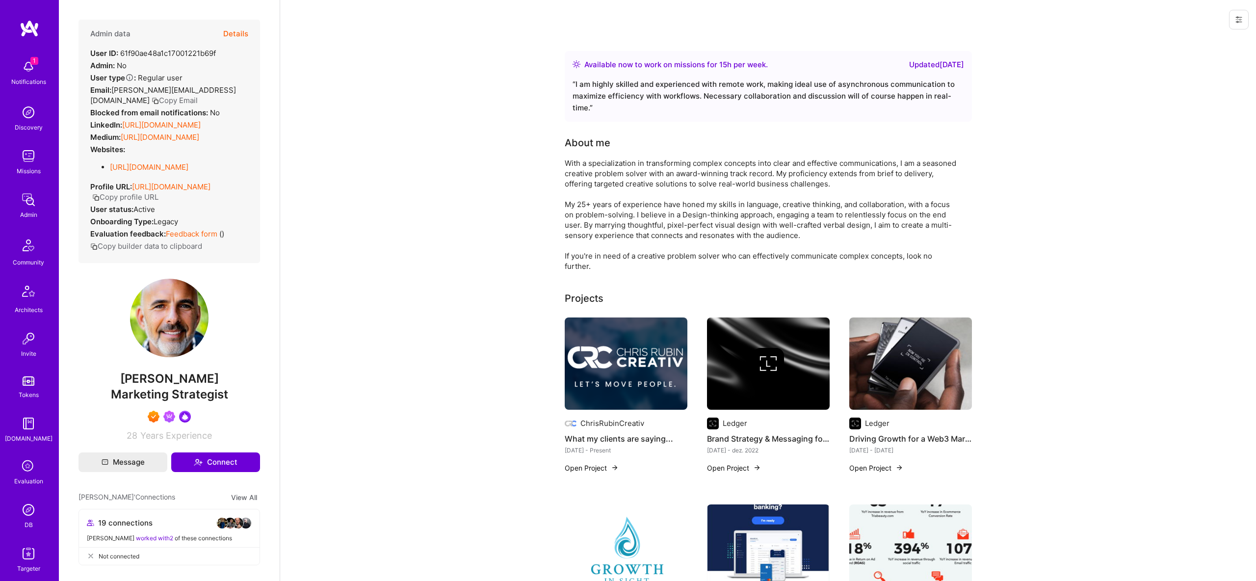
click at [175, 386] on span "[PERSON_NAME]" at bounding box center [170, 378] width 182 height 15
copy span "[PERSON_NAME]"
